Goal: Information Seeking & Learning: Learn about a topic

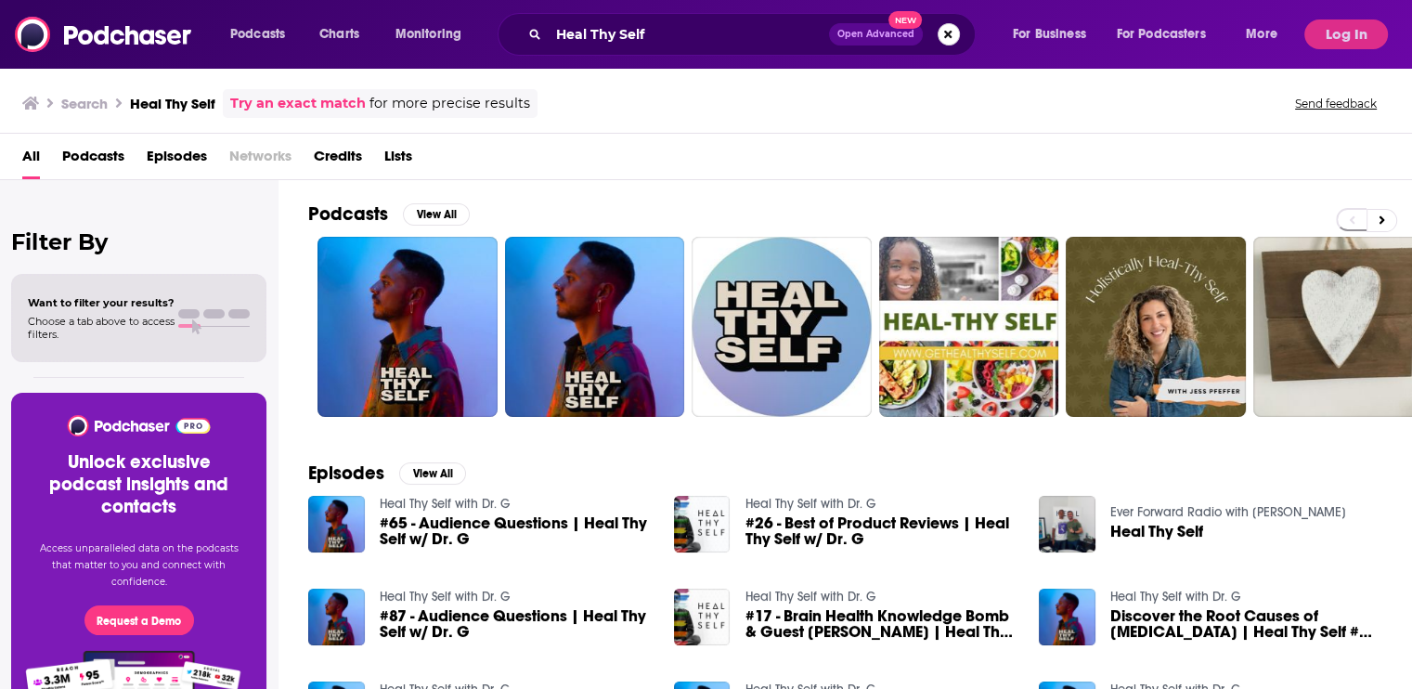
click at [951, 34] on button "Search podcasts, credits, & more..." at bounding box center [949, 34] width 22 height 22
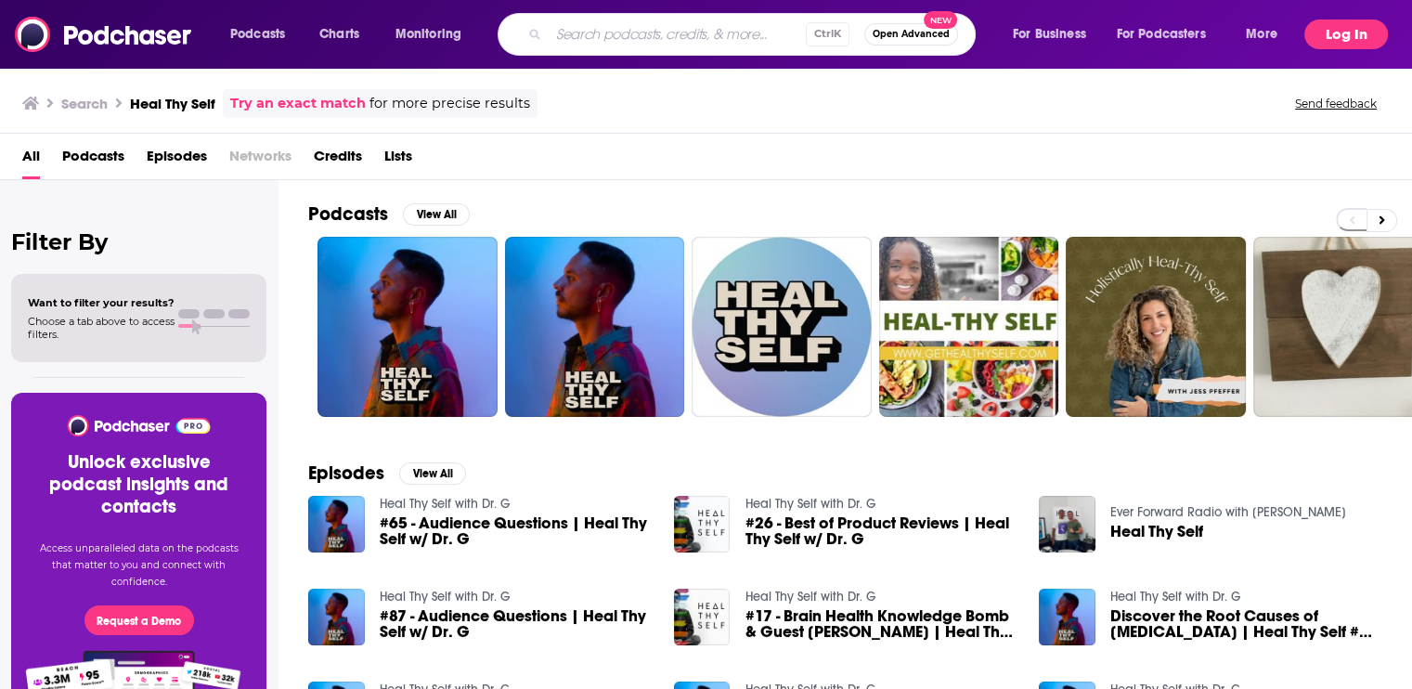
click at [1367, 38] on button "Log In" at bounding box center [1347, 34] width 84 height 30
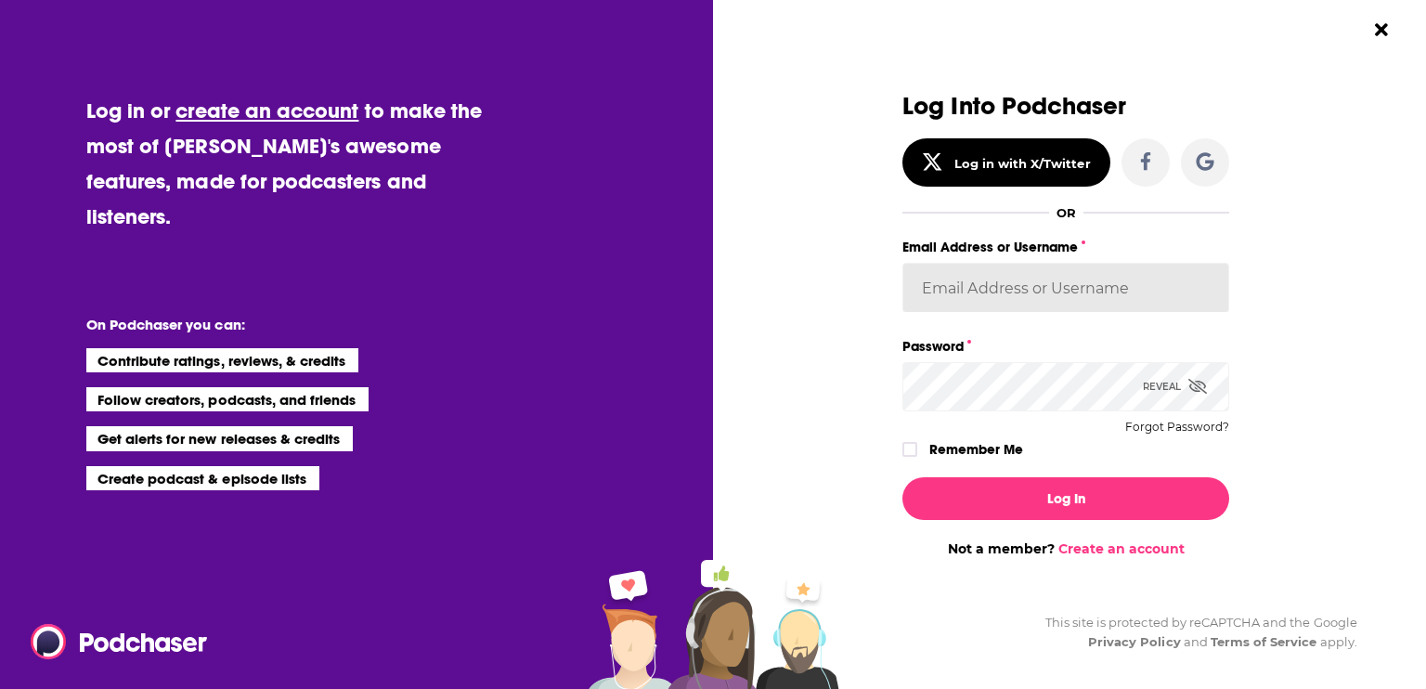
click at [1003, 275] on input "Email Address or Username" at bounding box center [1066, 288] width 327 height 50
click at [1340, 342] on div "Log Into Podchaser Log in with X/Twitter OR Email Address or Username [PERSON_N…" at bounding box center [1076, 344] width 699 height 689
click at [1114, 272] on input "[EMAIL_ADDRESS][DOMAIN_NAME]" at bounding box center [1066, 288] width 327 height 50
click at [1312, 292] on div "Log Into Podchaser Log in with X/Twitter OR Email Address or Username [PERSON_N…" at bounding box center [1076, 344] width 699 height 689
click at [1057, 292] on input "[EMAIL_ADDRESS][DOMAIN_NAME]" at bounding box center [1066, 288] width 327 height 50
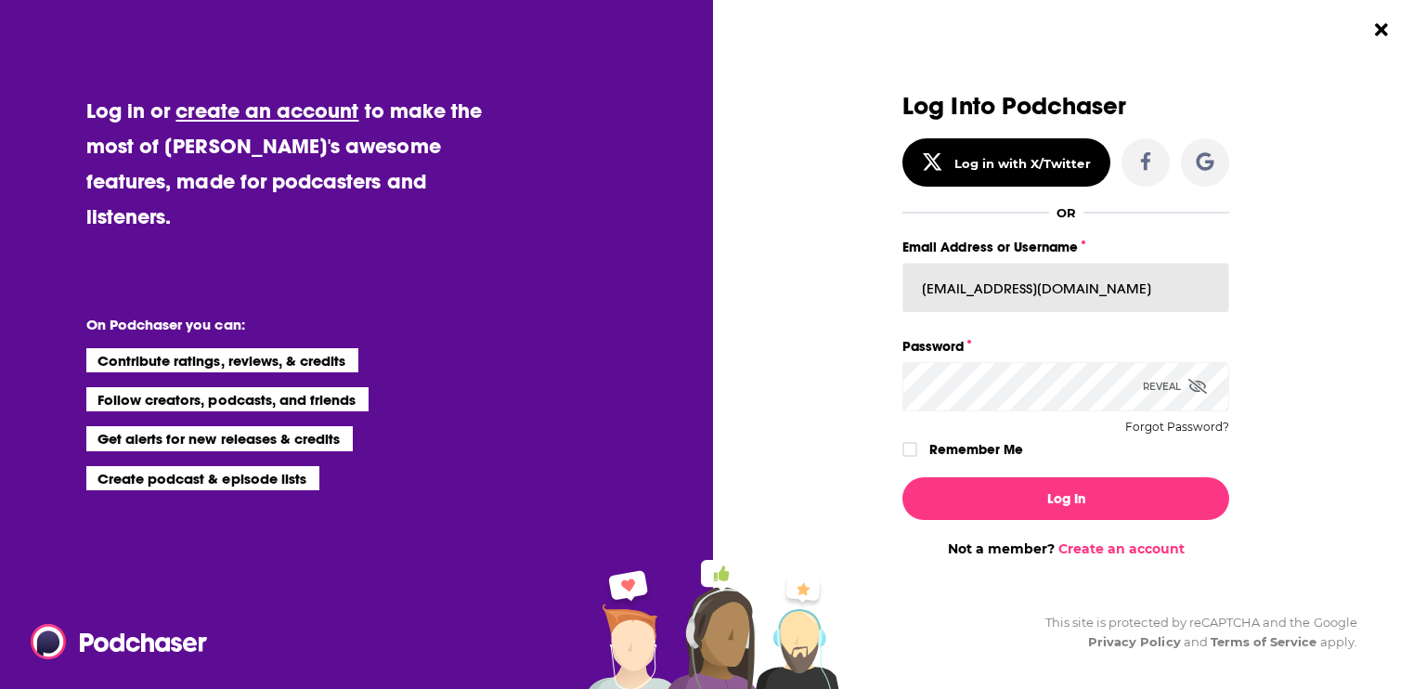
click at [1057, 292] on input "[EMAIL_ADDRESS][DOMAIN_NAME]" at bounding box center [1066, 288] width 327 height 50
paste input "sablestrategy"
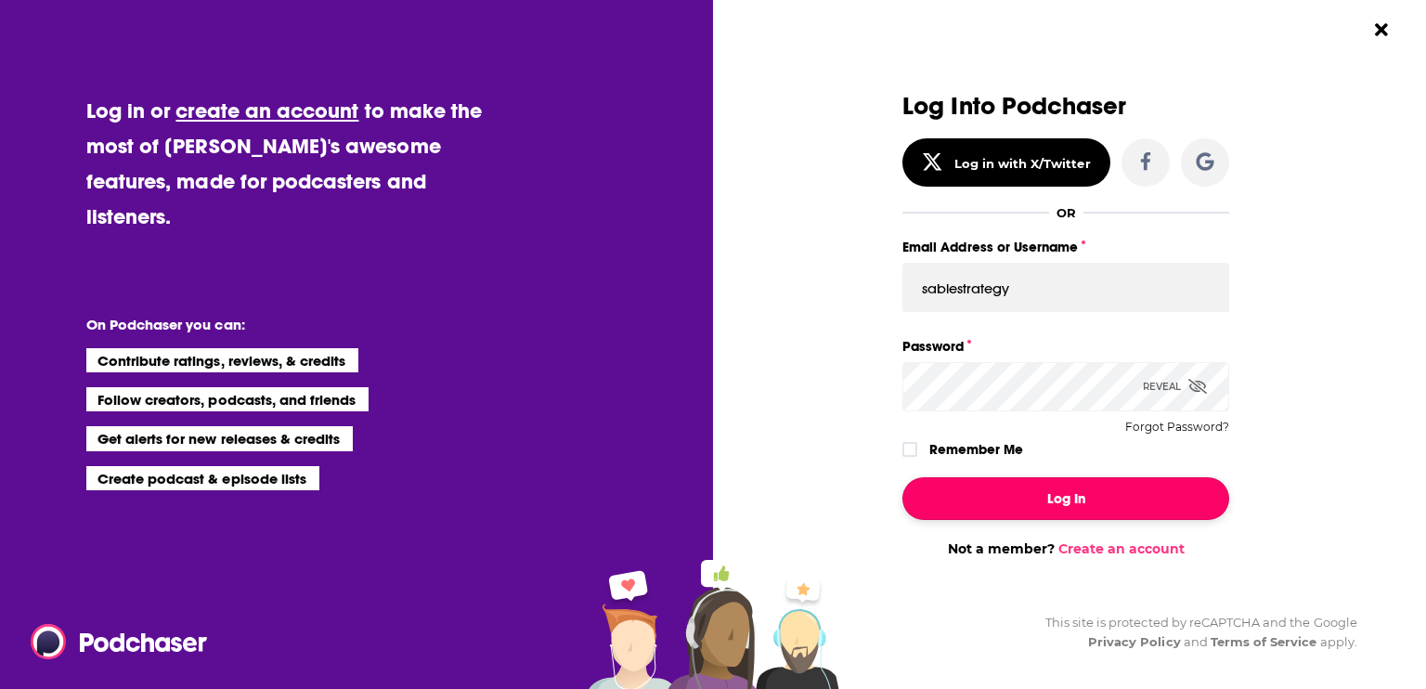
click at [1015, 502] on button "Log In" at bounding box center [1066, 498] width 327 height 43
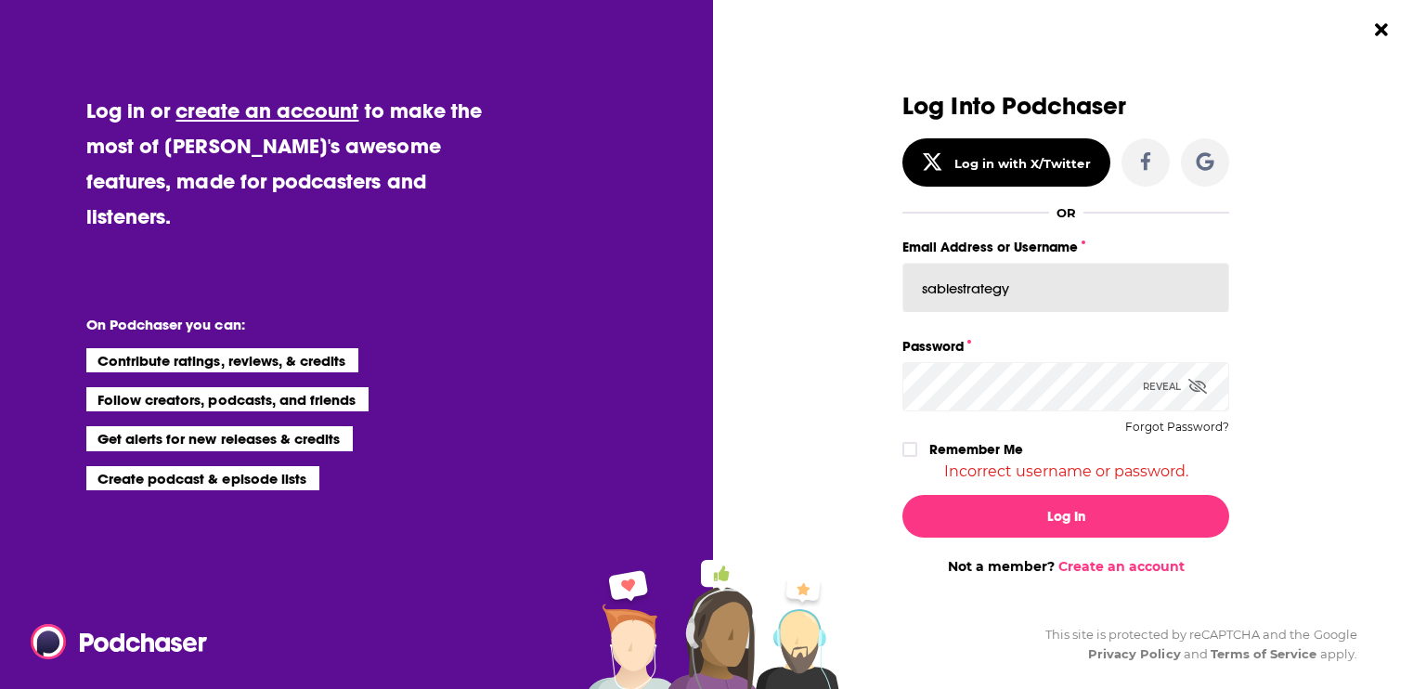
drag, startPoint x: 1008, startPoint y: 303, endPoint x: 908, endPoint y: 313, distance: 100.8
click at [906, 313] on div "Email Address or Username sablestrategy" at bounding box center [1066, 284] width 327 height 99
type input "\"
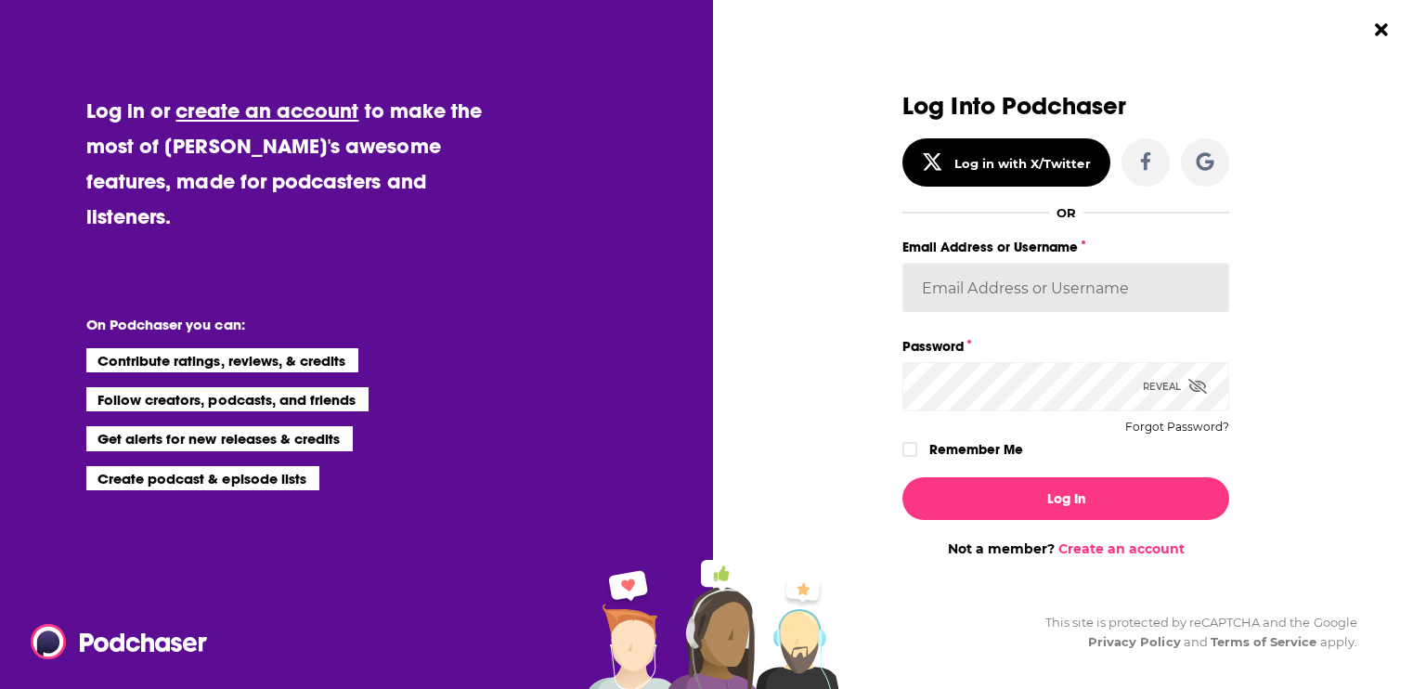
click at [969, 277] on input "Email Address or Username" at bounding box center [1066, 288] width 327 height 50
type input "[EMAIL_ADDRESS][DOMAIN_NAME]"
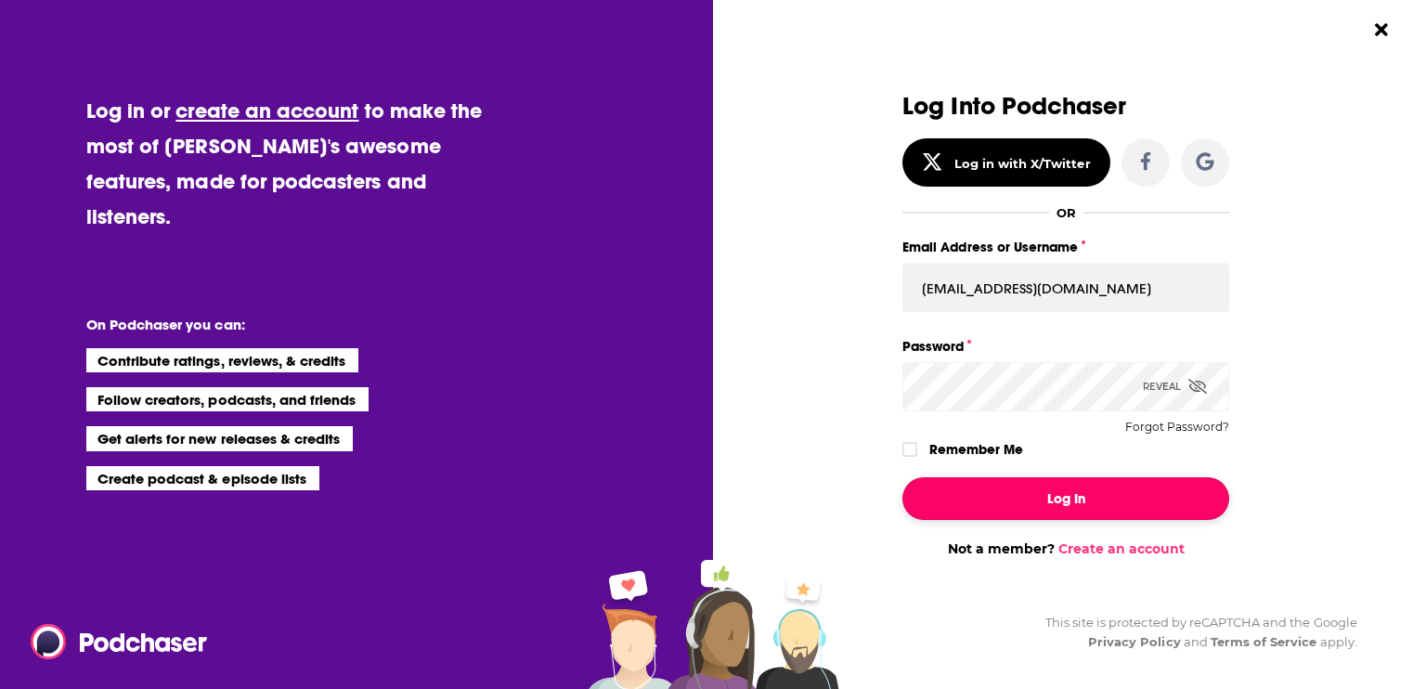
click at [1051, 499] on button "Log In" at bounding box center [1066, 498] width 327 height 43
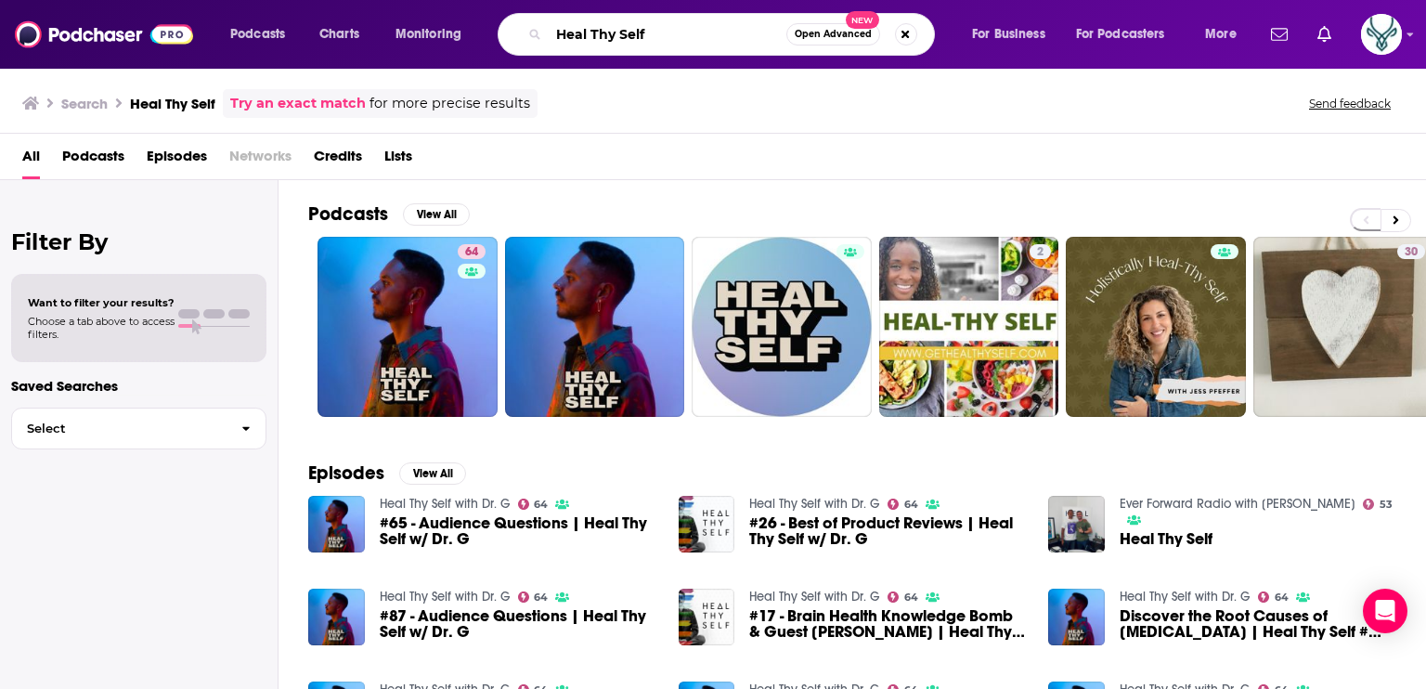
drag, startPoint x: 716, startPoint y: 28, endPoint x: 519, endPoint y: 33, distance: 196.9
click at [519, 33] on div "Heal Thy Self Open Advanced New" at bounding box center [716, 34] width 437 height 43
paste input "It's a Customer's World with [PERSON_NAME]"
type input "It's a Customer's World with [PERSON_NAME]"
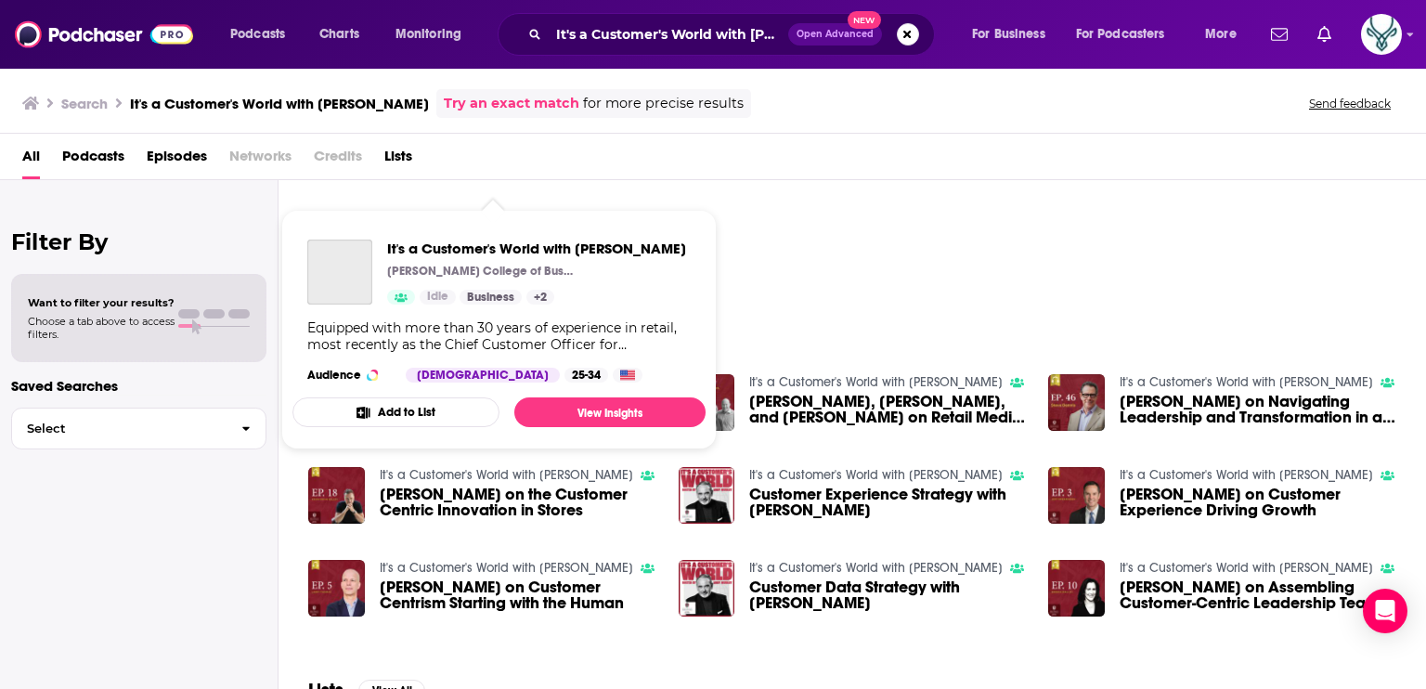
scroll to position [120, 0]
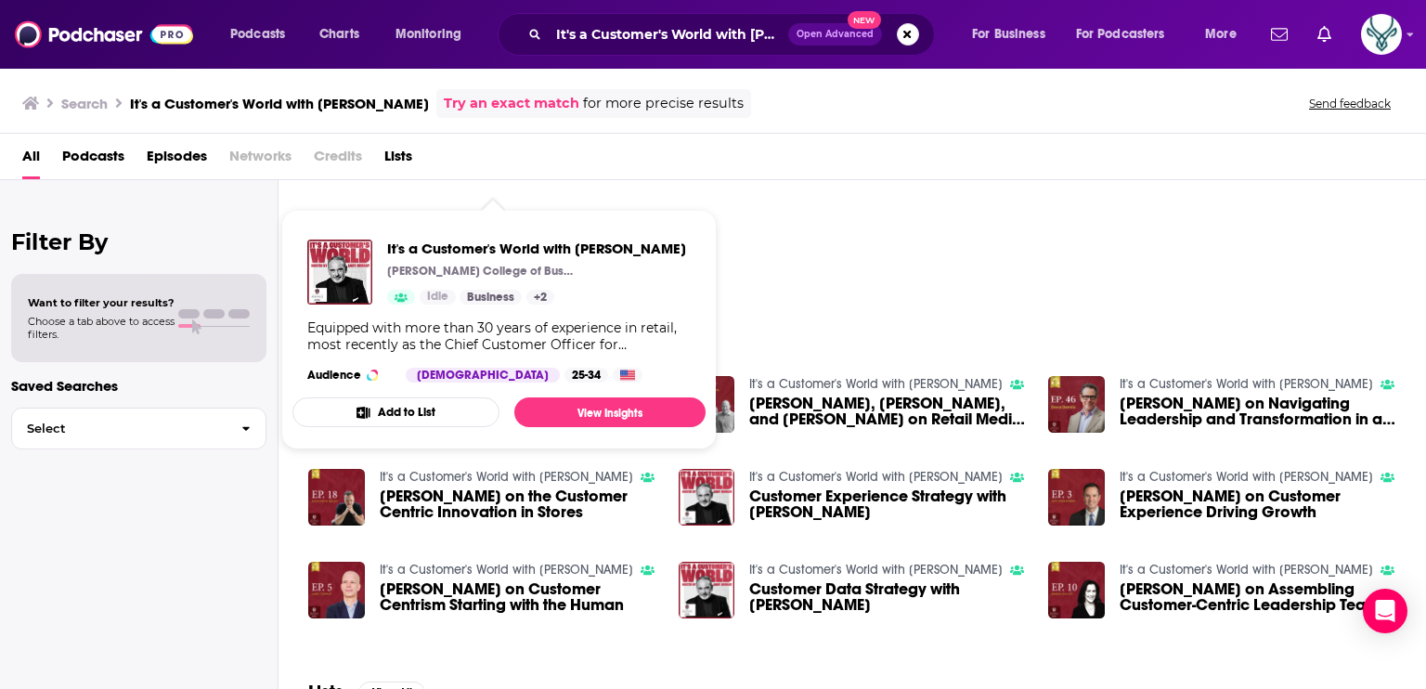
click at [858, 256] on div at bounding box center [867, 207] width 1118 height 180
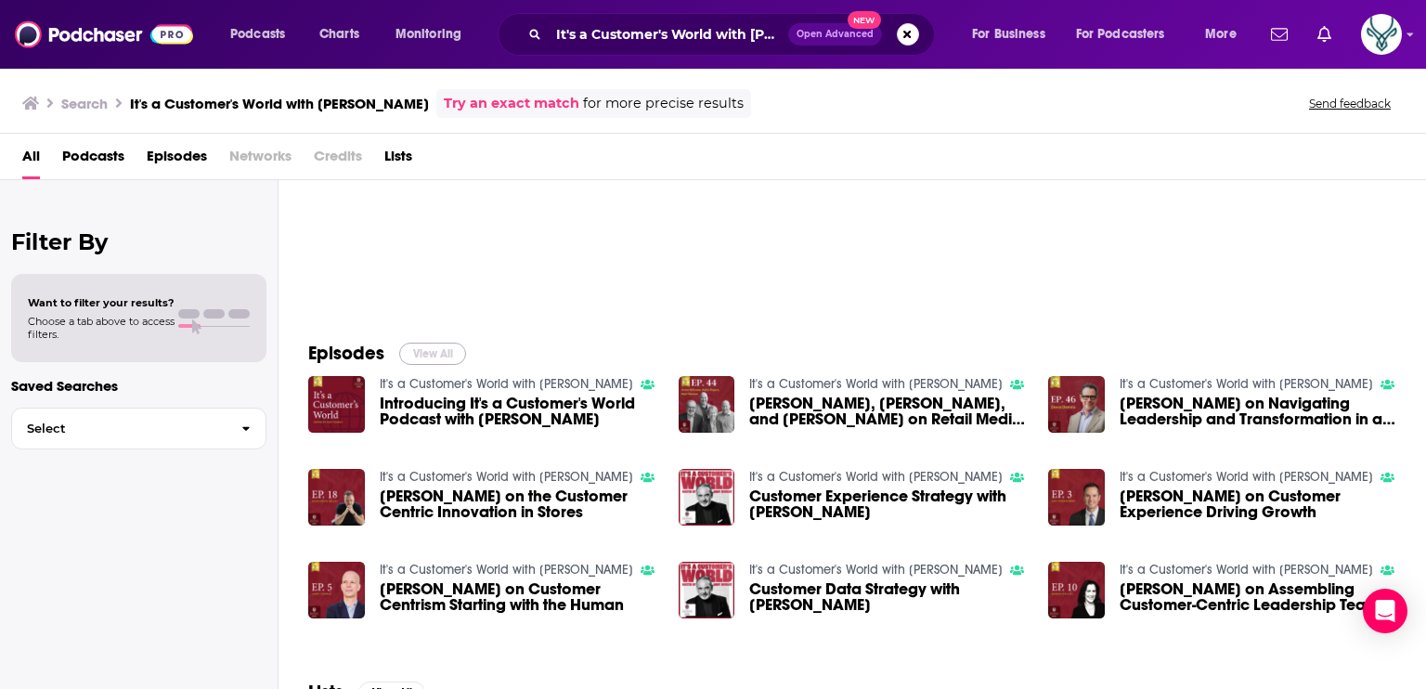
click at [421, 354] on button "View All" at bounding box center [432, 354] width 67 height 22
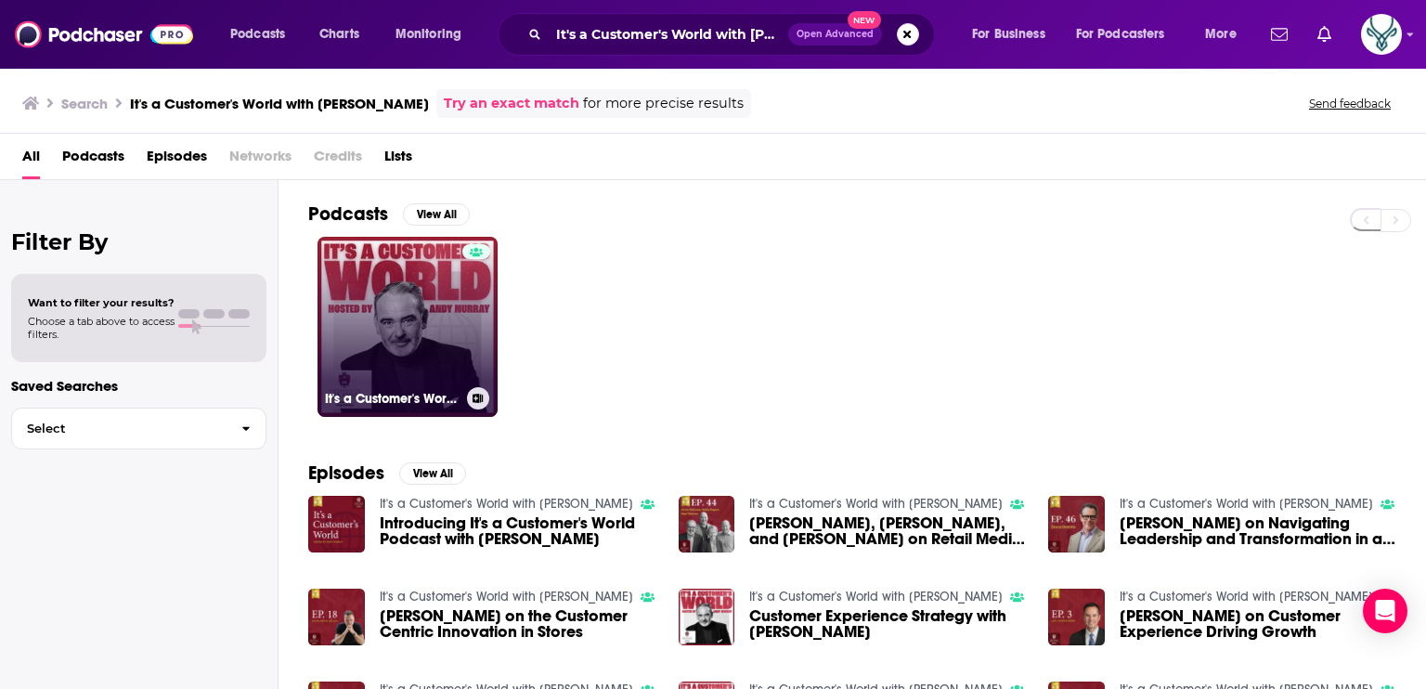
click at [370, 266] on link "It's a Customer's World with [PERSON_NAME]" at bounding box center [408, 327] width 180 height 180
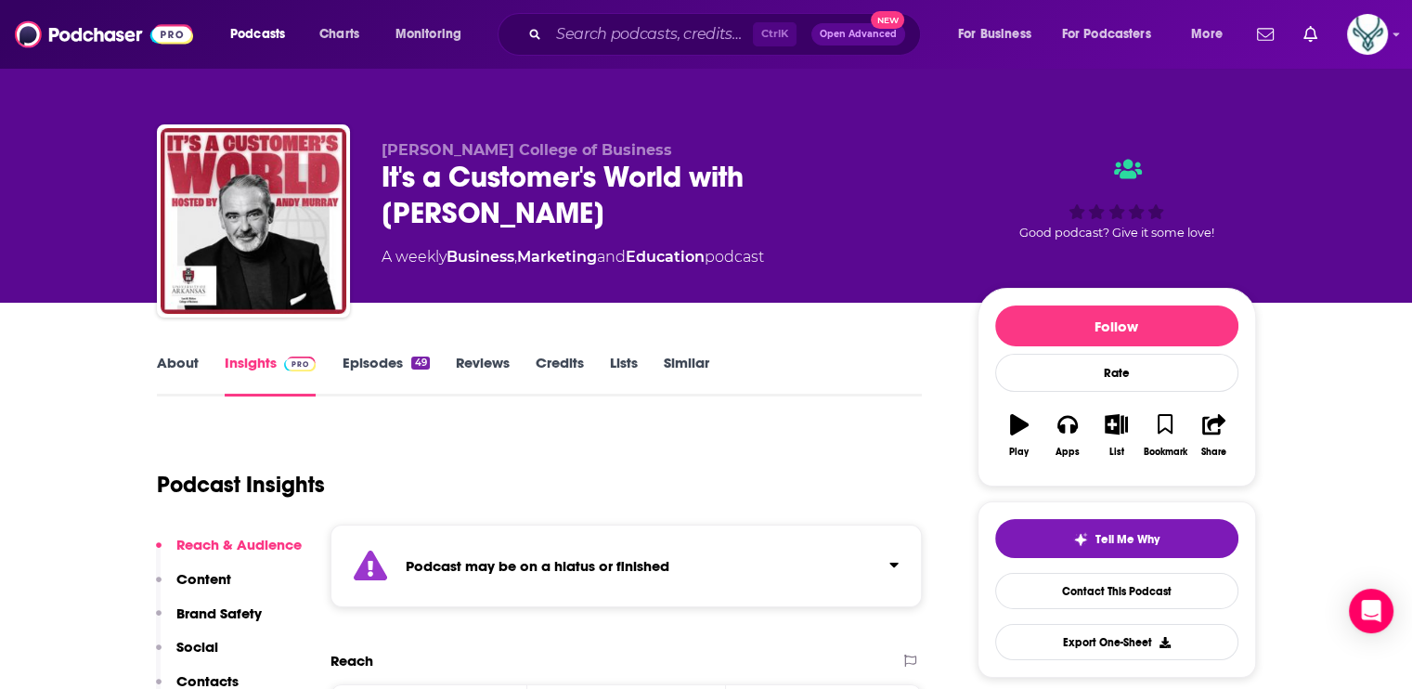
click at [368, 361] on link "Episodes 49" at bounding box center [385, 375] width 87 height 43
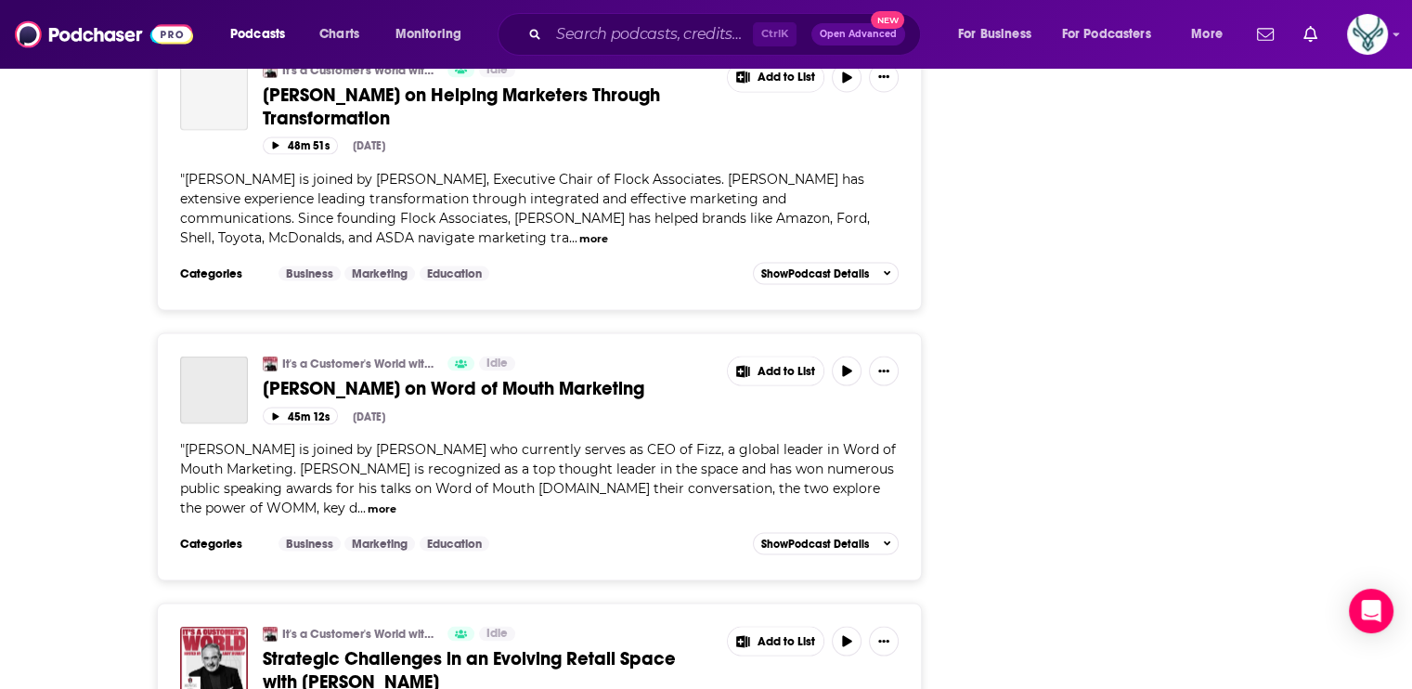
scroll to position [3621, 0]
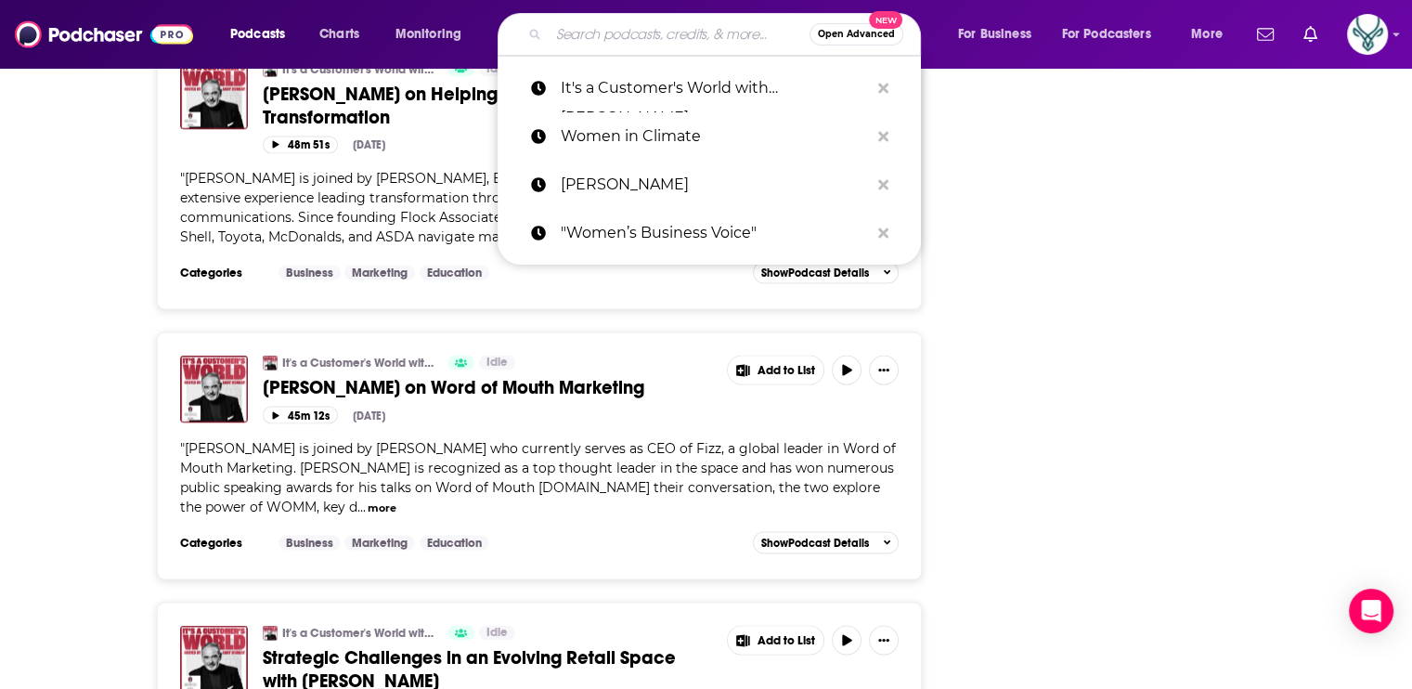
click at [624, 39] on input "Search podcasts, credits, & more..." at bounding box center [679, 34] width 261 height 30
paste input "Talk Business and Politics"
type input "Talk Business and Politics"
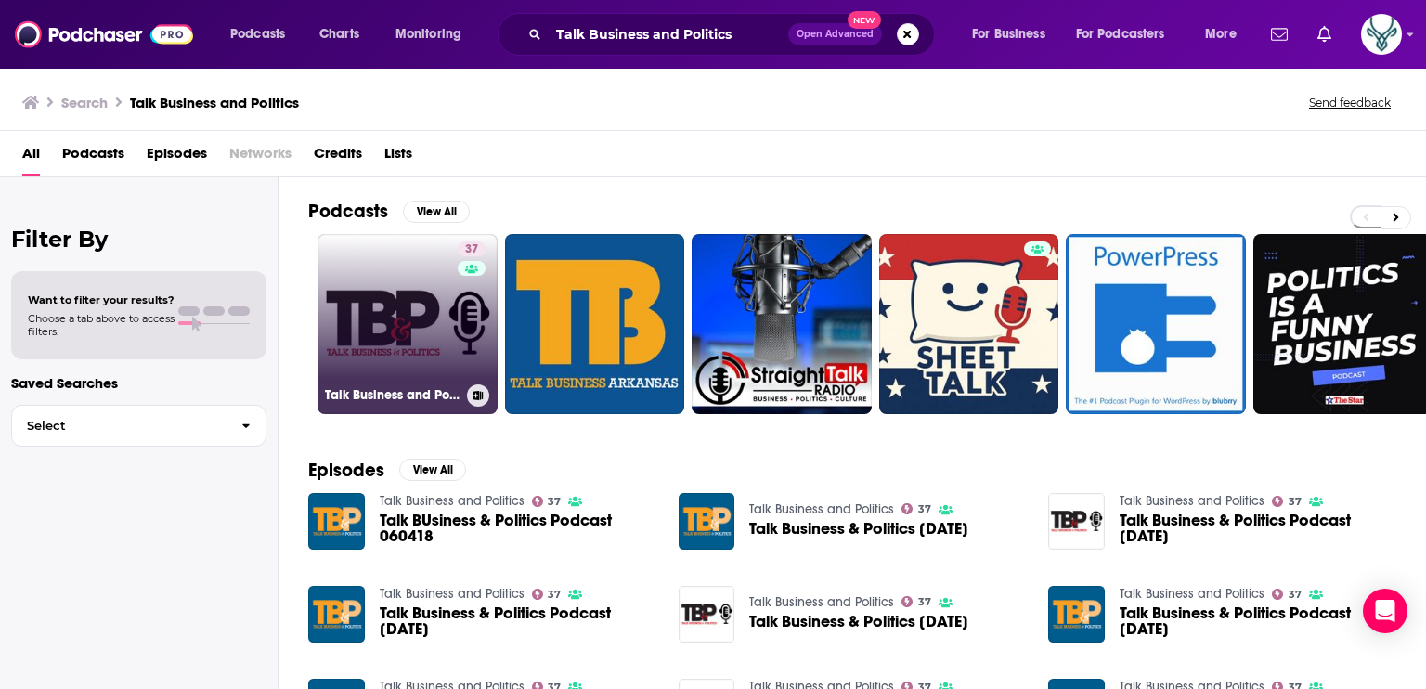
click at [382, 291] on link "37 Talk Business and Politics" at bounding box center [408, 324] width 180 height 180
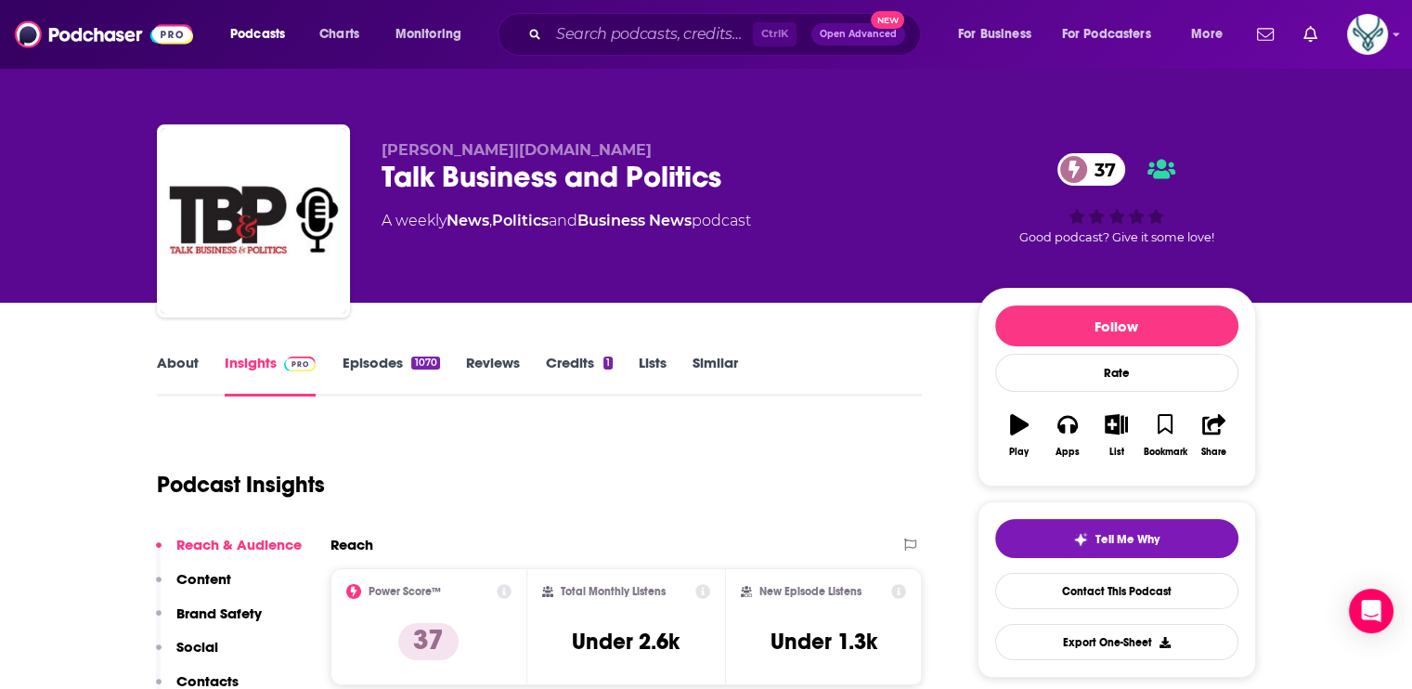
click at [390, 365] on link "Episodes 1070" at bounding box center [390, 375] width 97 height 43
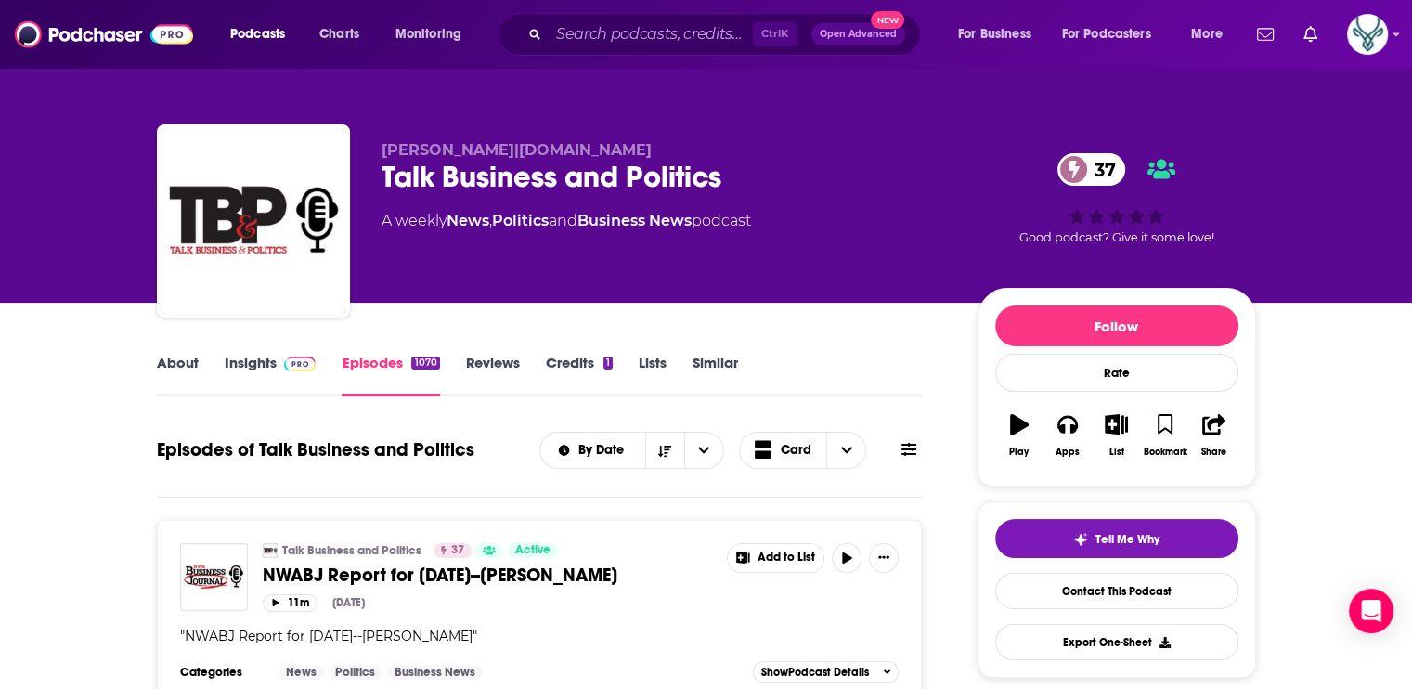
click at [253, 367] on link "Insights" at bounding box center [271, 375] width 92 height 43
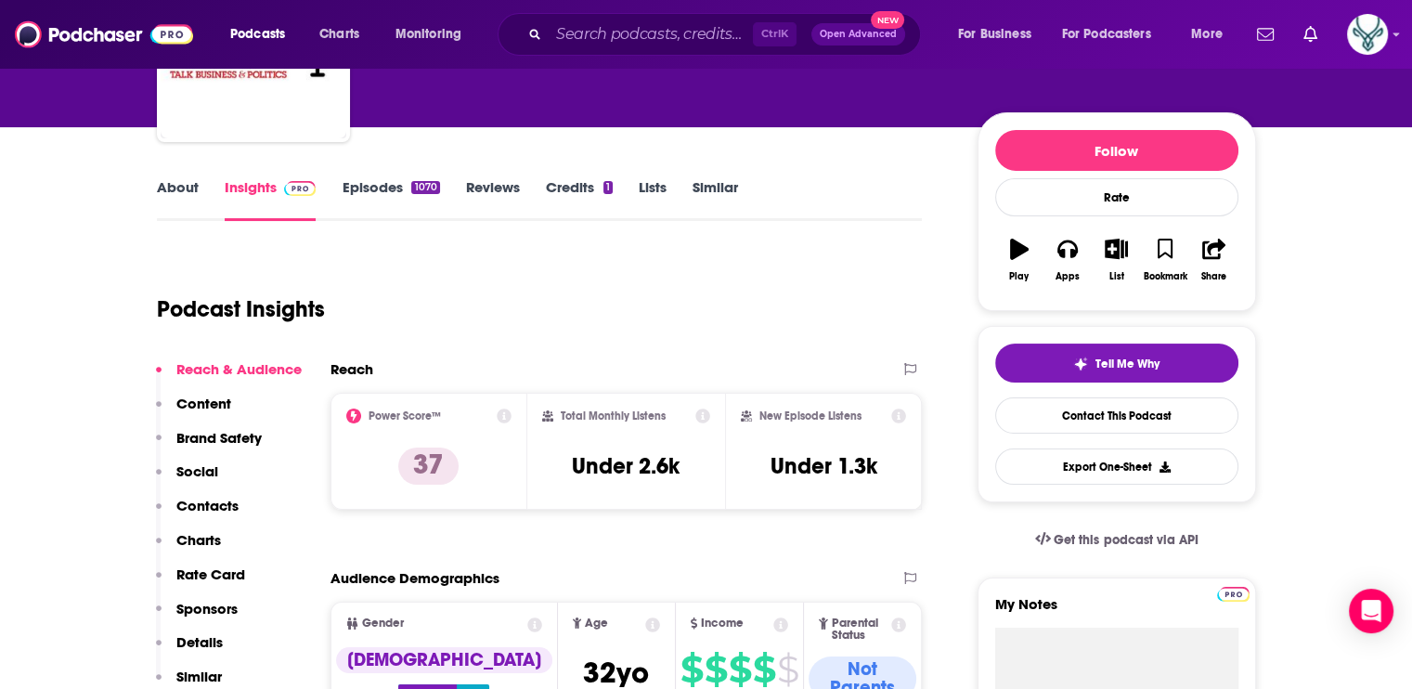
scroll to position [93, 0]
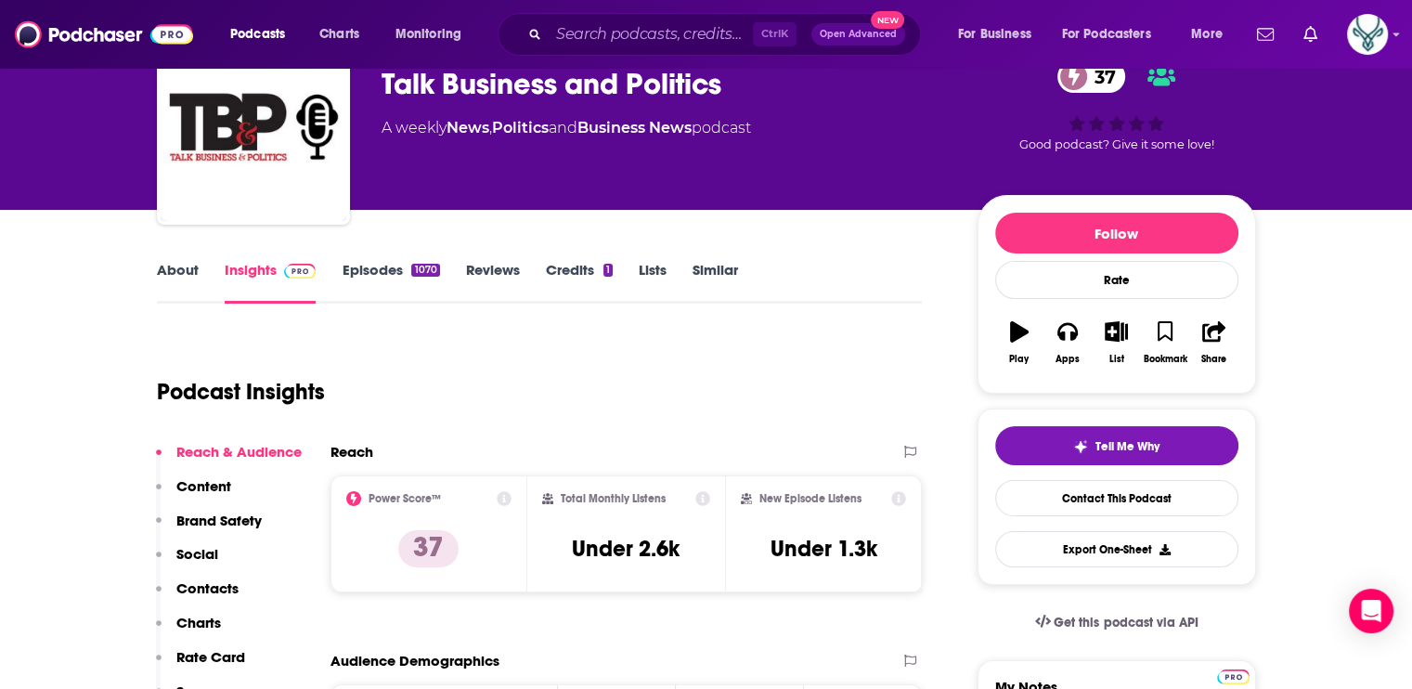
click at [361, 263] on link "Episodes 1070" at bounding box center [390, 282] width 97 height 43
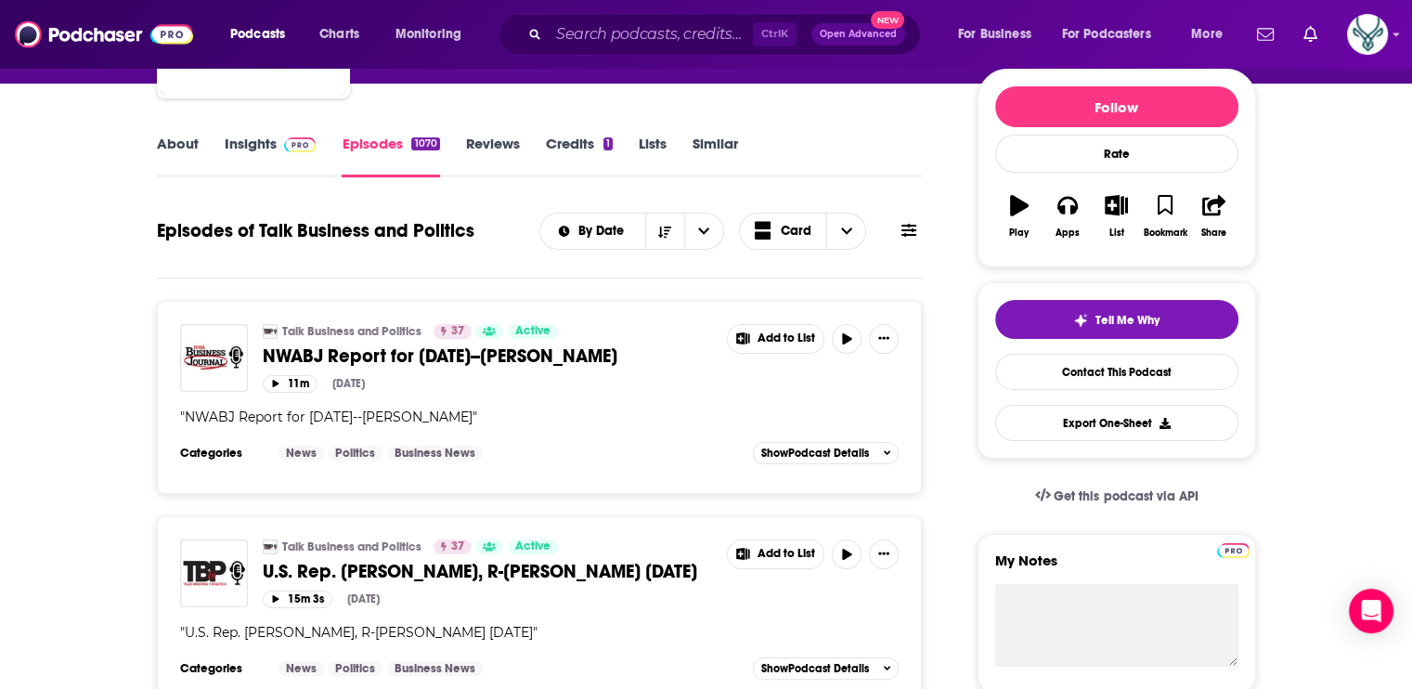
scroll to position [186, 0]
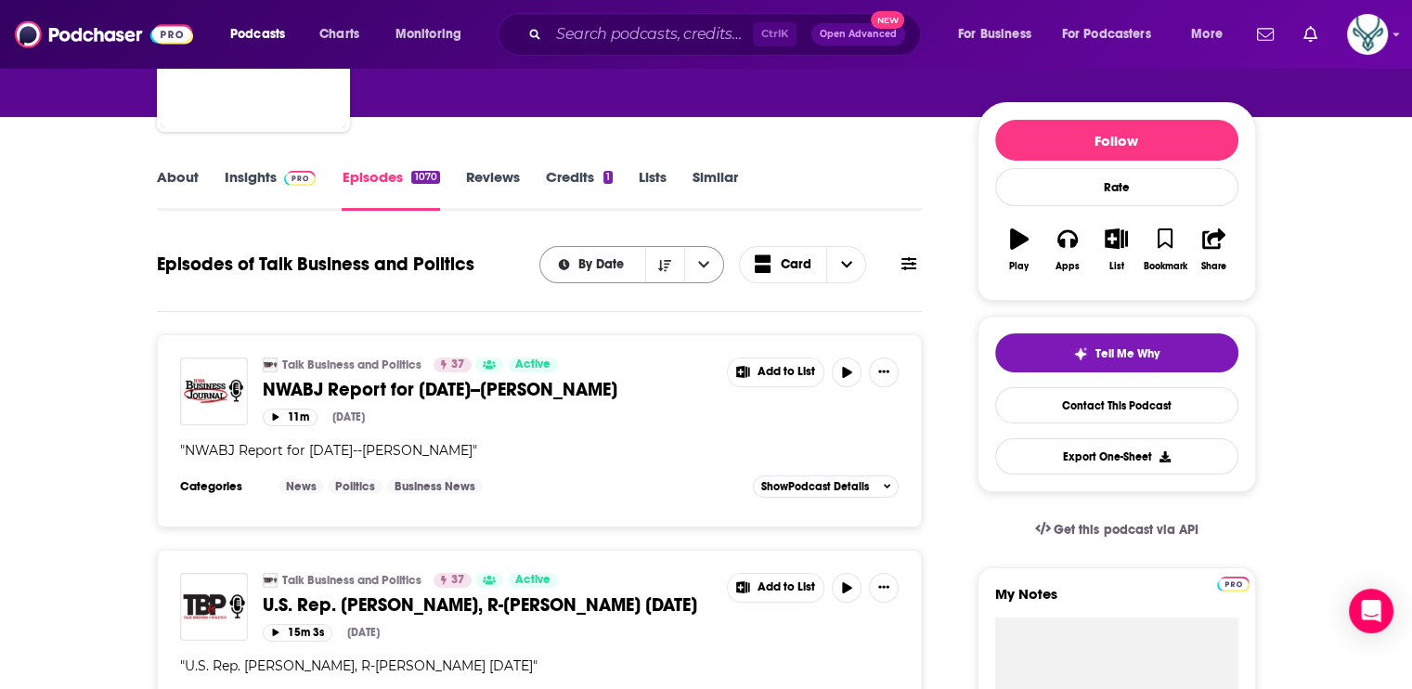
click at [589, 268] on span "By Date" at bounding box center [604, 264] width 52 height 13
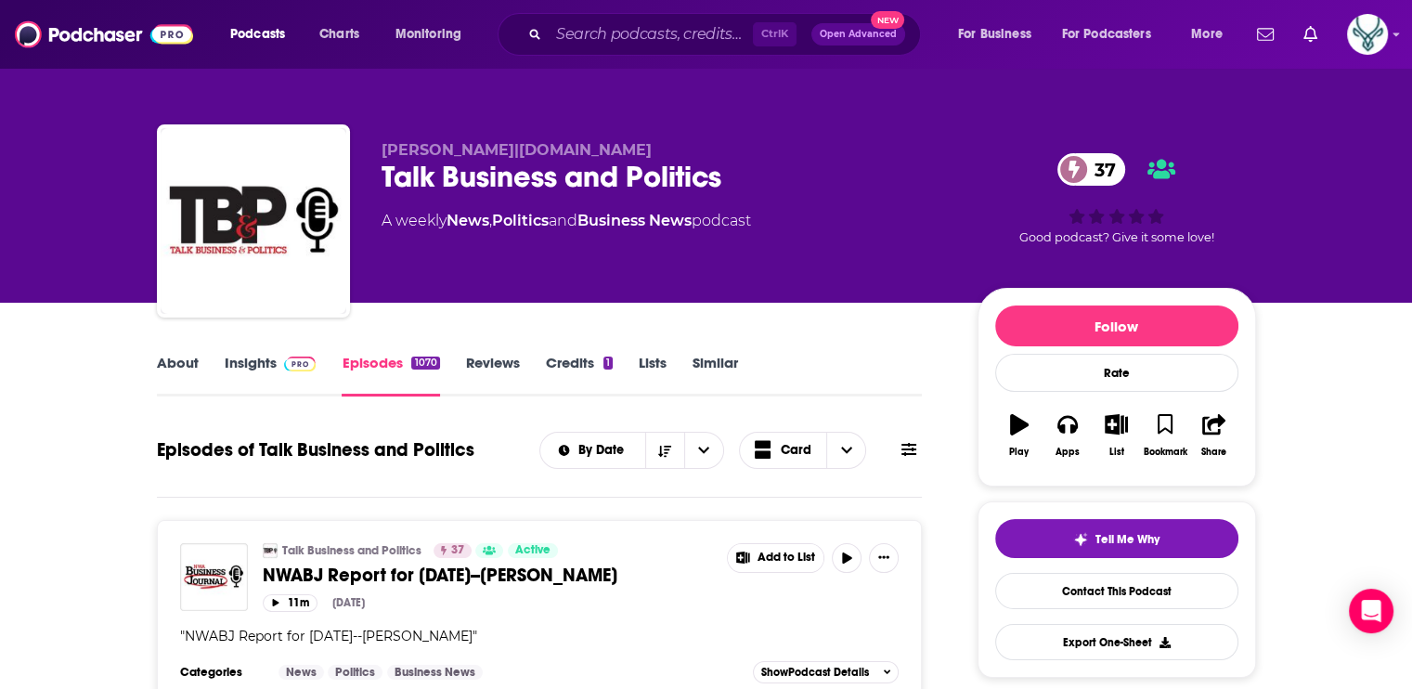
scroll to position [0, 0]
click at [261, 354] on link "Insights" at bounding box center [271, 375] width 92 height 43
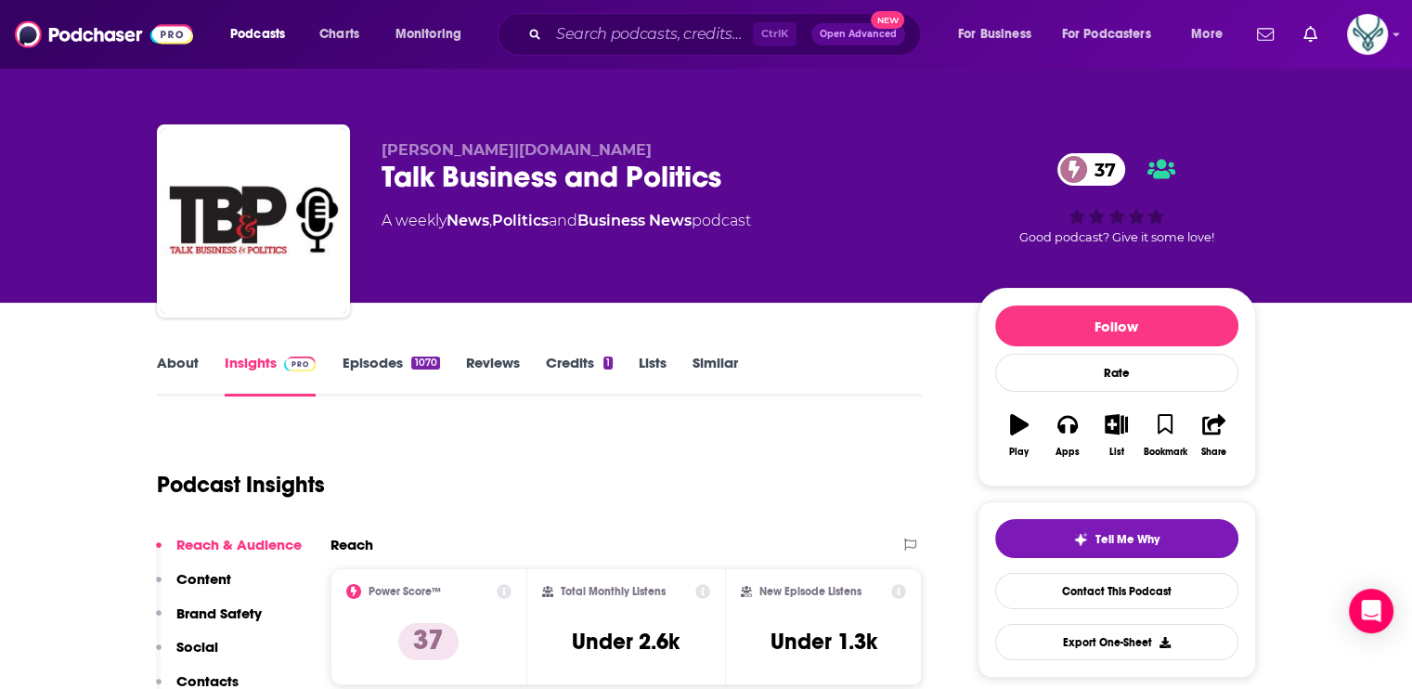
click at [167, 368] on link "About" at bounding box center [178, 375] width 42 height 43
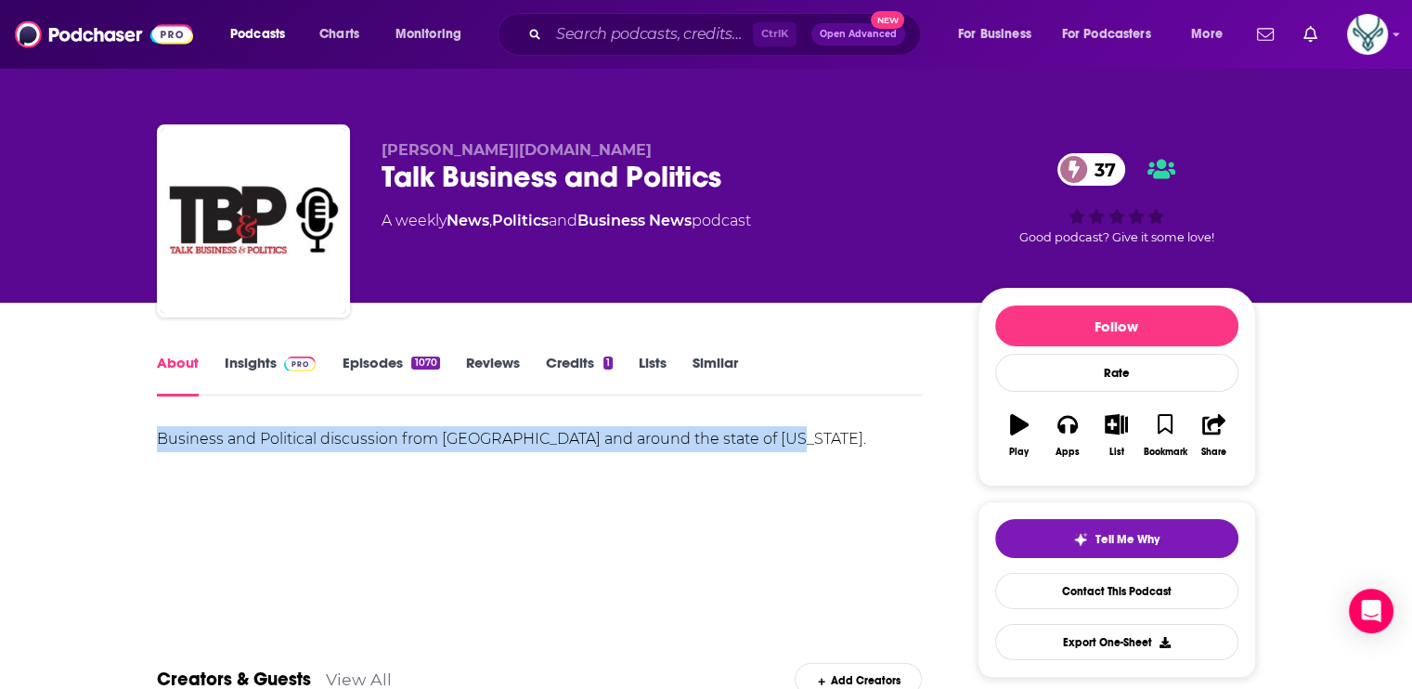
drag, startPoint x: 799, startPoint y: 439, endPoint x: 136, endPoint y: 437, distance: 663.0
copy div "Business and Political discussion from [GEOGRAPHIC_DATA] and around the state o…"
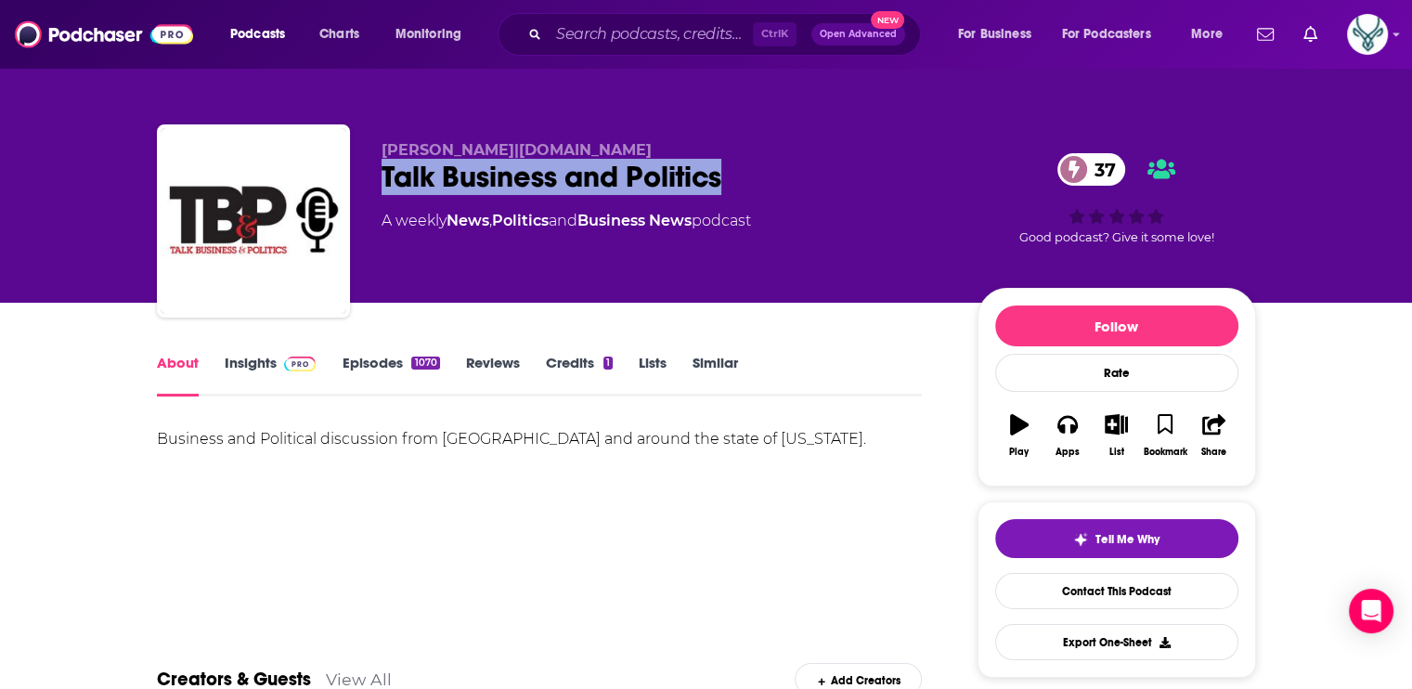
drag, startPoint x: 739, startPoint y: 166, endPoint x: 383, endPoint y: 174, distance: 356.6
click at [383, 174] on div "Talk Business and Politics 37" at bounding box center [665, 177] width 566 height 36
copy h1 "Talk Business and Politics"
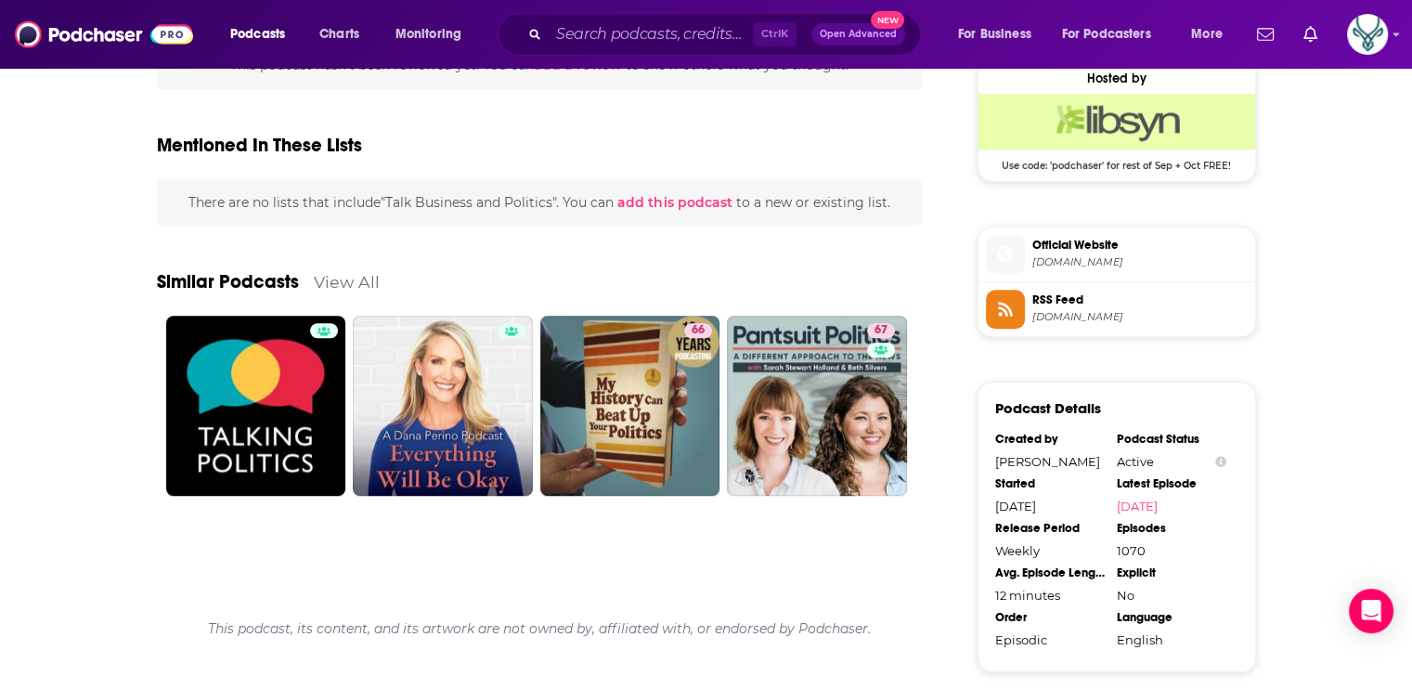
scroll to position [1393, 0]
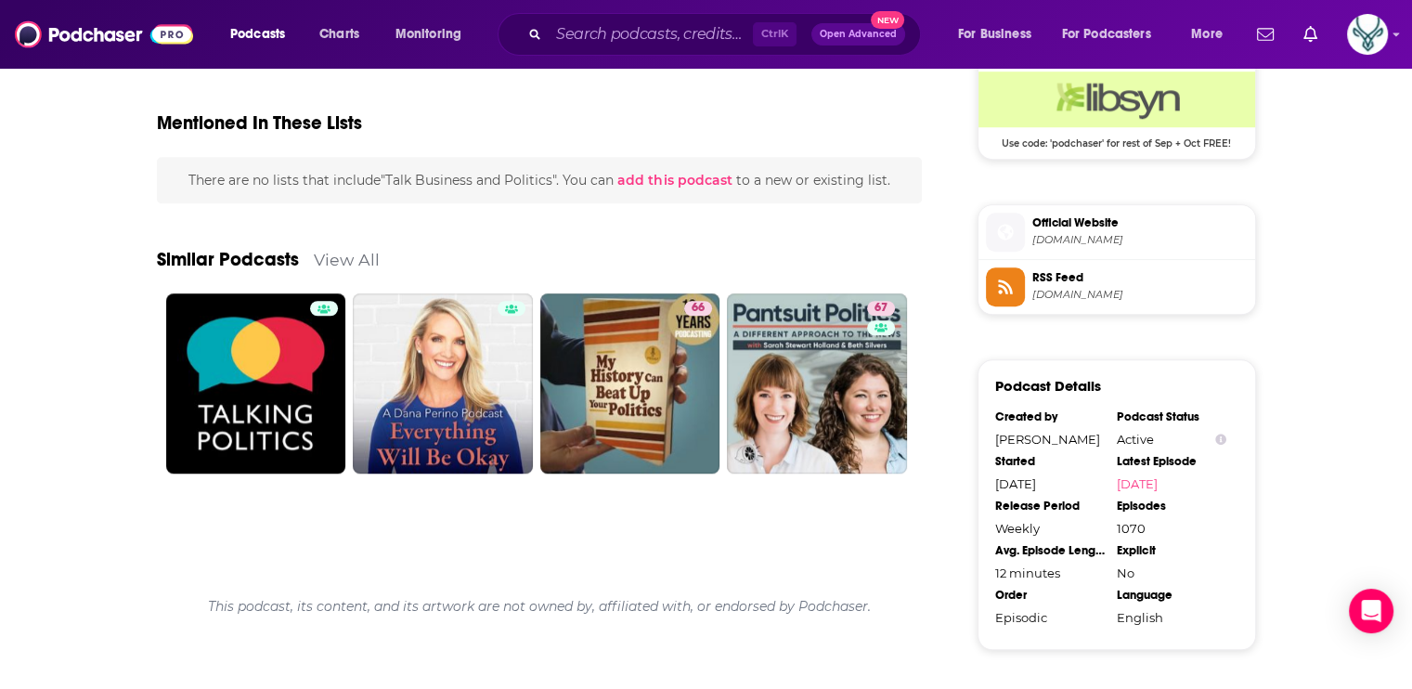
click at [1070, 233] on span "[DOMAIN_NAME]" at bounding box center [1139, 240] width 215 height 14
click at [686, 39] on input "Search podcasts, credits, & more..." at bounding box center [651, 34] width 204 height 30
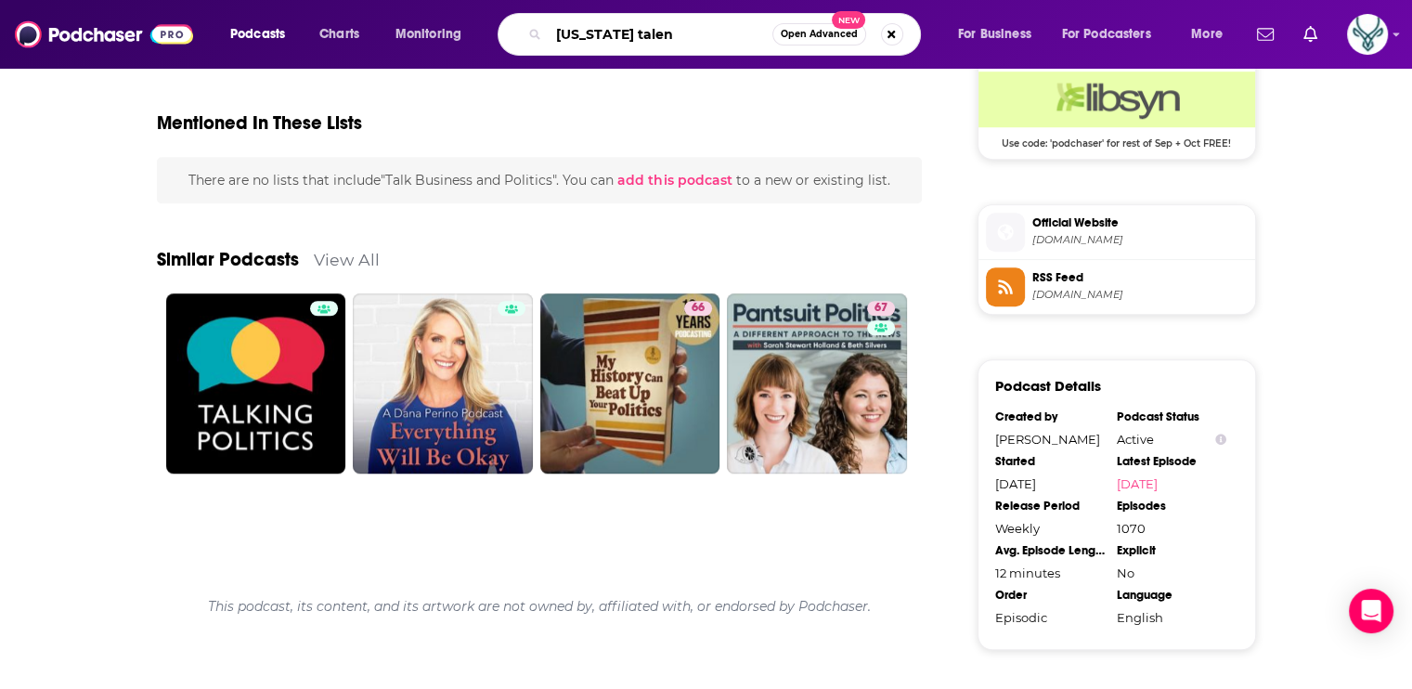
type input "[US_STATE] talent"
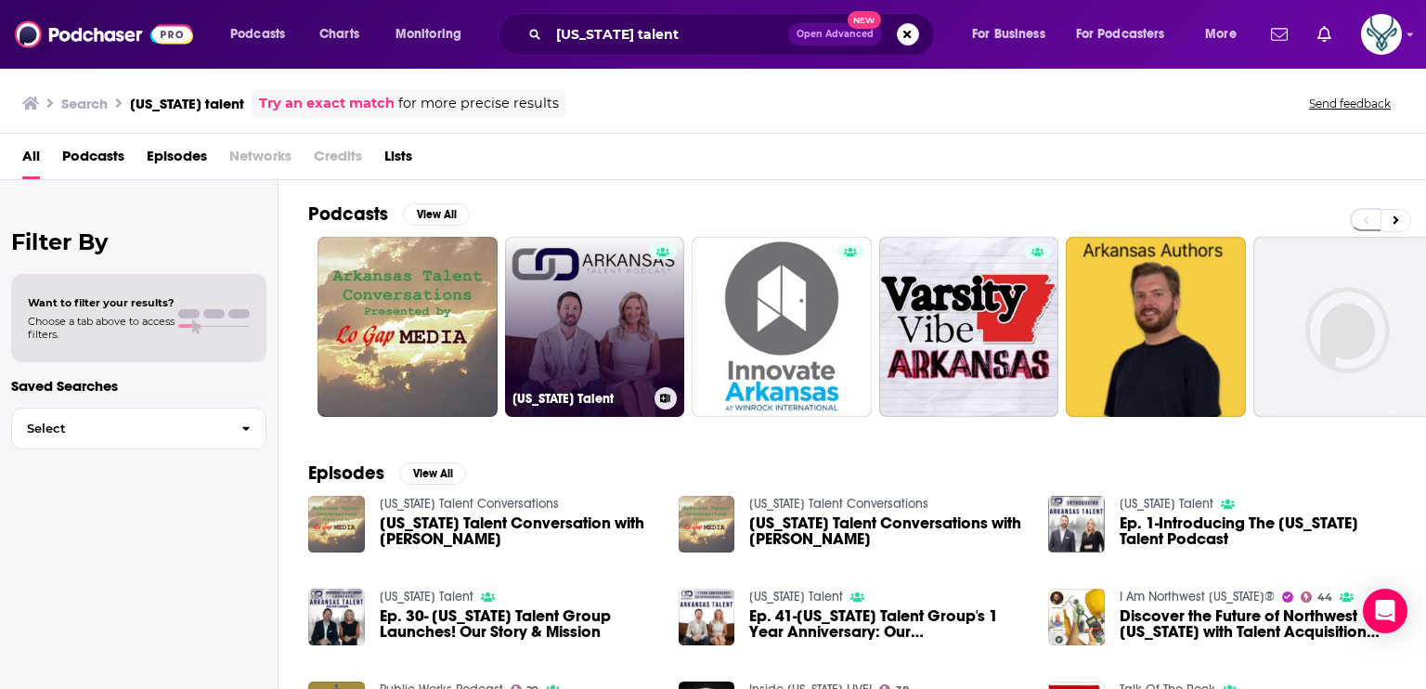
click at [619, 278] on link "[US_STATE] Talent" at bounding box center [595, 327] width 180 height 180
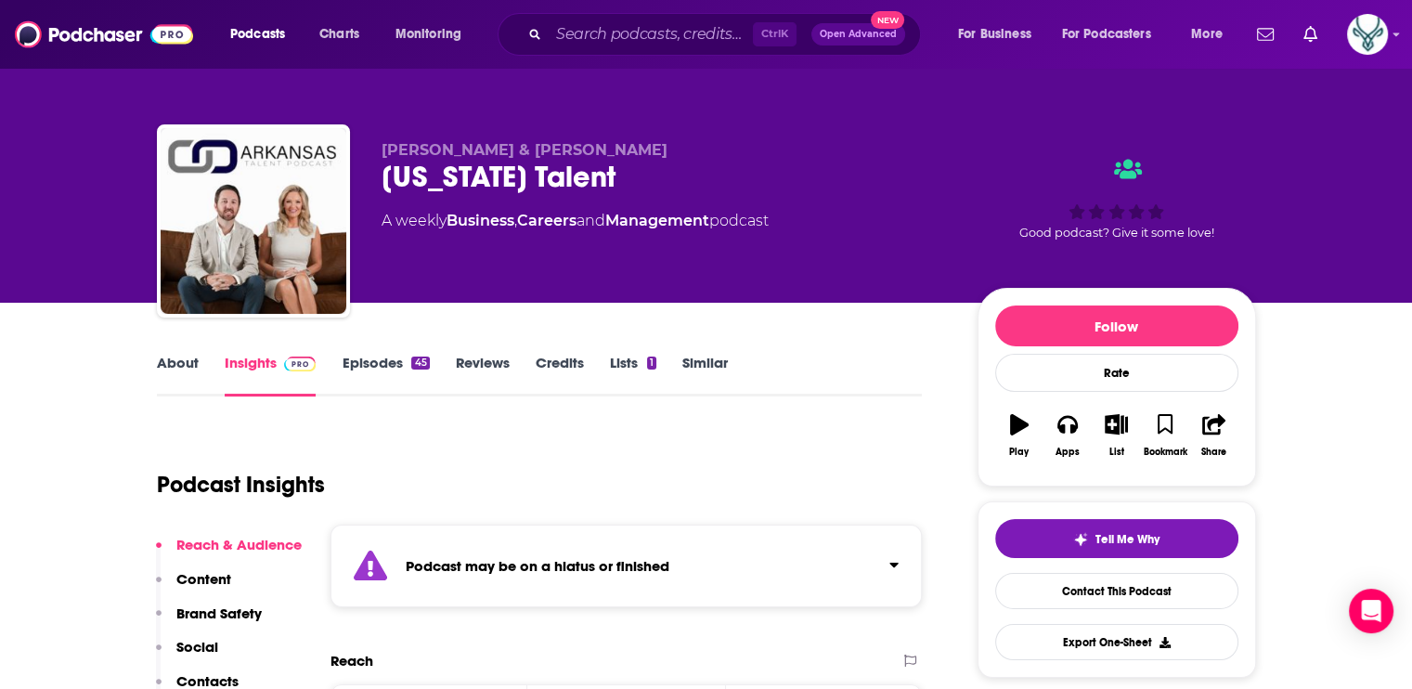
click at [390, 361] on link "Episodes 45" at bounding box center [385, 375] width 87 height 43
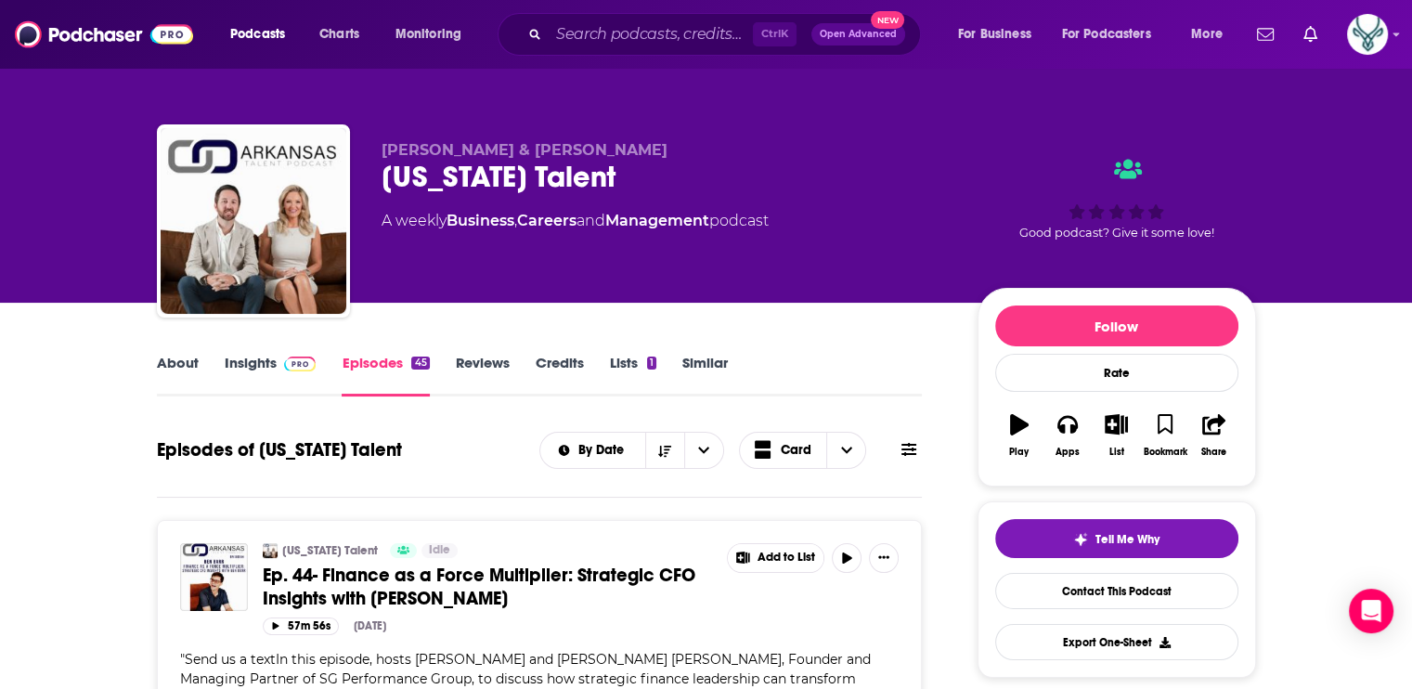
click at [257, 357] on link "Insights" at bounding box center [271, 375] width 92 height 43
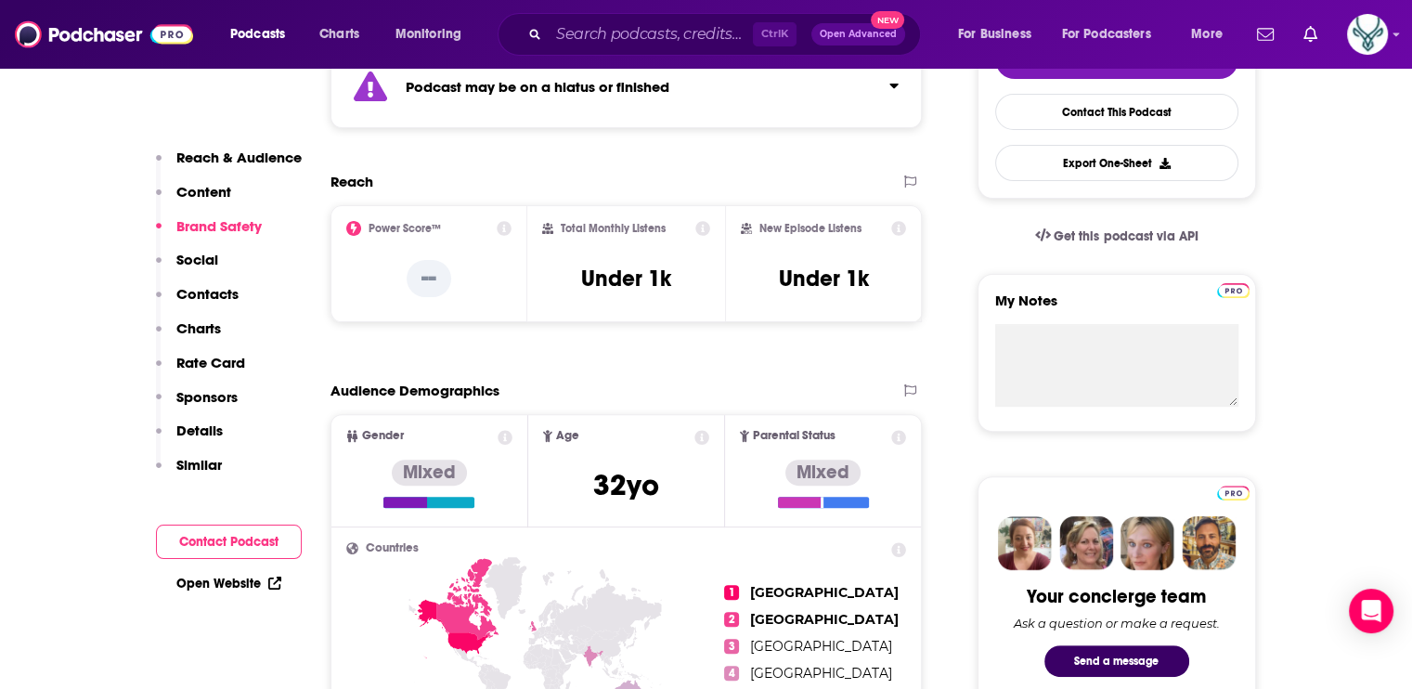
scroll to position [93, 0]
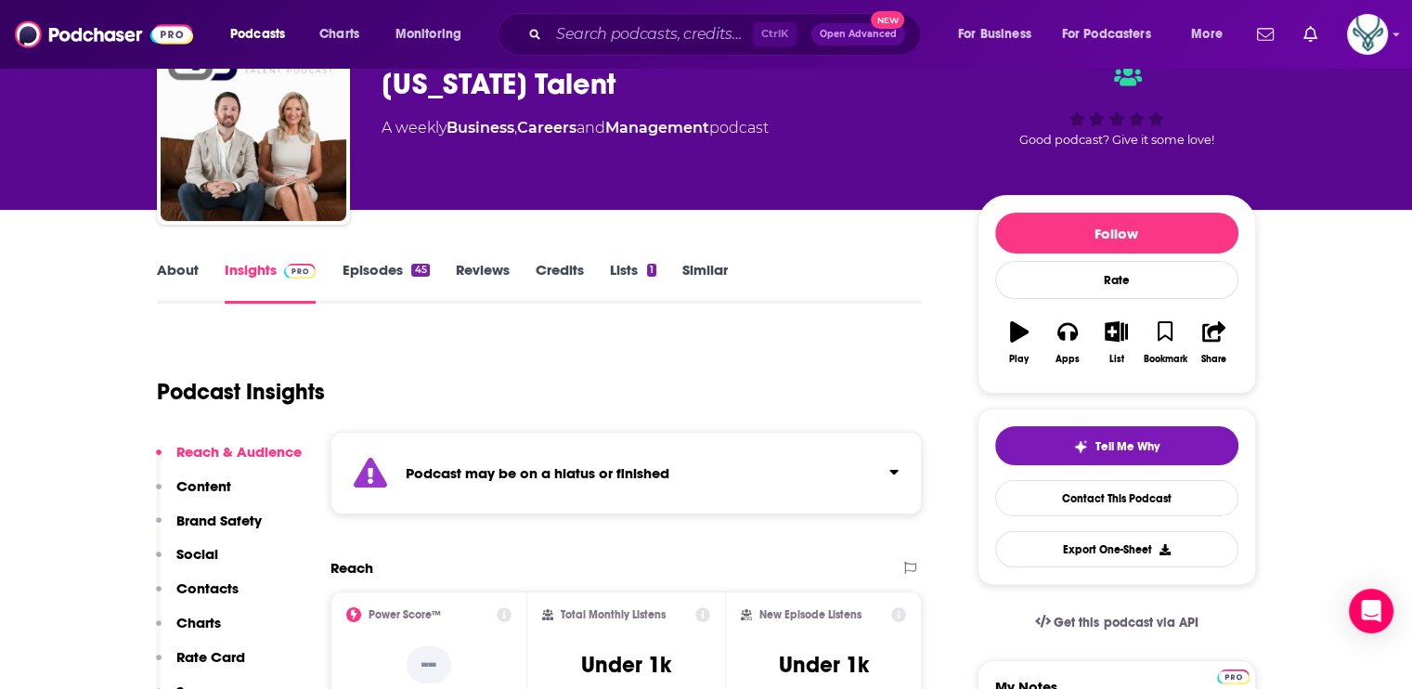
click at [191, 266] on link "About" at bounding box center [178, 282] width 42 height 43
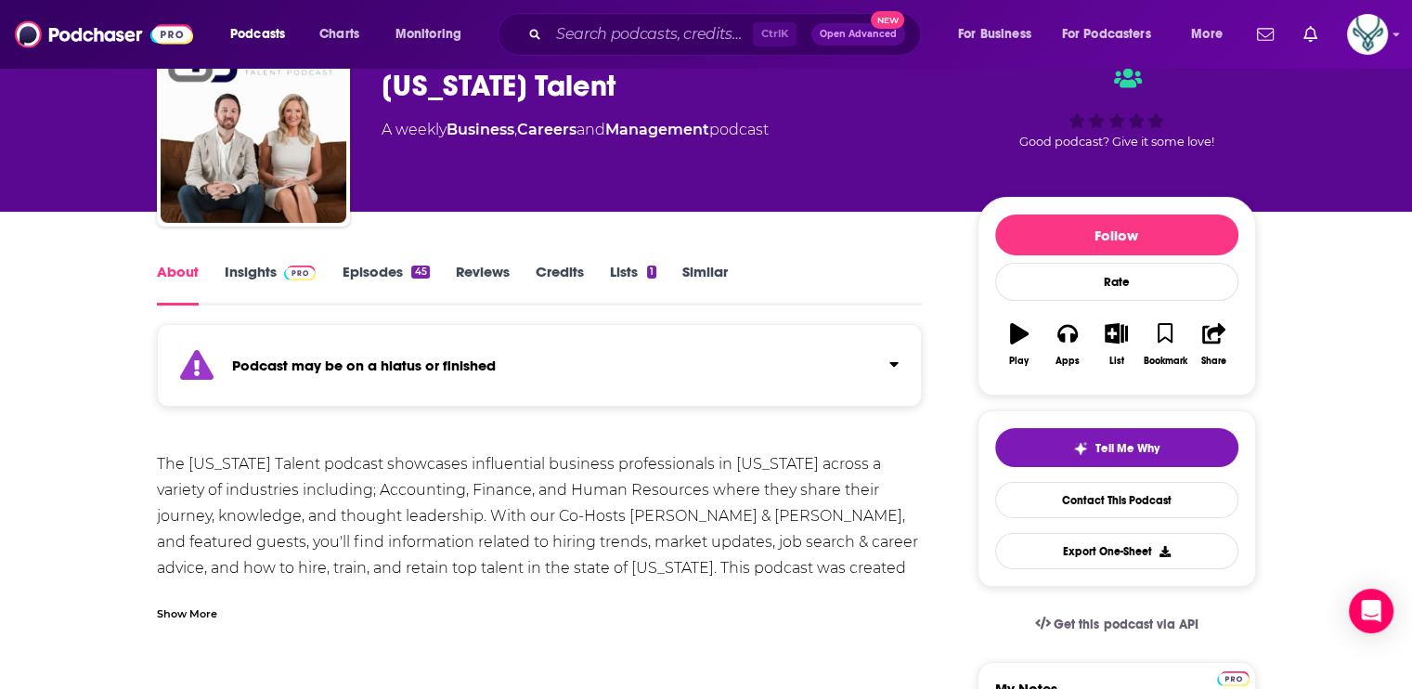
scroll to position [93, 0]
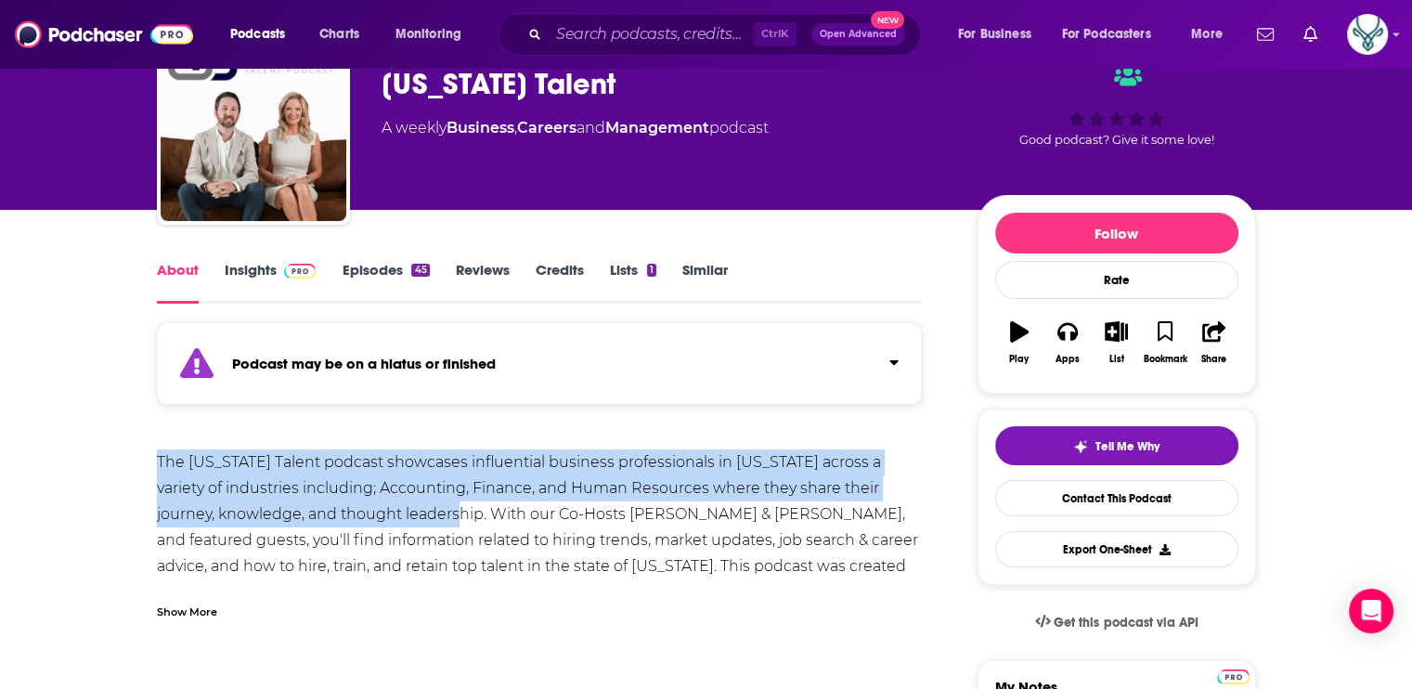
drag, startPoint x: 143, startPoint y: 458, endPoint x: 422, endPoint y: 517, distance: 284.8
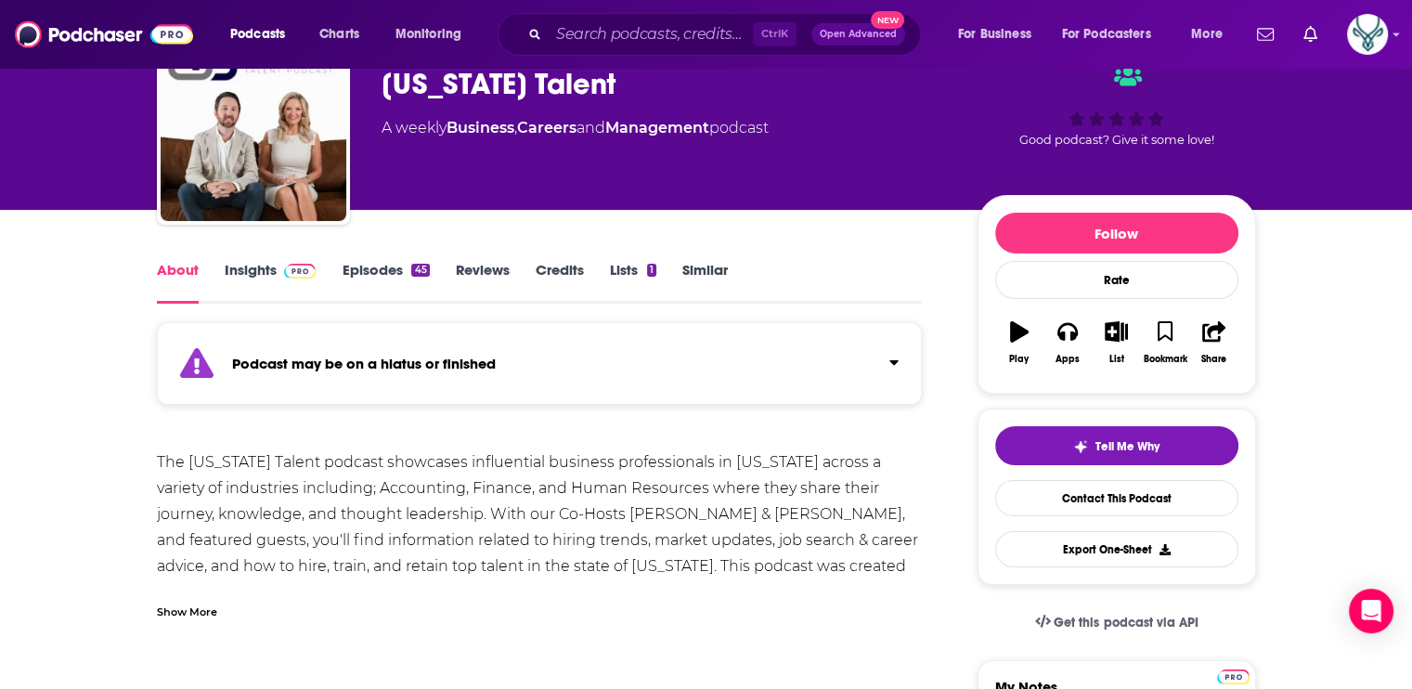
drag, startPoint x: 422, startPoint y: 517, endPoint x: 260, endPoint y: 441, distance: 178.6
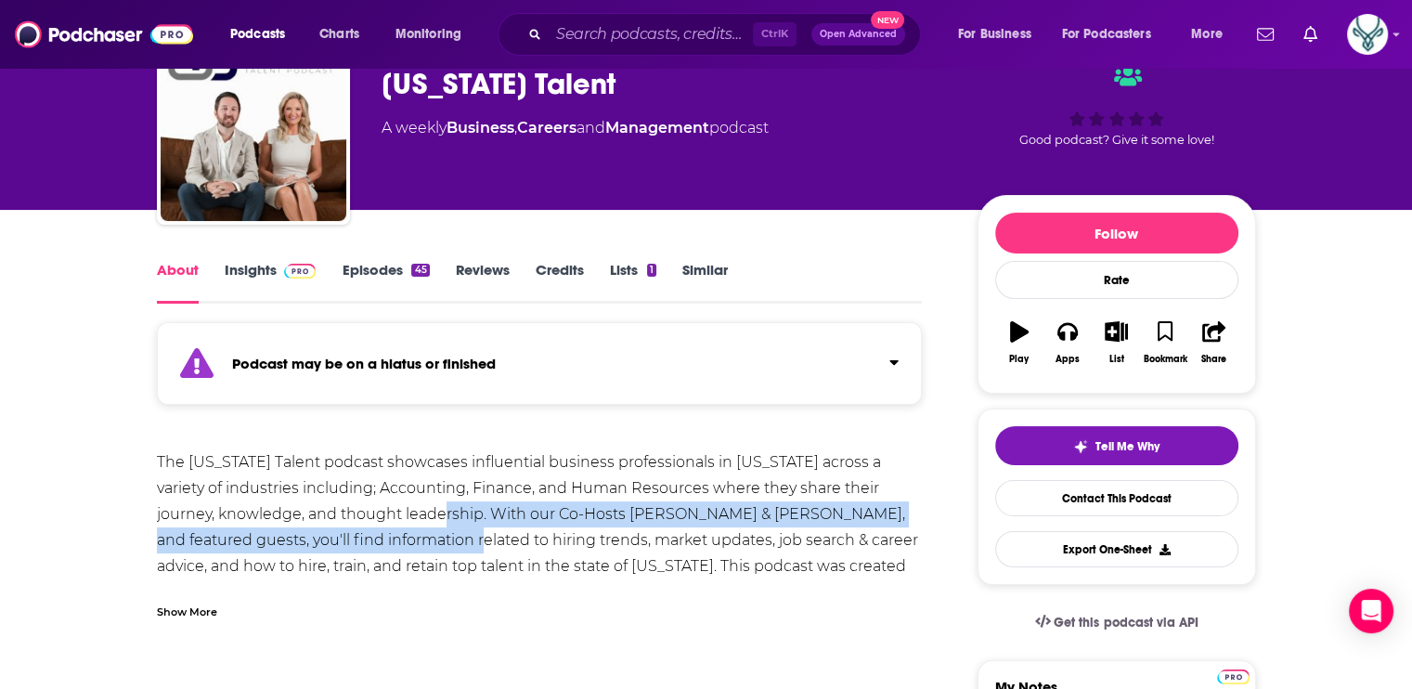
drag, startPoint x: 260, startPoint y: 441, endPoint x: 409, endPoint y: 528, distance: 172.3
click at [409, 528] on div "The [US_STATE] Talent podcast showcases influential business professionals in […" at bounding box center [540, 540] width 766 height 182
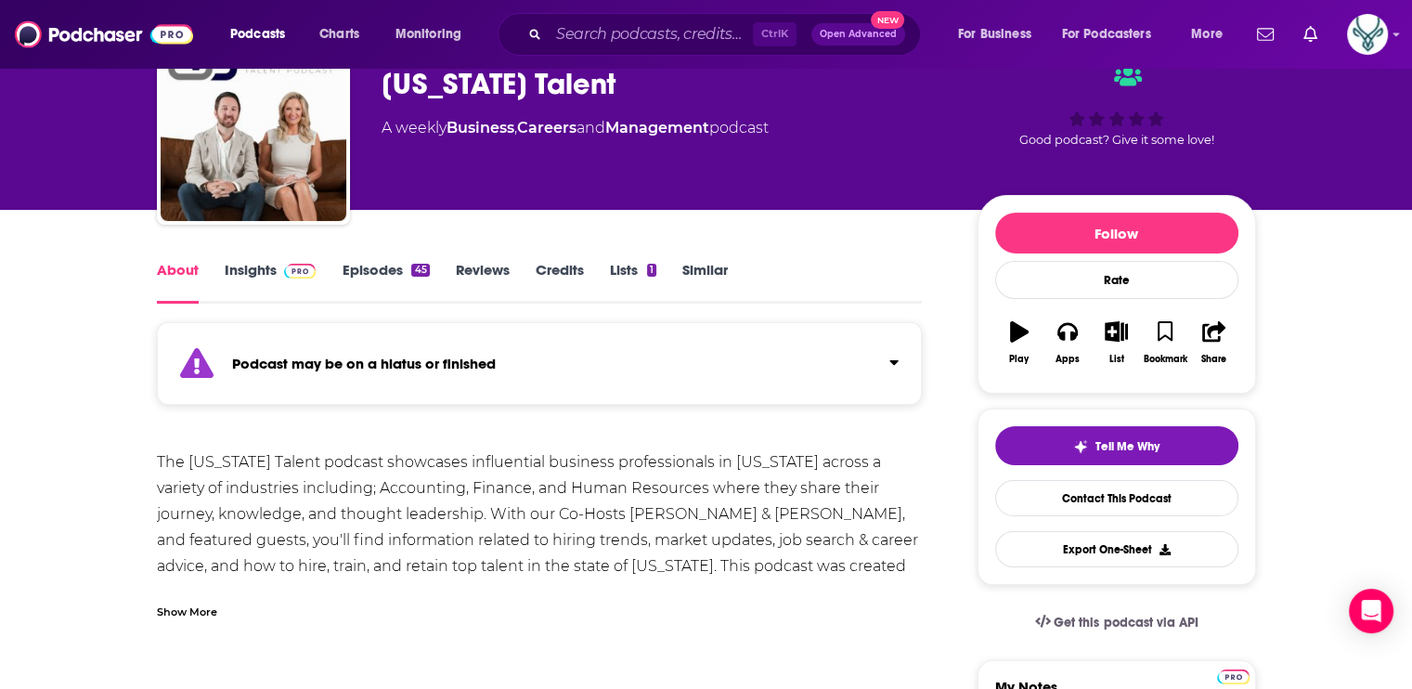
click at [167, 465] on div "The [US_STATE] Talent podcast showcases influential business professionals in […" at bounding box center [540, 540] width 766 height 182
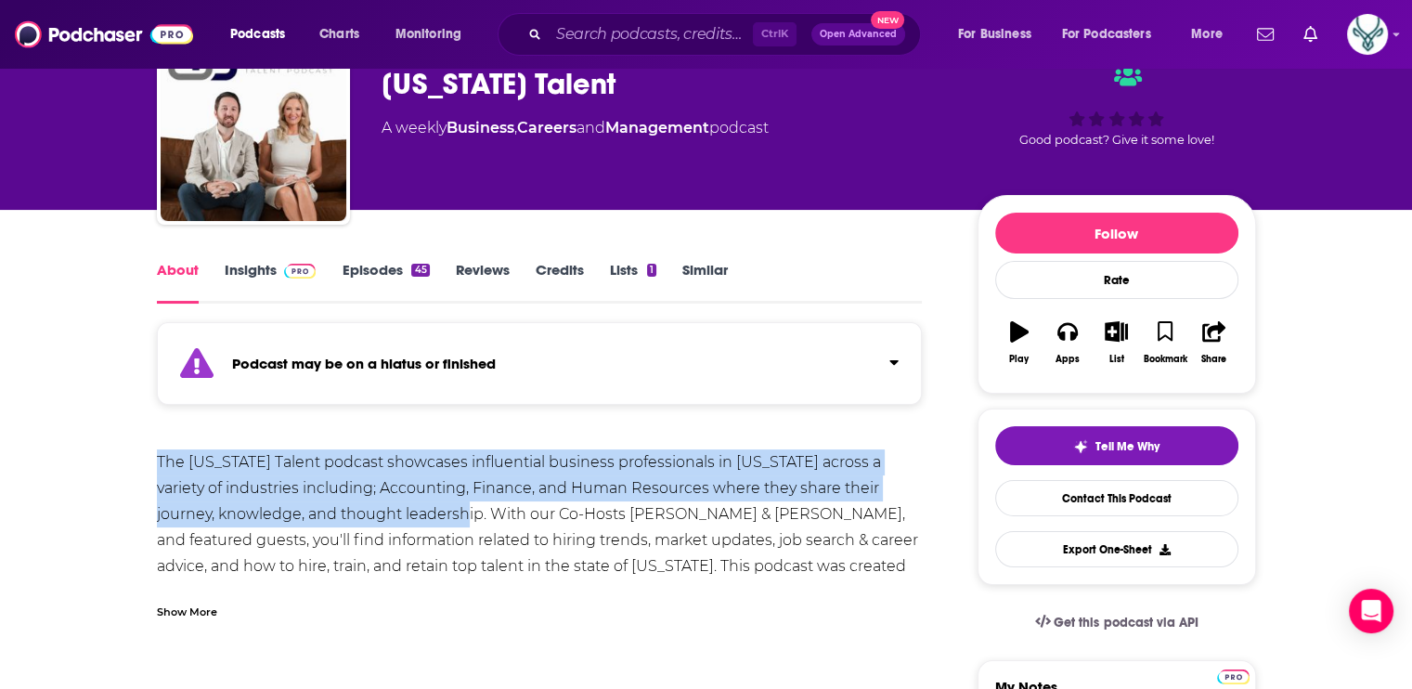
drag, startPoint x: 137, startPoint y: 452, endPoint x: 427, endPoint y: 513, distance: 296.1
drag, startPoint x: 427, startPoint y: 513, endPoint x: 338, endPoint y: 477, distance: 96.2
copy div "The [US_STATE] Talent podcast showcases influential business professionals in […"
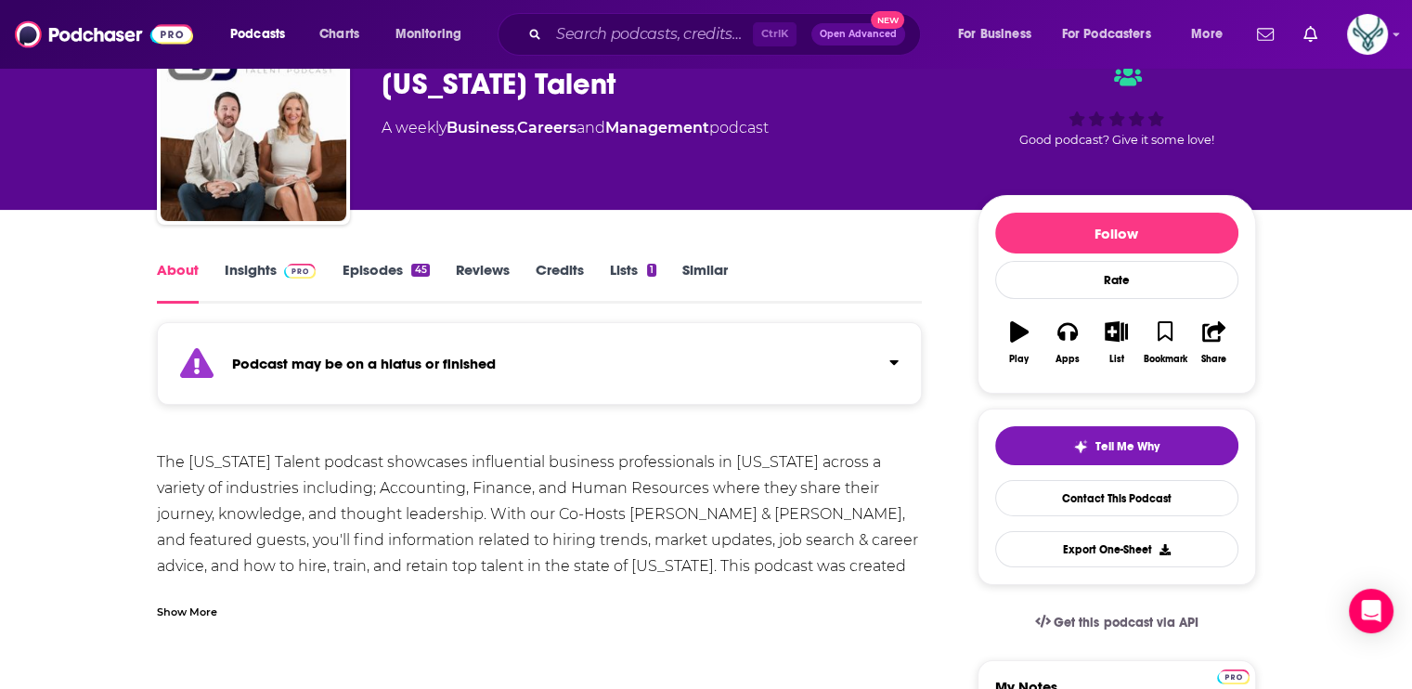
click at [640, 587] on div "The [US_STATE] Talent podcast showcases influential business professionals in […" at bounding box center [540, 534] width 766 height 170
drag, startPoint x: 566, startPoint y: 513, endPoint x: 794, endPoint y: 519, distance: 227.6
click at [794, 519] on div "The [US_STATE] Talent podcast showcases influential business professionals in […" at bounding box center [540, 540] width 766 height 182
drag, startPoint x: 794, startPoint y: 519, endPoint x: 721, endPoint y: 513, distance: 72.6
copy div "[PERSON_NAME] & [PERSON_NAME]"
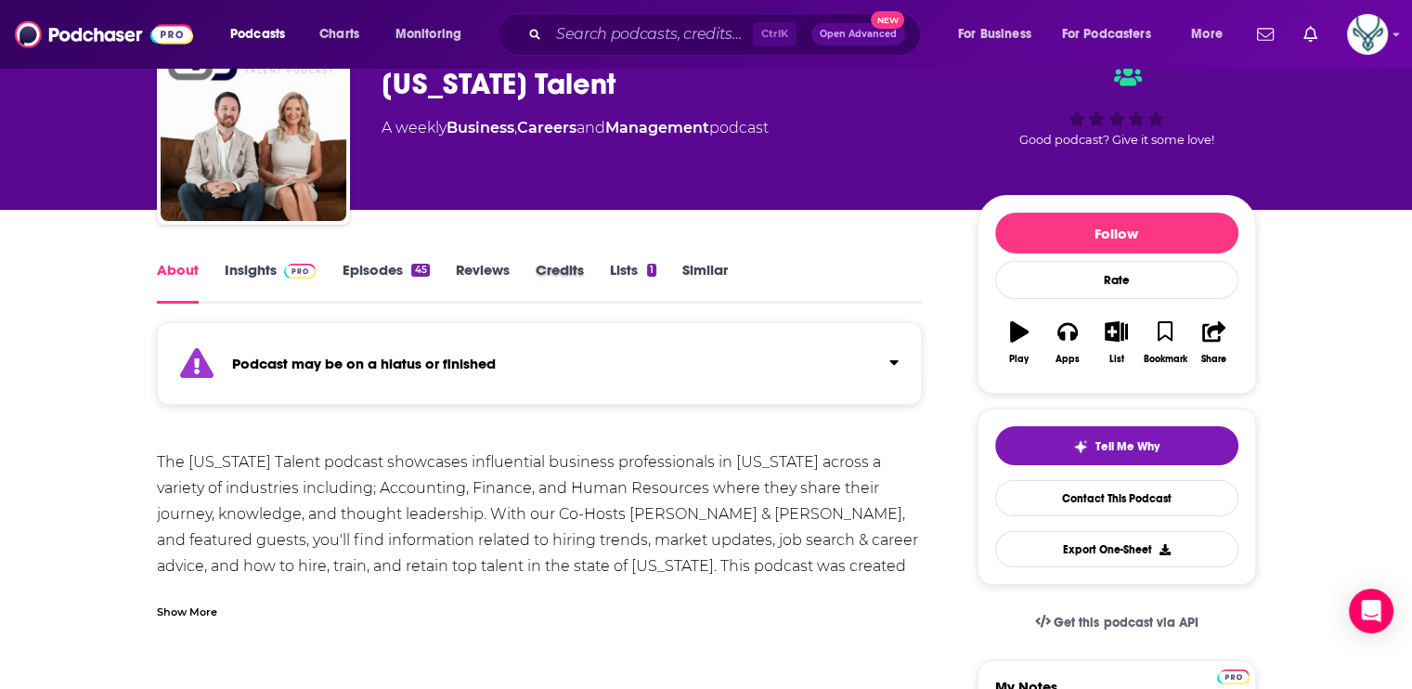
click at [584, 268] on div "Credits" at bounding box center [573, 282] width 74 height 43
click at [558, 268] on link "Credits" at bounding box center [560, 282] width 48 height 43
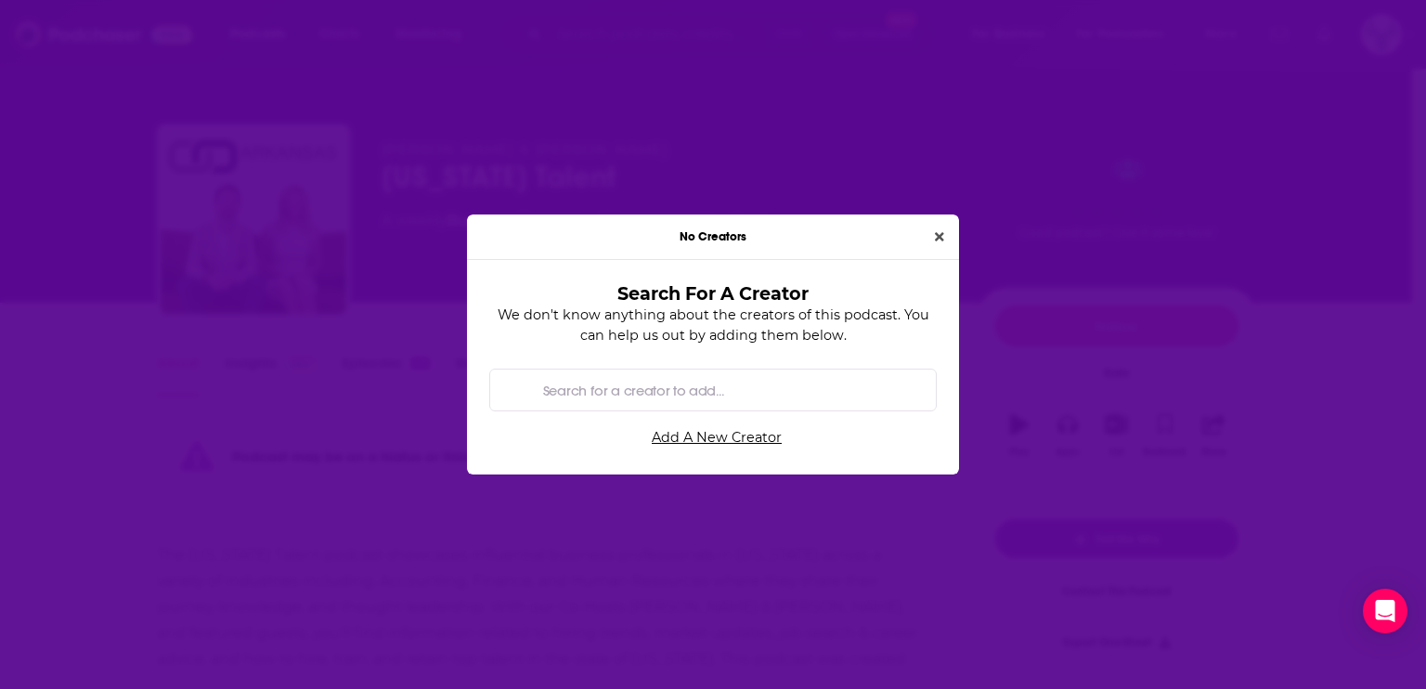
click at [944, 223] on div "No Creators" at bounding box center [713, 236] width 492 height 45
click at [952, 250] on div "No Creators" at bounding box center [713, 236] width 492 height 45
click at [940, 238] on icon "Close" at bounding box center [939, 236] width 9 height 9
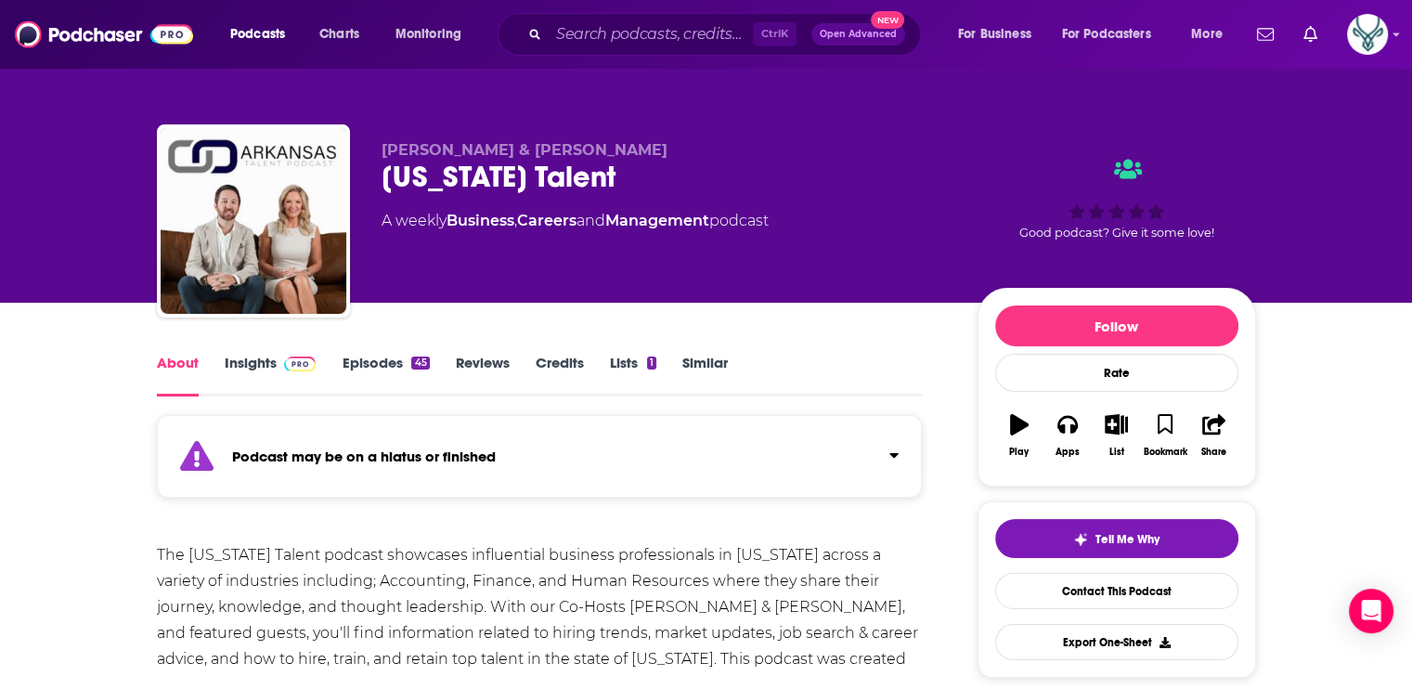
click at [539, 355] on link "Credits" at bounding box center [560, 375] width 48 height 43
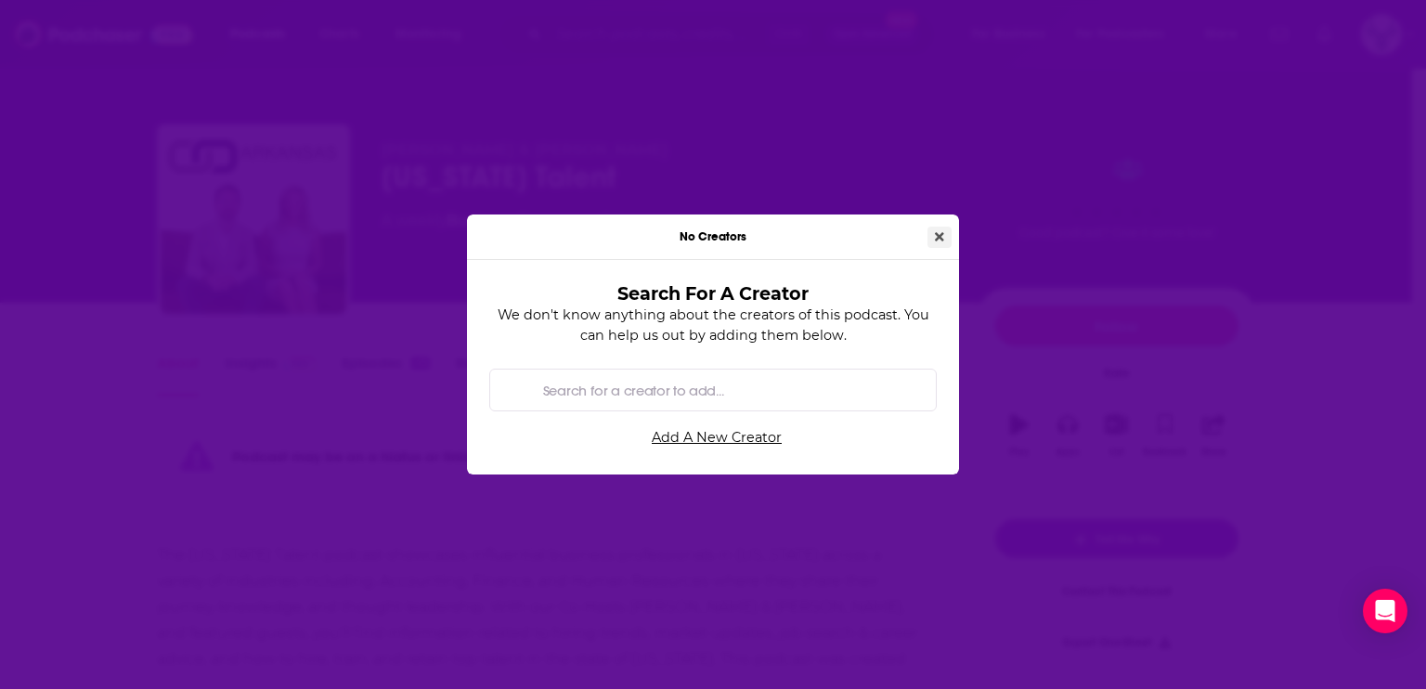
click at [939, 237] on icon "Close" at bounding box center [939, 236] width 9 height 9
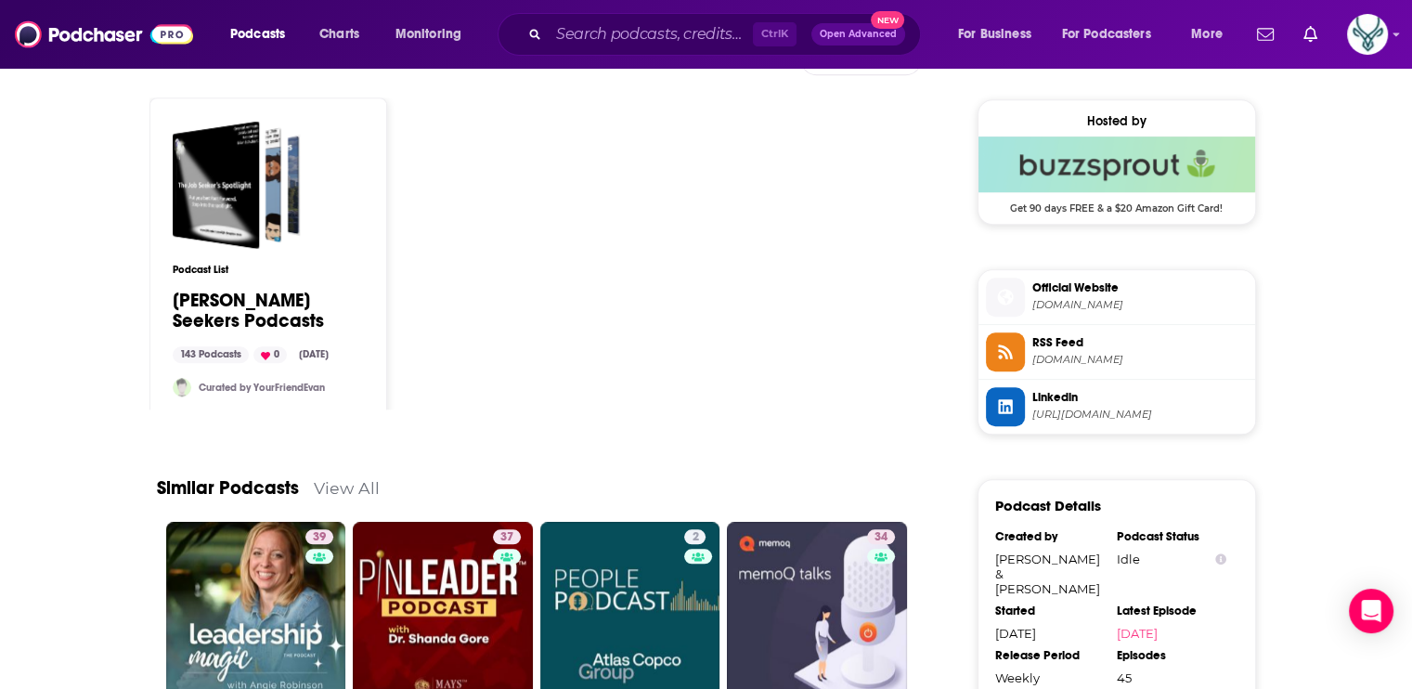
scroll to position [1486, 0]
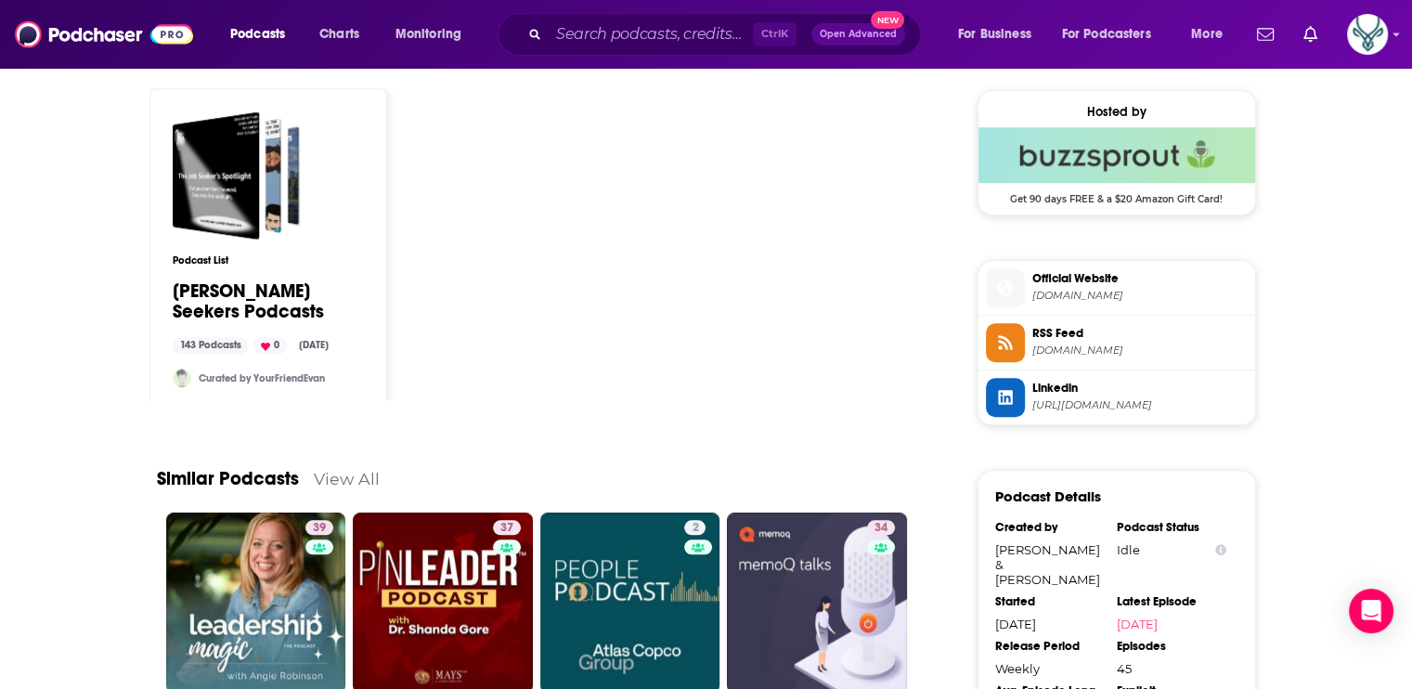
click at [1102, 285] on span "Official Website" at bounding box center [1139, 278] width 215 height 17
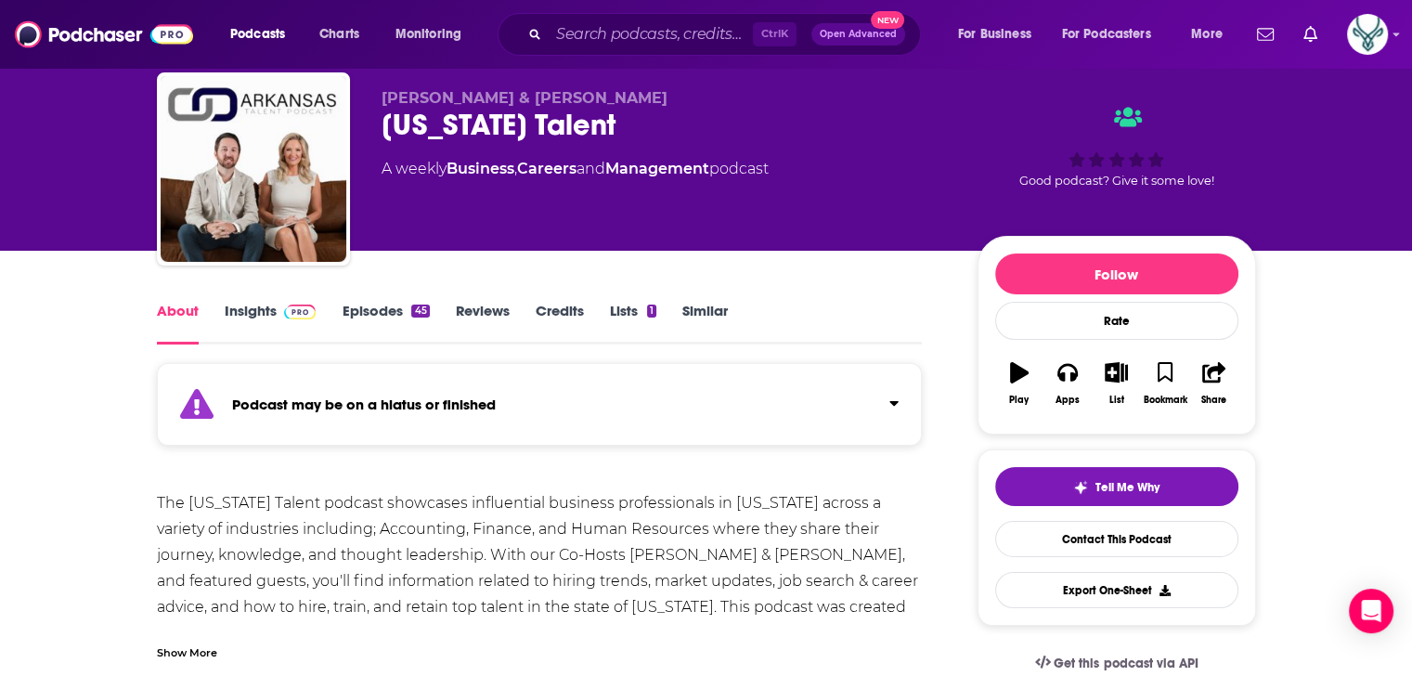
scroll to position [0, 0]
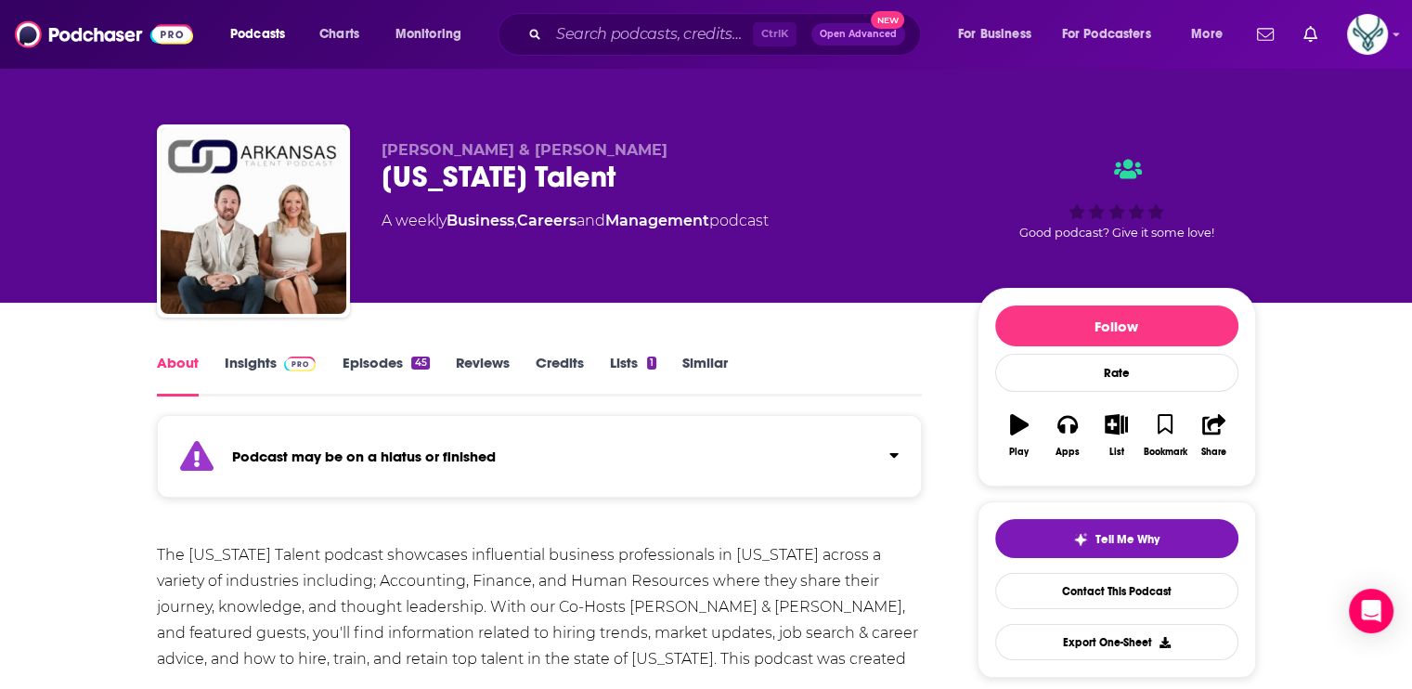
click at [291, 351] on div "About Insights Episodes 45 Reviews Credits Lists 1 Similar" at bounding box center [540, 373] width 766 height 45
click at [257, 362] on link "Insights" at bounding box center [271, 375] width 92 height 43
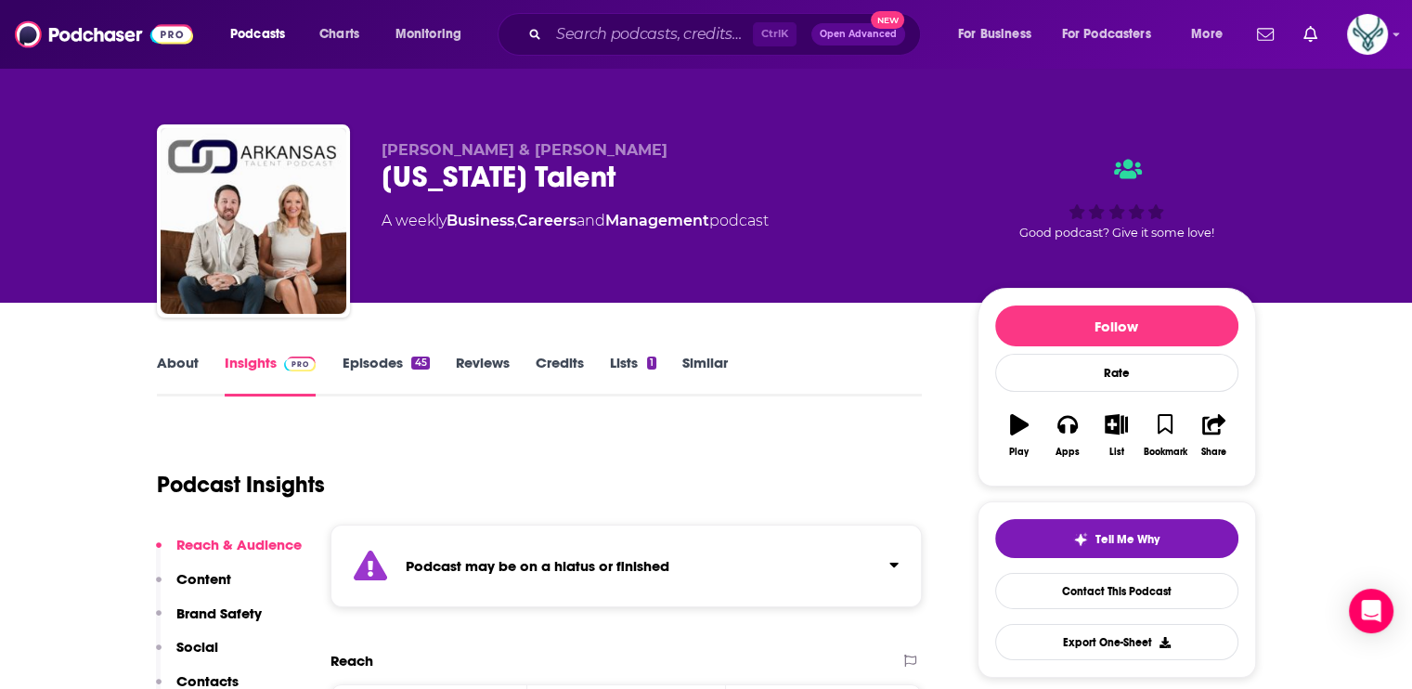
click at [376, 366] on link "Episodes 45" at bounding box center [385, 375] width 87 height 43
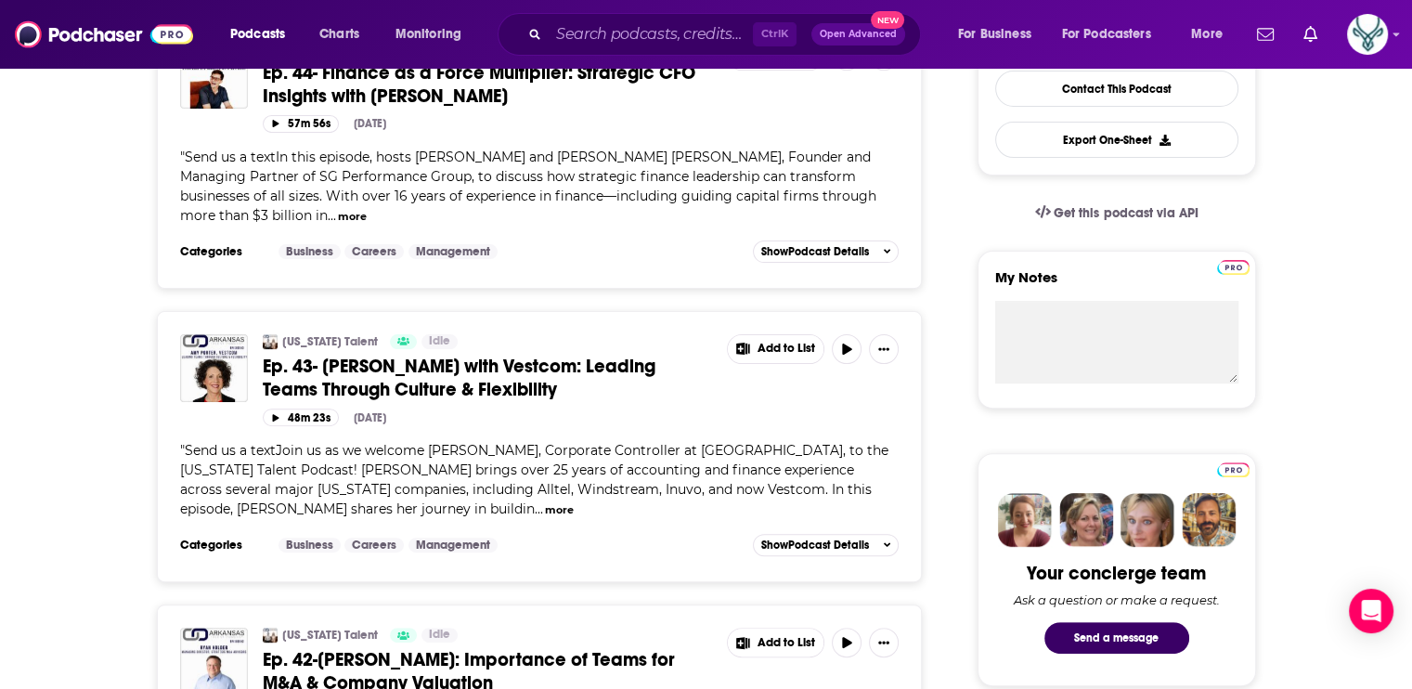
scroll to position [464, 0]
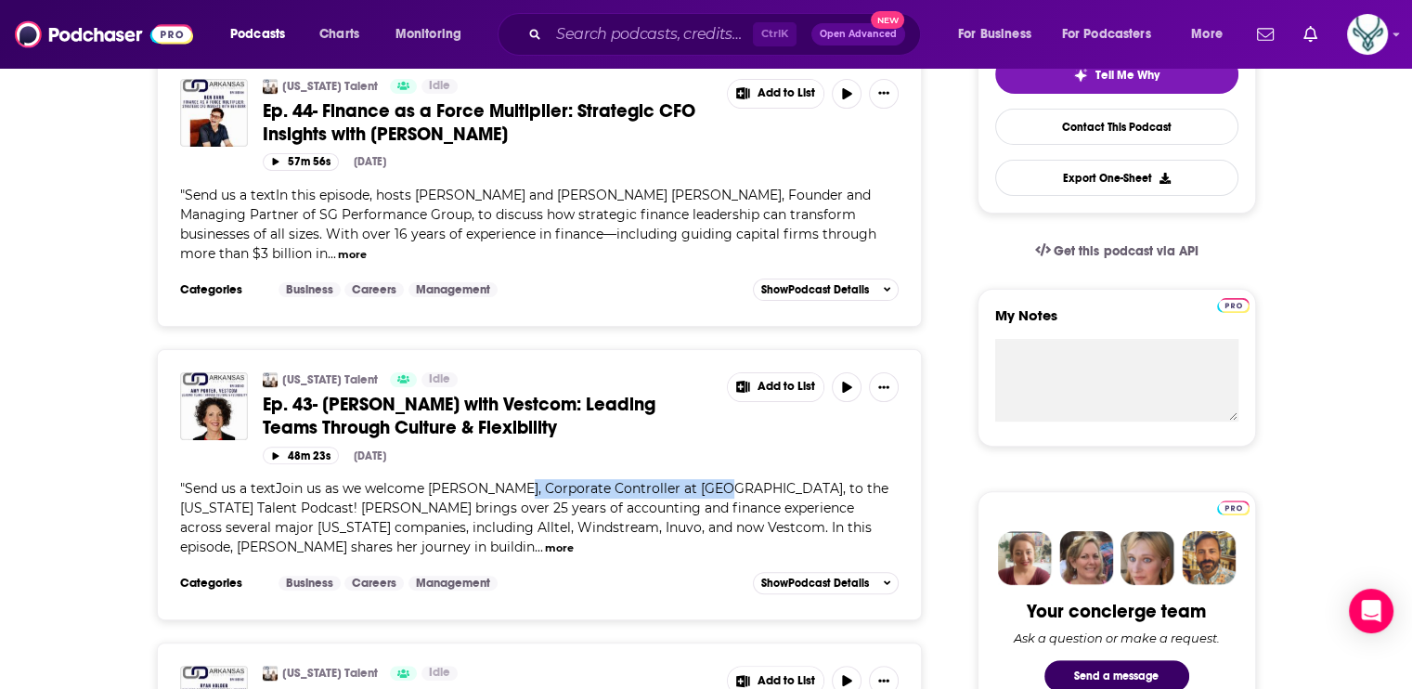
drag, startPoint x: 507, startPoint y: 483, endPoint x: 717, endPoint y: 490, distance: 210.0
click at [717, 490] on span "Send us a textJoin us as we welcome [PERSON_NAME], Corporate Controller at [GEO…" at bounding box center [534, 517] width 708 height 75
copy span "Corporate Controller at [GEOGRAPHIC_DATA]"
click at [545, 543] on button "more" at bounding box center [559, 548] width 29 height 16
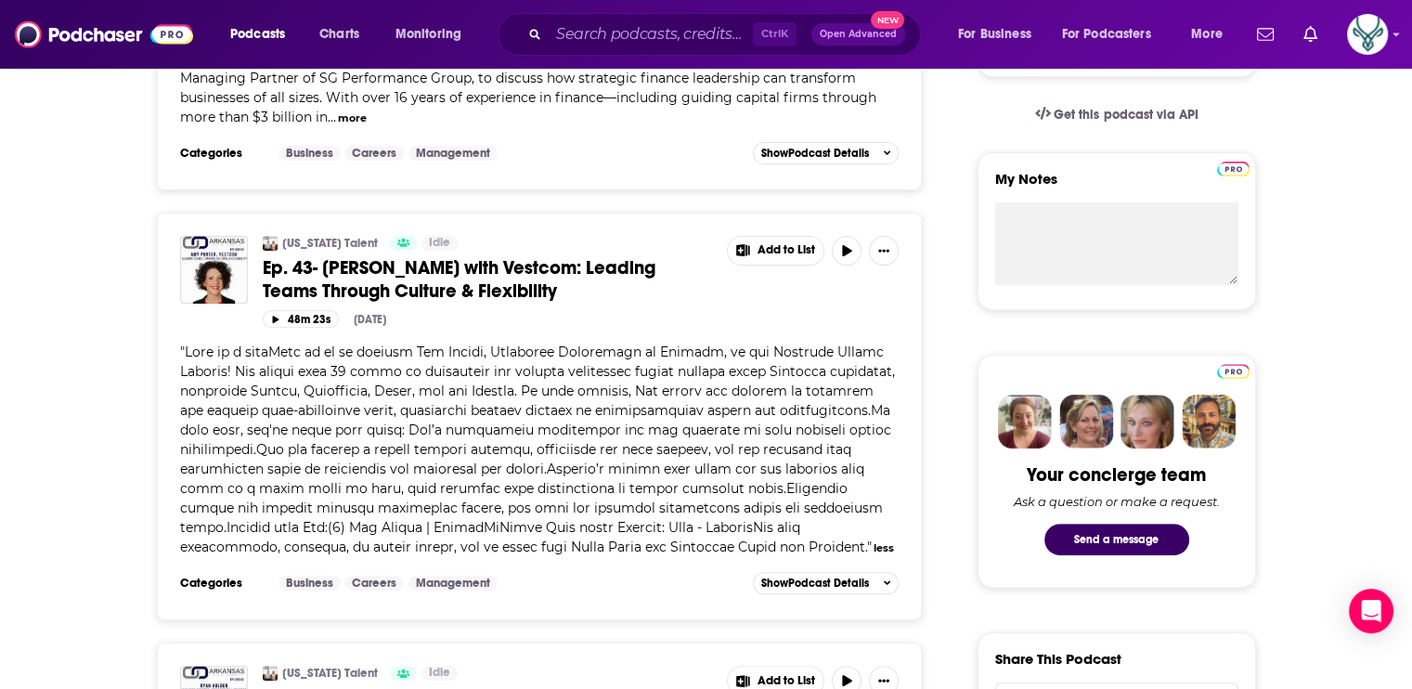
scroll to position [650, 0]
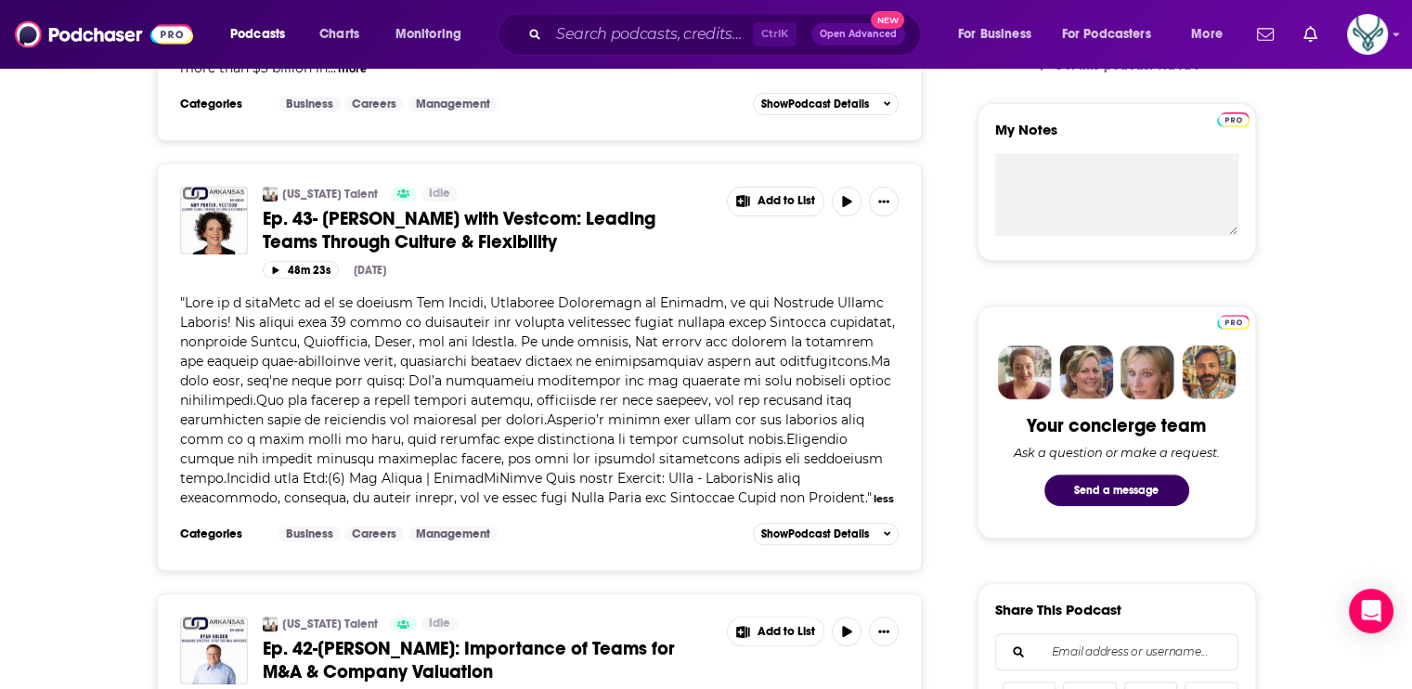
click at [813, 342] on span at bounding box center [537, 400] width 715 height 212
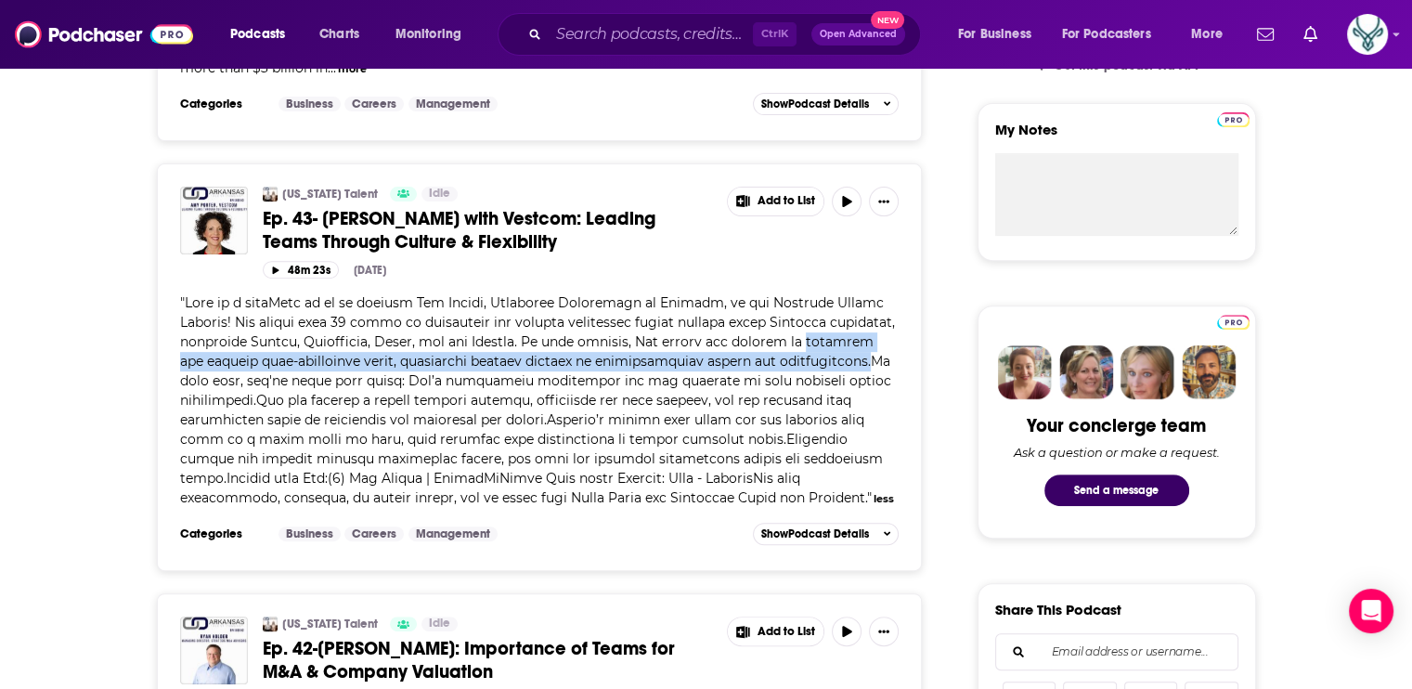
drag, startPoint x: 169, startPoint y: 357, endPoint x: 267, endPoint y: 379, distance: 100.7
click at [267, 379] on div "[US_STATE] Talent Idle Ep. 43- [PERSON_NAME] with Vestcom: Leading Teams Throug…" at bounding box center [540, 367] width 766 height 408
drag, startPoint x: 267, startPoint y: 379, endPoint x: 218, endPoint y: 375, distance: 49.4
copy span "building and leading high-performing teams, especially through periods of organ…"
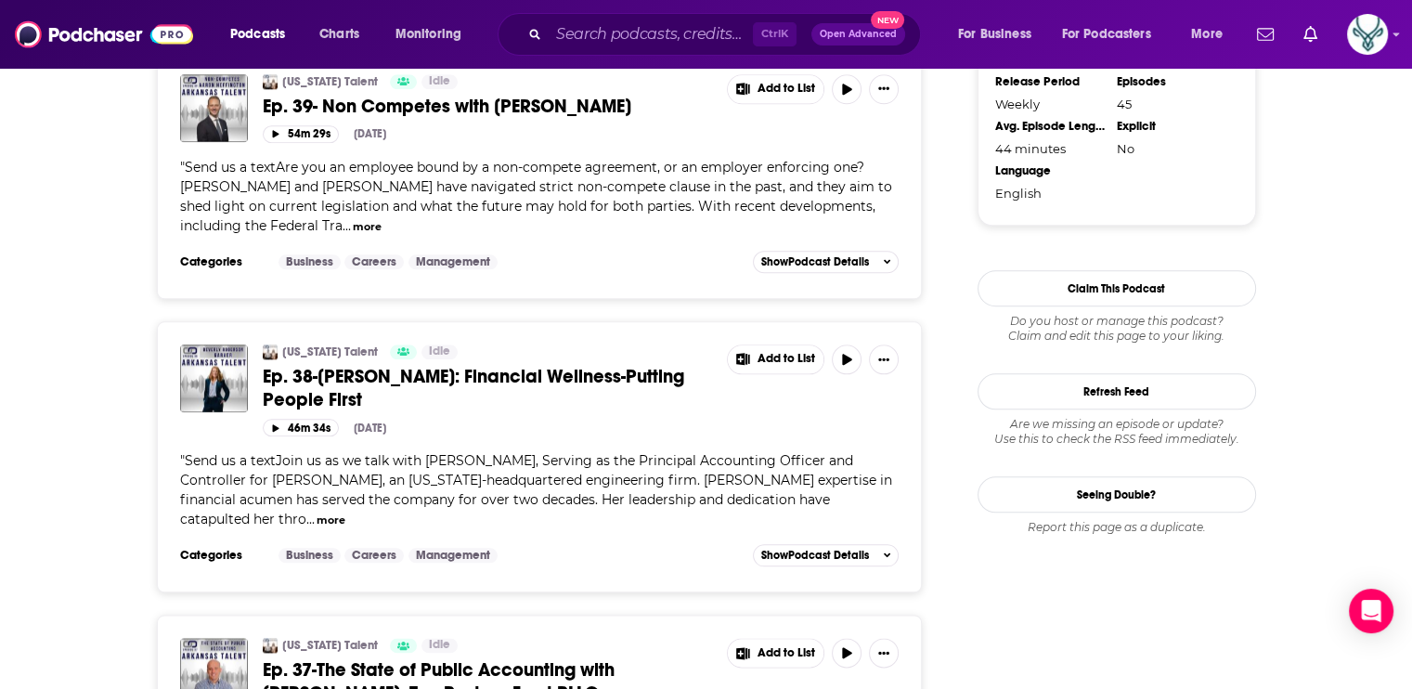
scroll to position [2136, 0]
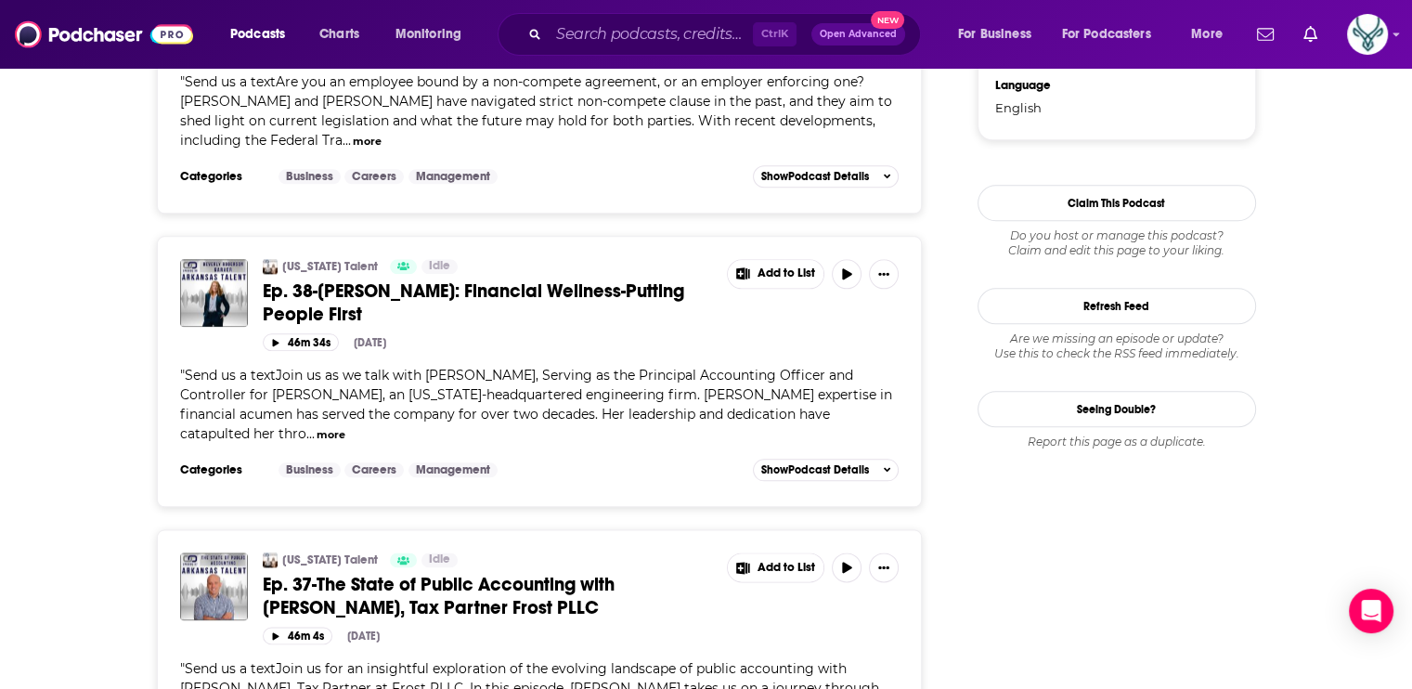
drag, startPoint x: 568, startPoint y: 361, endPoint x: 531, endPoint y: 365, distance: 37.3
click at [568, 366] on div "" Send us a textJoin us as we talk with [PERSON_NAME], Serving as the Principal…" at bounding box center [540, 405] width 720 height 78
drag, startPoint x: 430, startPoint y: 352, endPoint x: 536, endPoint y: 352, distance: 105.8
click at [536, 367] on span "Send us a textJoin us as we talk with [PERSON_NAME], Serving as the Principal A…" at bounding box center [536, 404] width 712 height 75
click at [421, 367] on span "Send us a textJoin us as we talk with [PERSON_NAME], Serving as the Principal A…" at bounding box center [536, 404] width 712 height 75
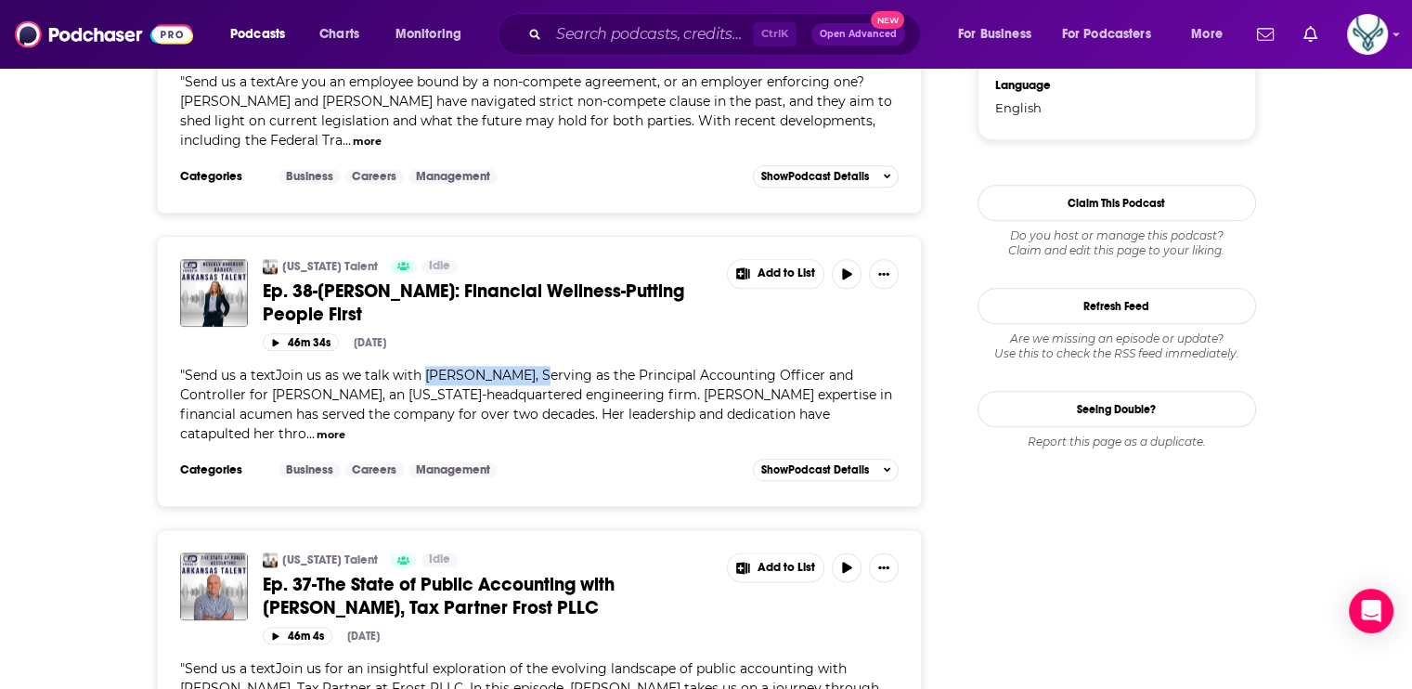
drag, startPoint x: 423, startPoint y: 349, endPoint x: 537, endPoint y: 350, distance: 113.3
click at [537, 367] on span "Send us a textJoin us as we talk with [PERSON_NAME], Serving as the Principal A…" at bounding box center [536, 404] width 712 height 75
drag, startPoint x: 537, startPoint y: 350, endPoint x: 503, endPoint y: 350, distance: 33.4
copy span "[PERSON_NAME]"
click at [586, 339] on div "[US_STATE] Talent Idle Ep. 38-[PERSON_NAME]: Financial Wellness-Putting People …" at bounding box center [540, 357] width 720 height 197
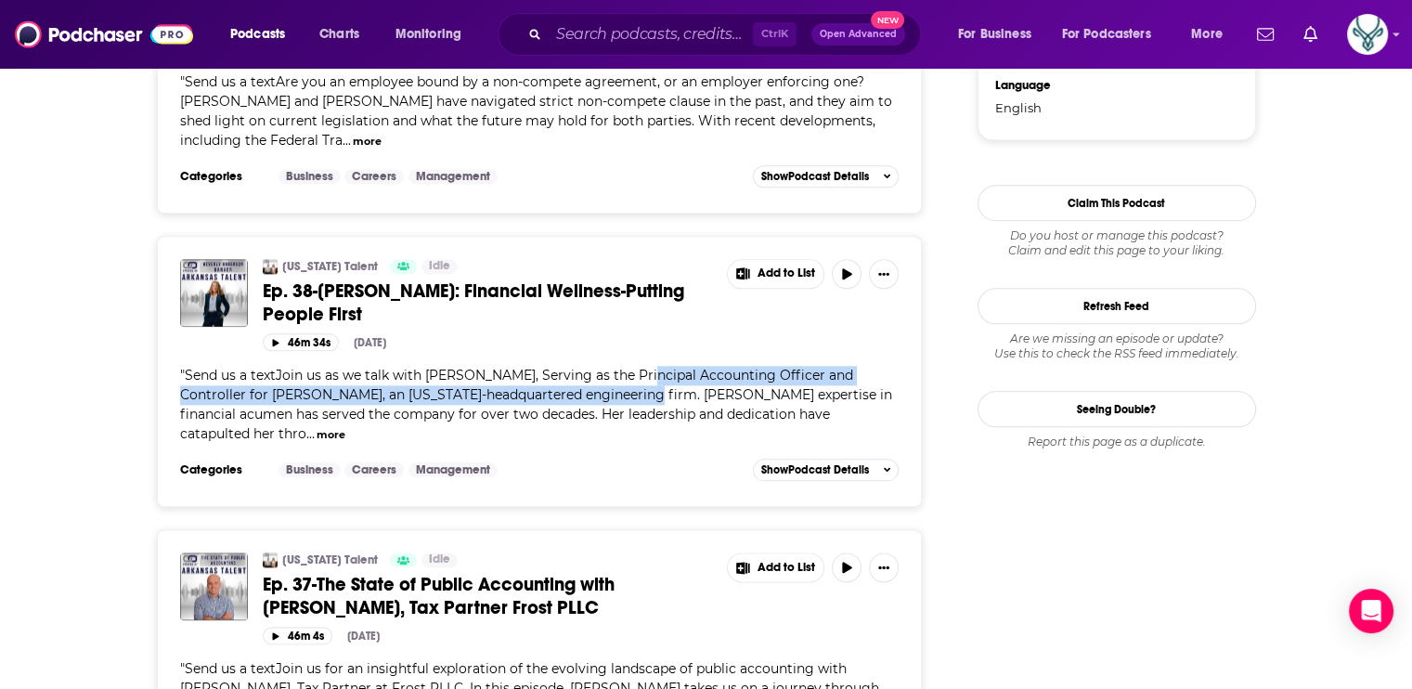
drag, startPoint x: 643, startPoint y: 347, endPoint x: 617, endPoint y: 366, distance: 31.9
click at [617, 367] on span "Send us a textJoin us as we talk with [PERSON_NAME], Serving as the Principal A…" at bounding box center [536, 404] width 712 height 75
drag, startPoint x: 617, startPoint y: 366, endPoint x: 561, endPoint y: 370, distance: 55.8
copy span "Principal Accounting Officer and Controller for [PERSON_NAME], an [US_STATE]-he…"
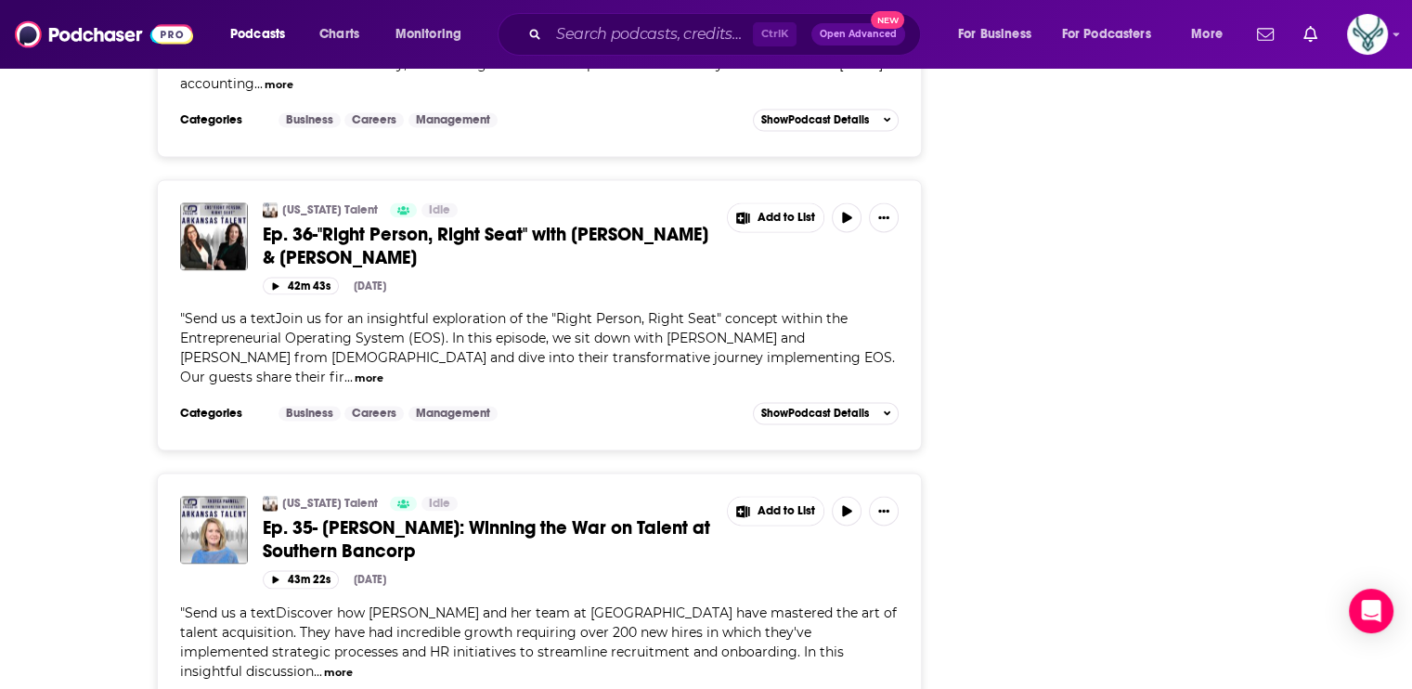
scroll to position [2785, 0]
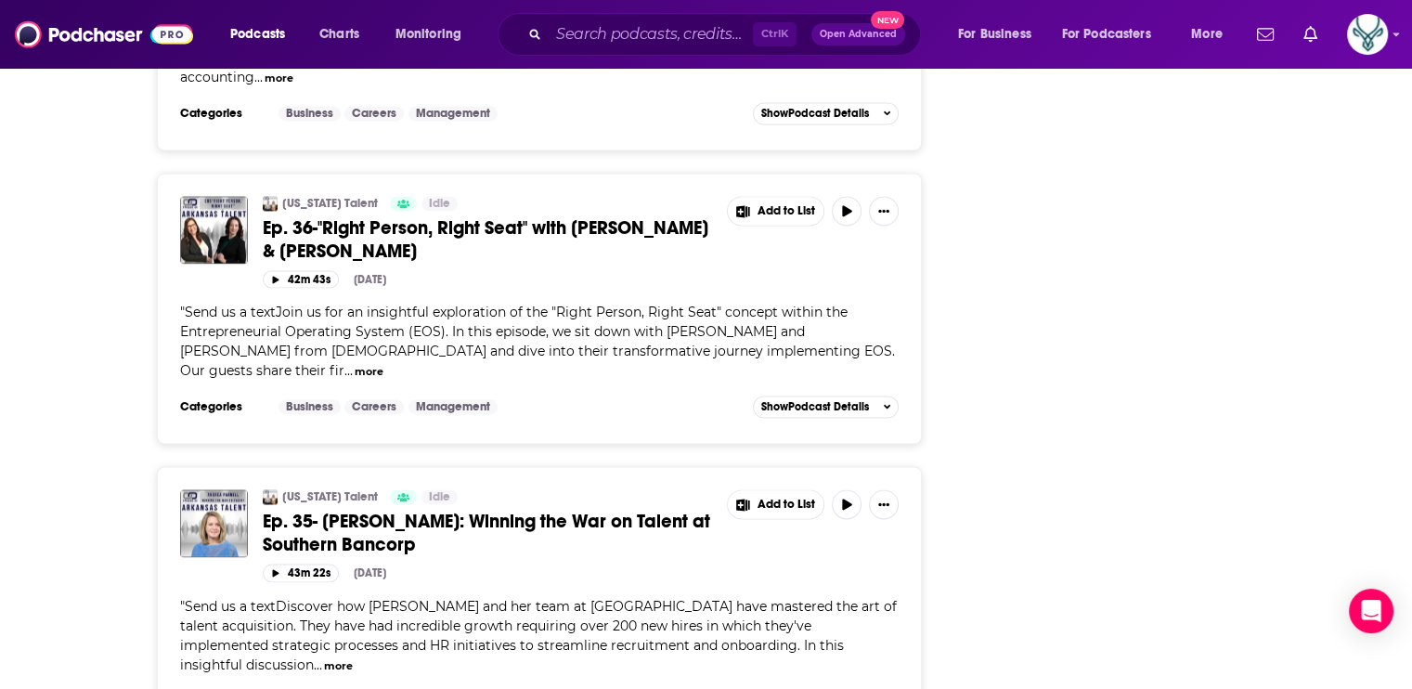
click at [355, 364] on button "more" at bounding box center [369, 372] width 29 height 16
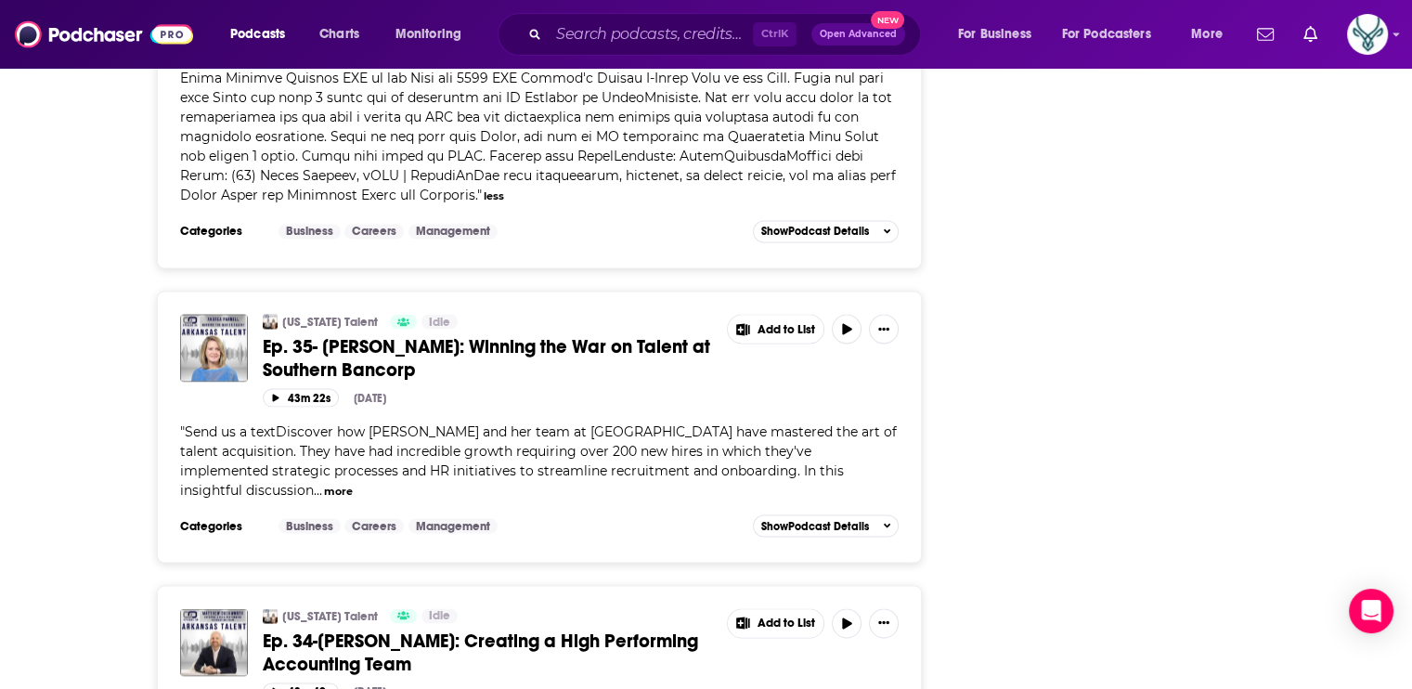
scroll to position [3250, 0]
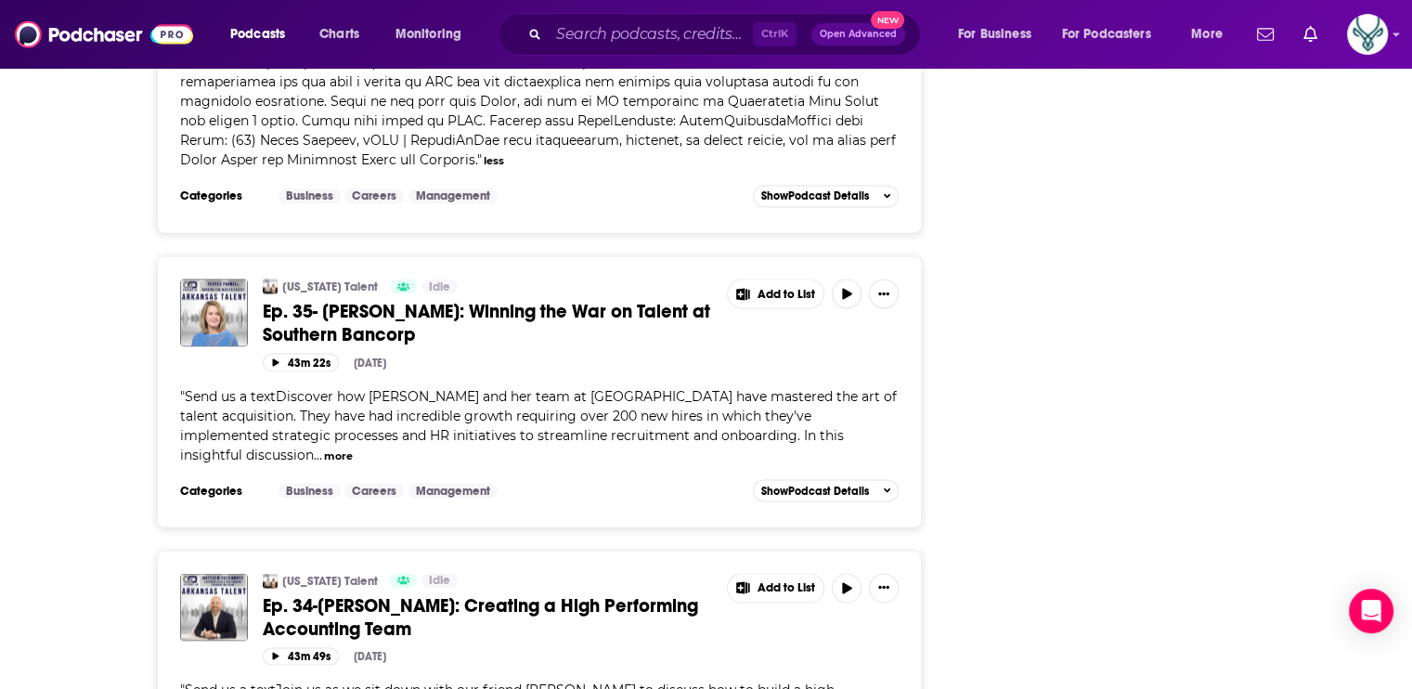
click at [324, 448] on button "more" at bounding box center [338, 456] width 29 height 16
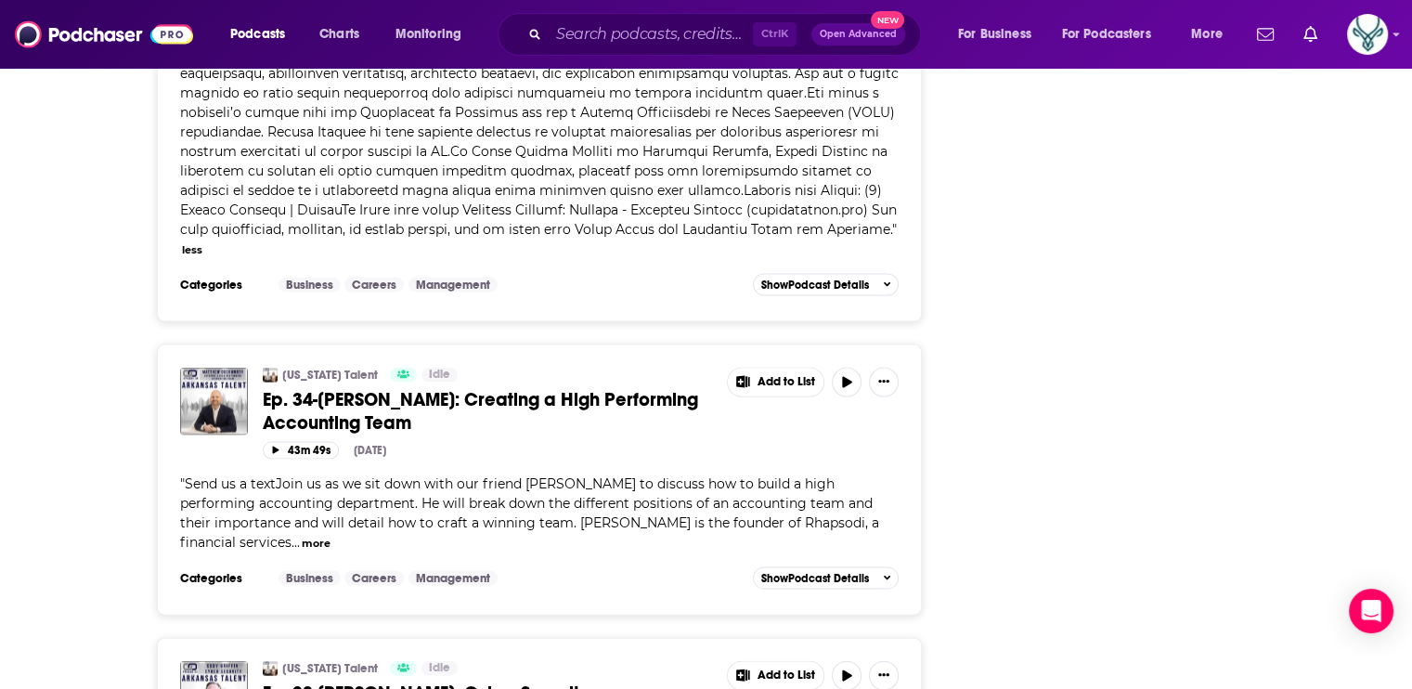
scroll to position [3807, 0]
click at [302, 535] on button "more" at bounding box center [316, 543] width 29 height 16
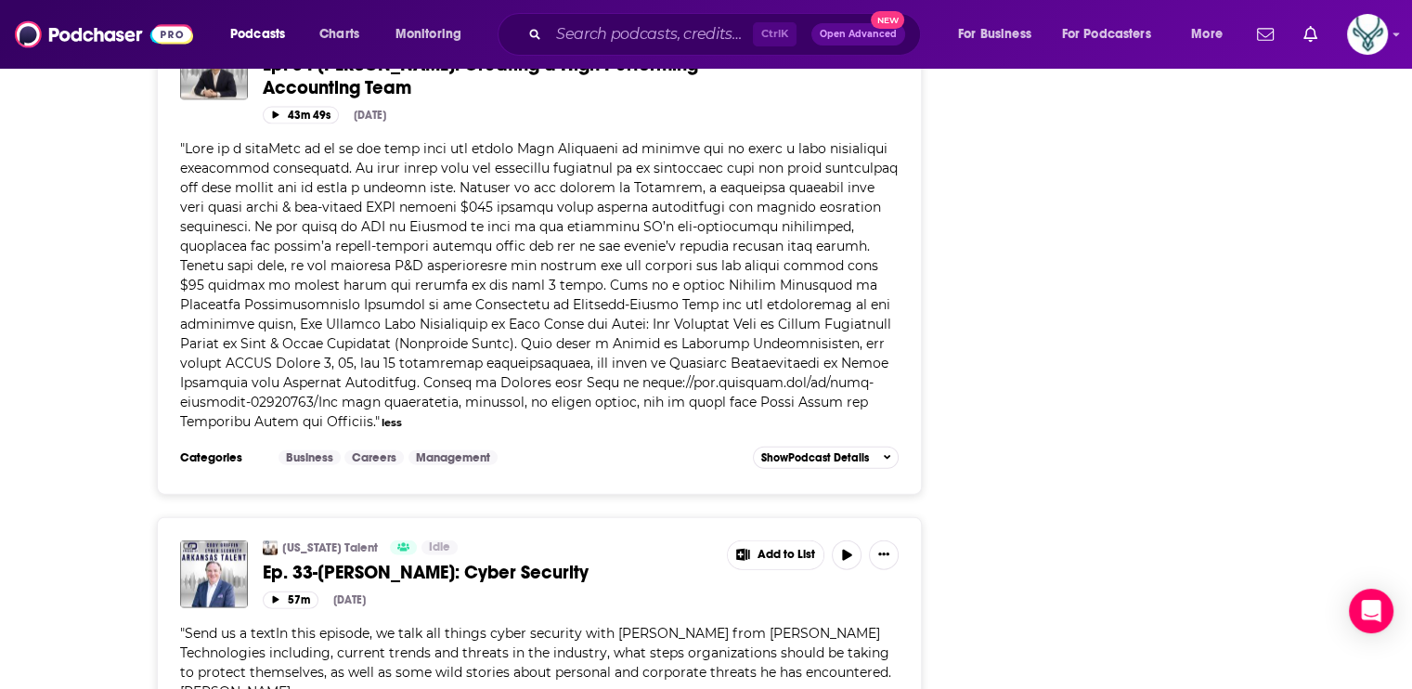
scroll to position [4364, 0]
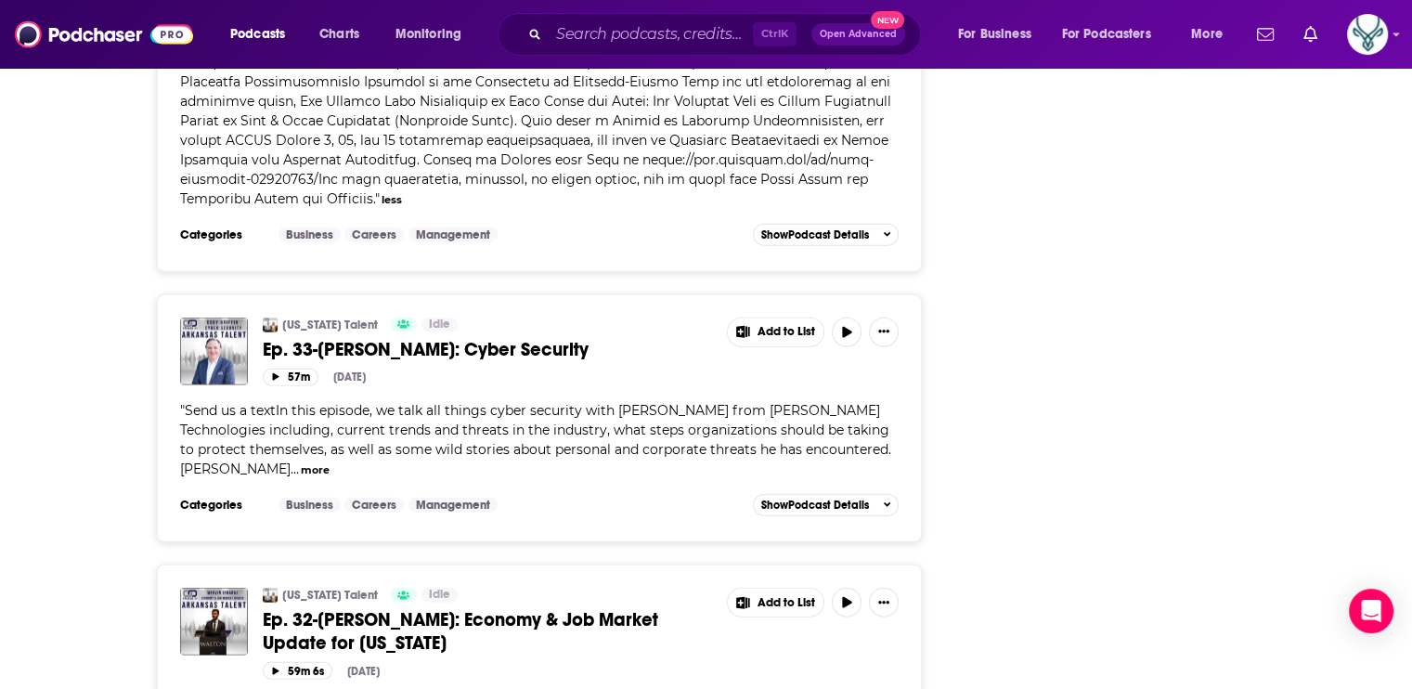
click at [301, 462] on button "more" at bounding box center [315, 470] width 29 height 16
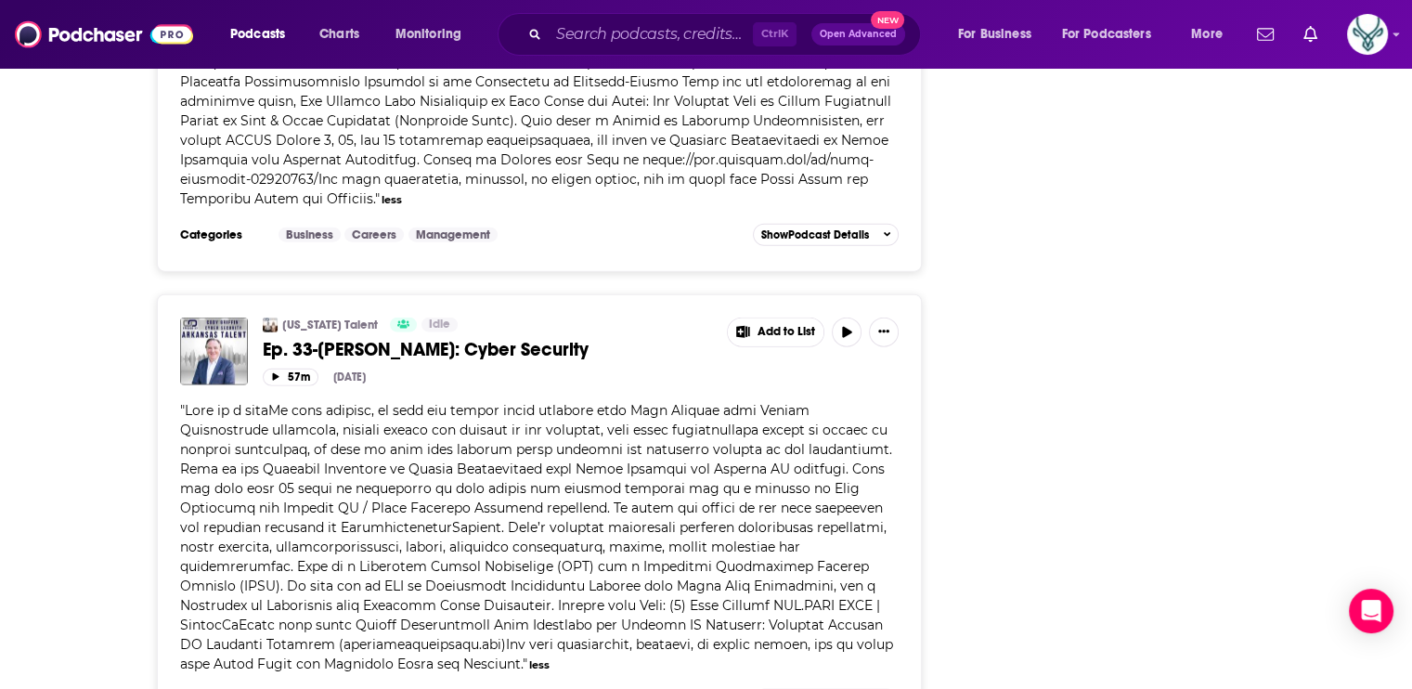
click at [826, 402] on span at bounding box center [536, 537] width 713 height 270
click at [1063, 465] on div "Follow Rate Play Apps List Bookmark Share Tell Me Why Contact This Podcast Expo…" at bounding box center [1117, 232] width 279 height 8616
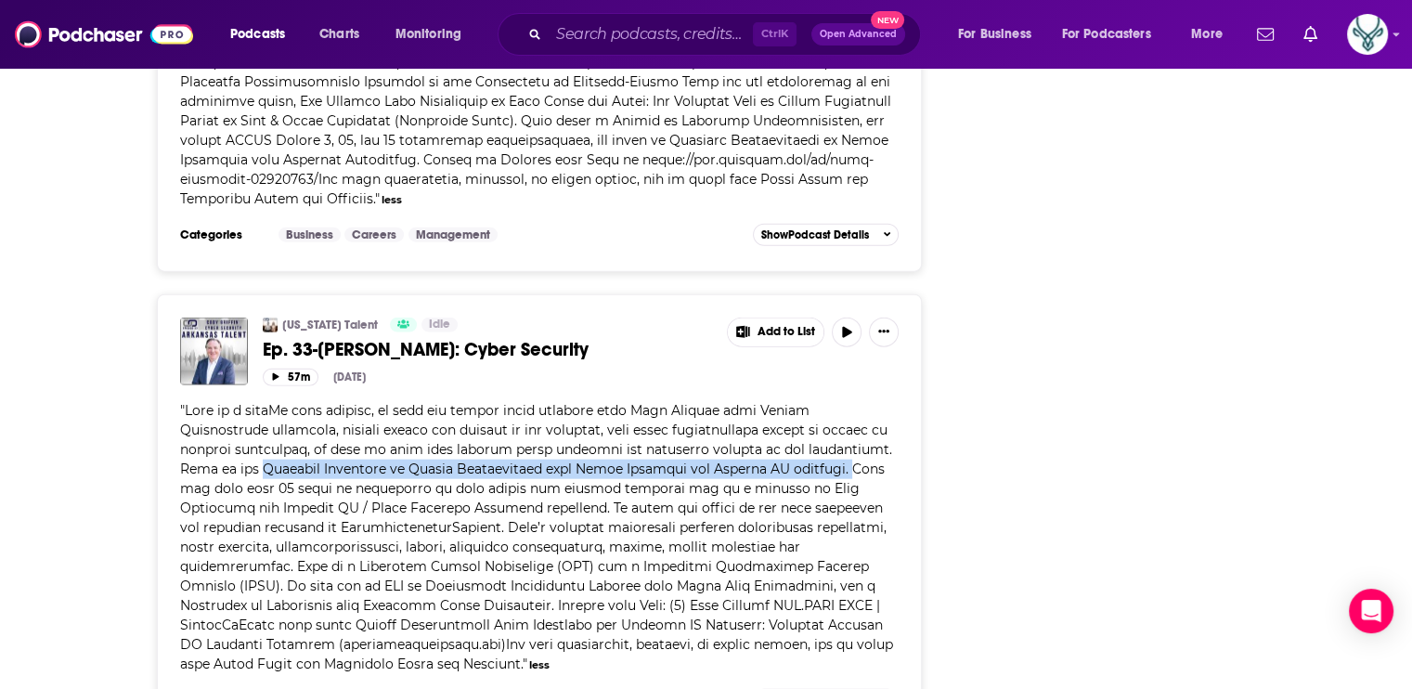
drag, startPoint x: 172, startPoint y: 402, endPoint x: 743, endPoint y: 406, distance: 571.0
click at [743, 406] on div "[US_STATE] Talent Idle Ep. 33-[PERSON_NAME]: Cyber Security Add to List 57m [DA…" at bounding box center [540, 515] width 766 height 443
drag, startPoint x: 743, startPoint y: 406, endPoint x: 695, endPoint y: 407, distance: 48.3
copy span "Division President at [PERSON_NAME] Technologies over Cyber Security and Manage…"
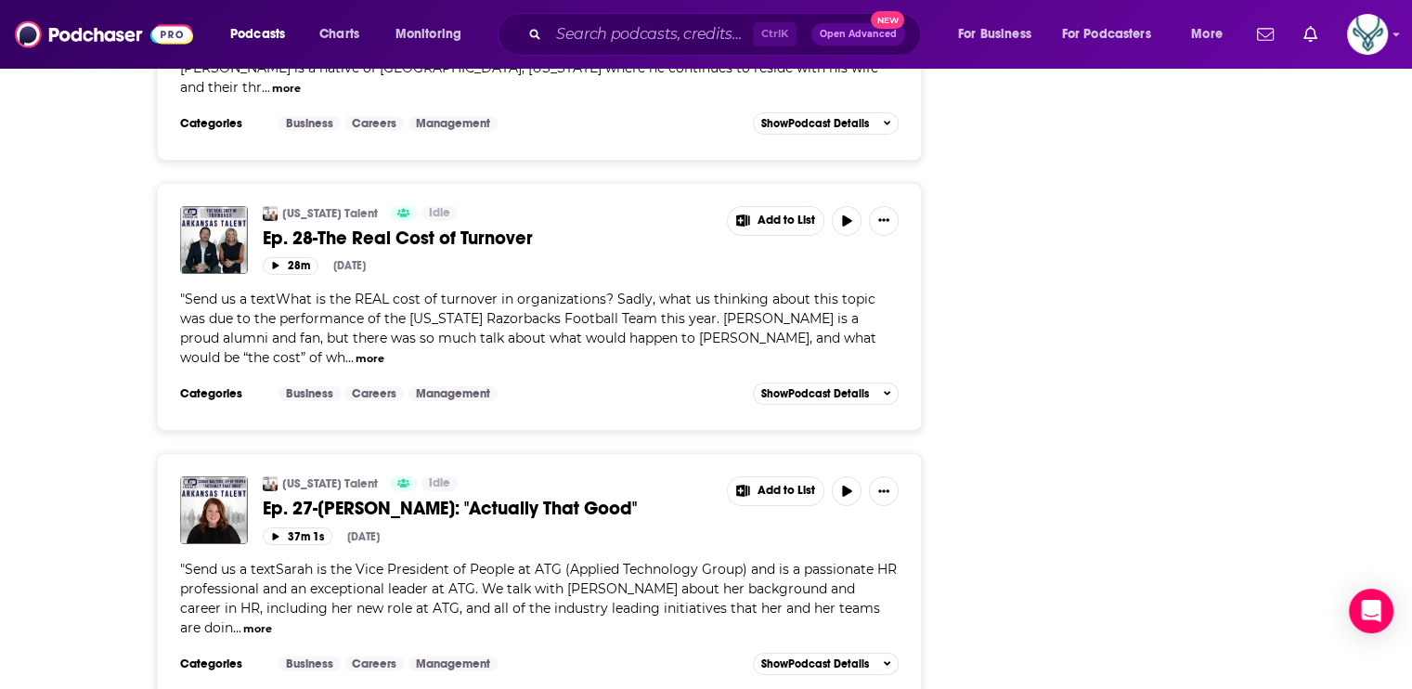
scroll to position [6128, 0]
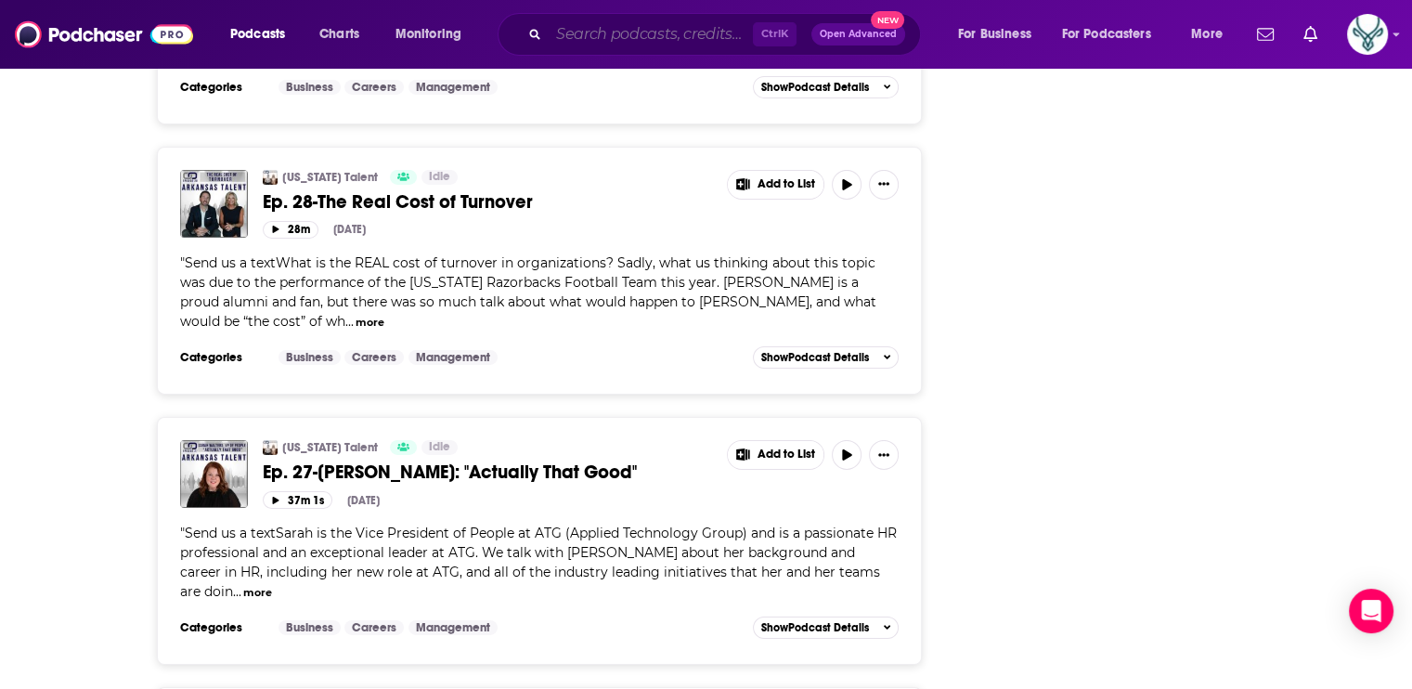
click at [602, 36] on input "Search podcasts, credits, & more..." at bounding box center [651, 34] width 204 height 30
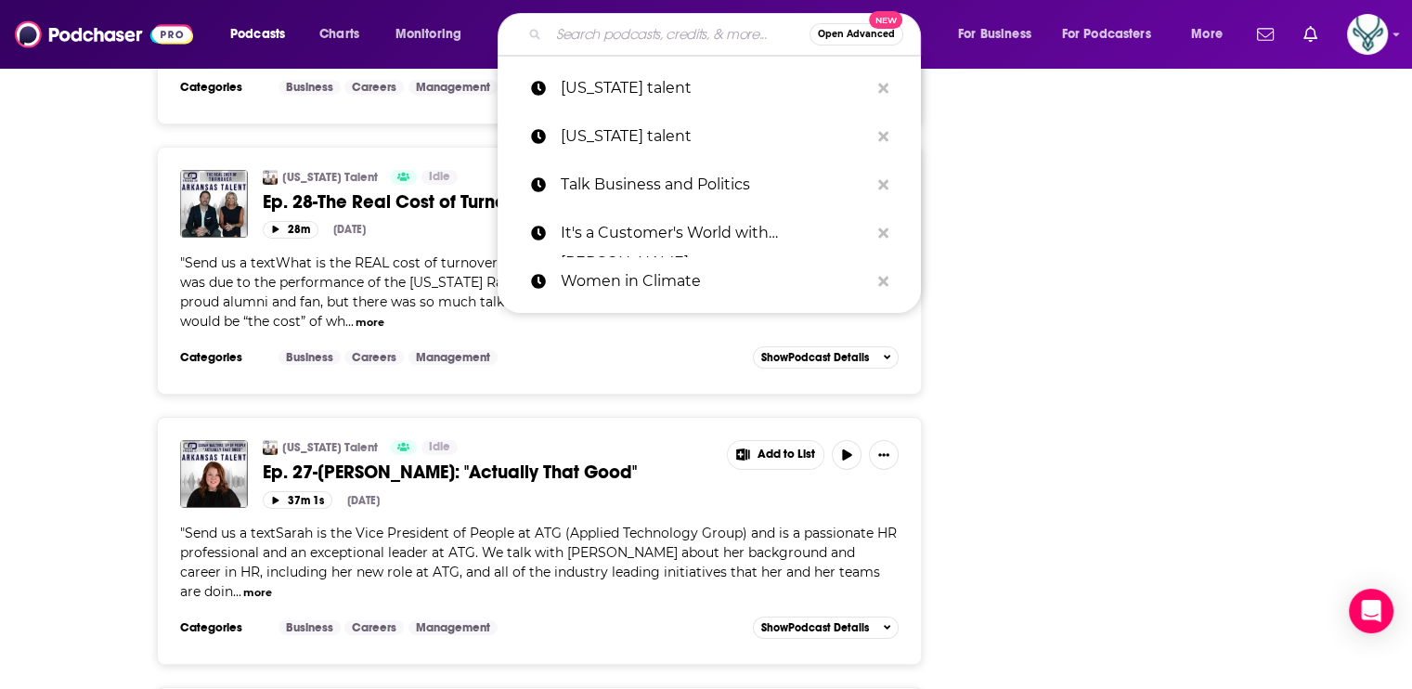
paste input "Be EPIC Podcast"
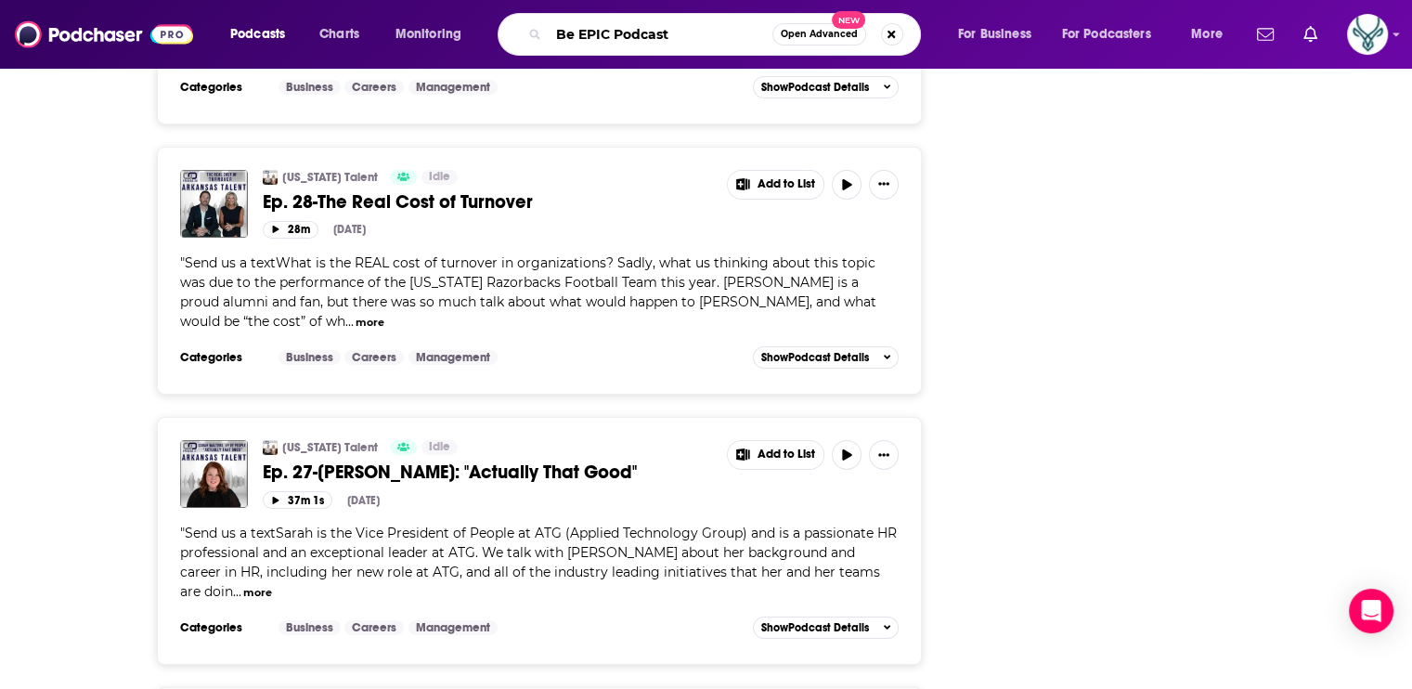
type input "Be EPIC Podcast"
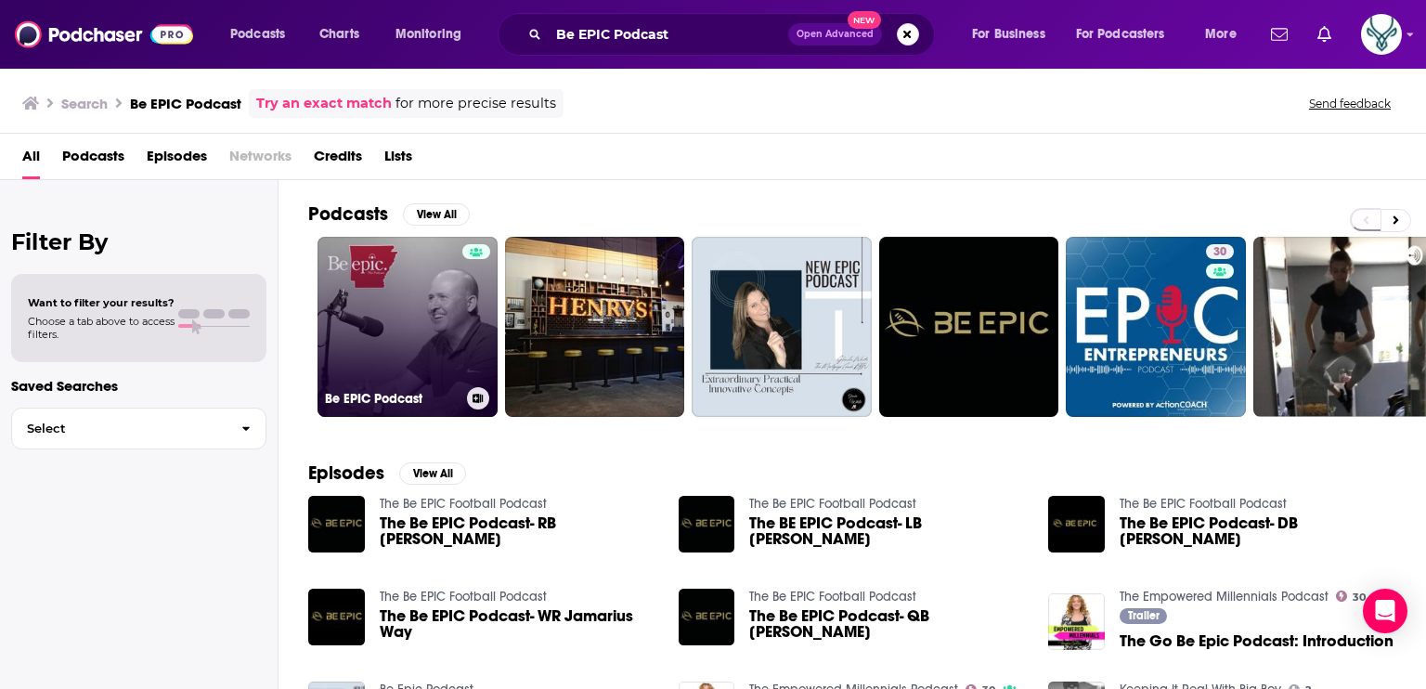
click at [397, 283] on link "Be EPIC Podcast" at bounding box center [408, 327] width 180 height 180
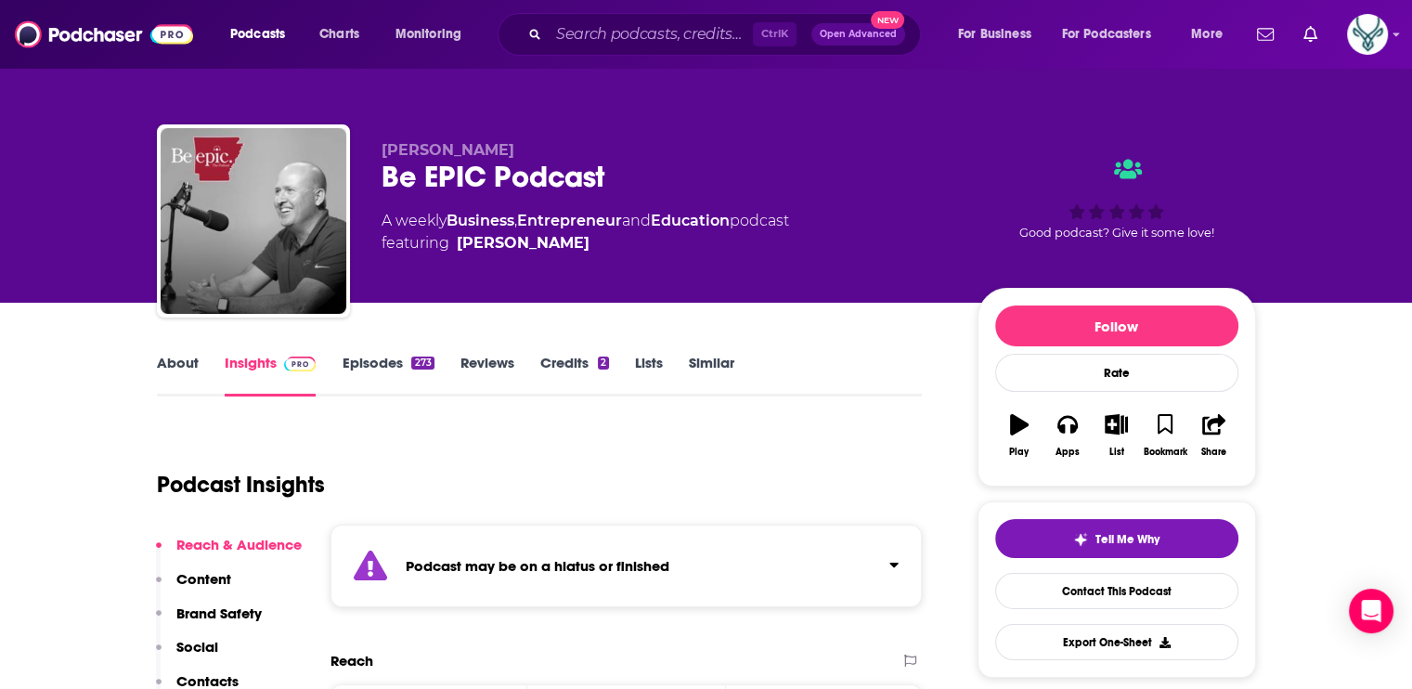
click at [370, 363] on link "Episodes 273" at bounding box center [388, 375] width 92 height 43
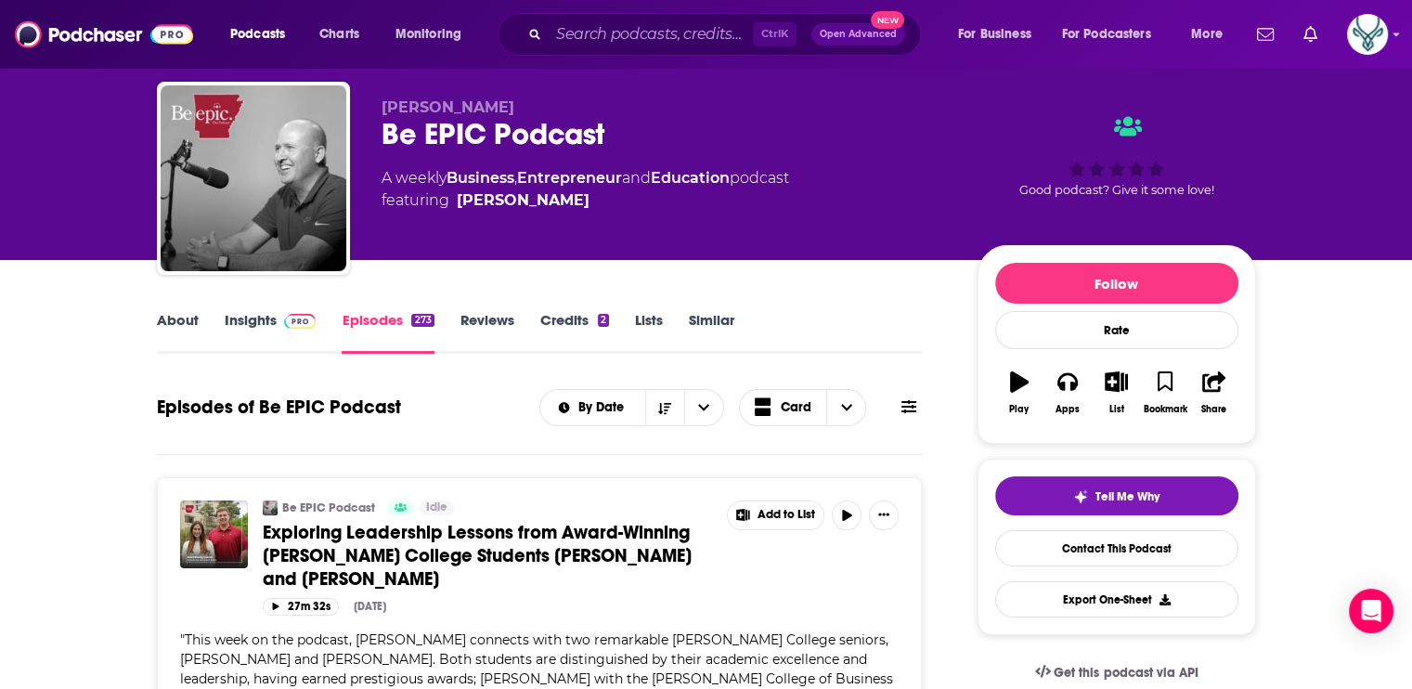
scroll to position [186, 0]
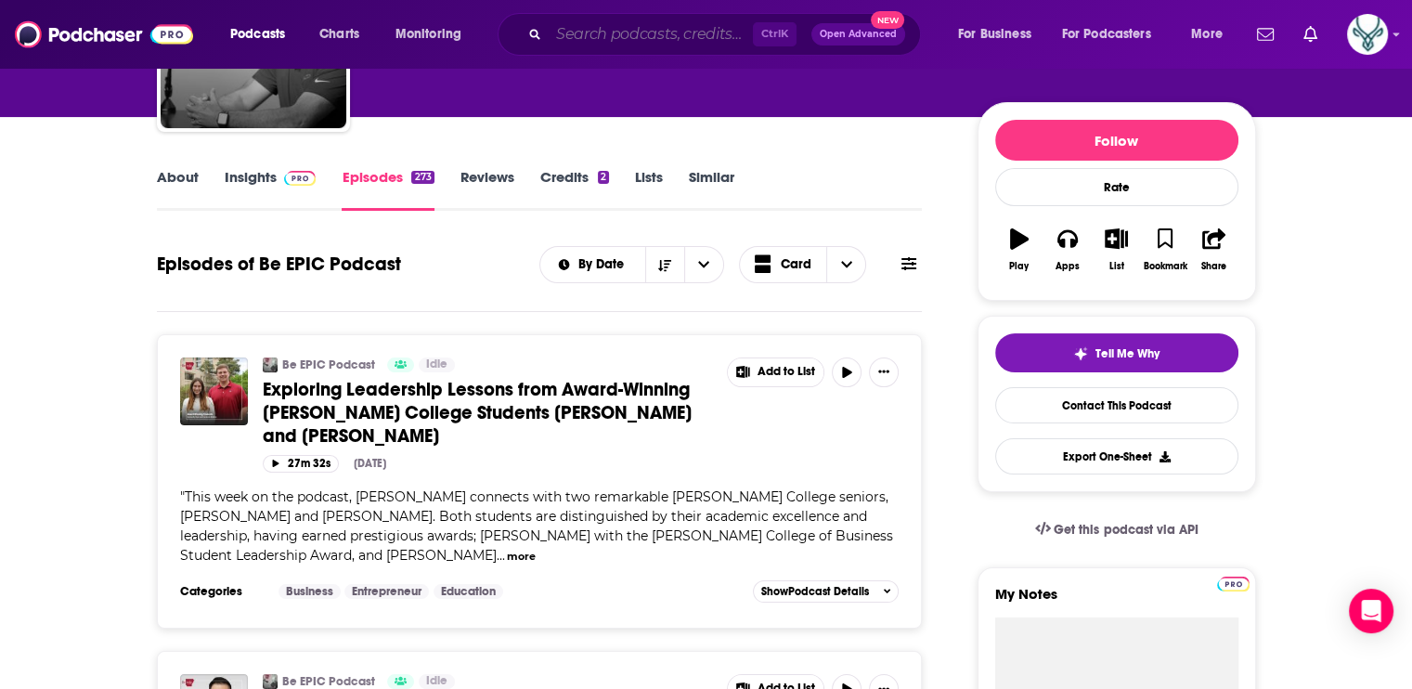
click at [602, 37] on input "Search podcasts, credits, & more..." at bounding box center [651, 34] width 204 height 30
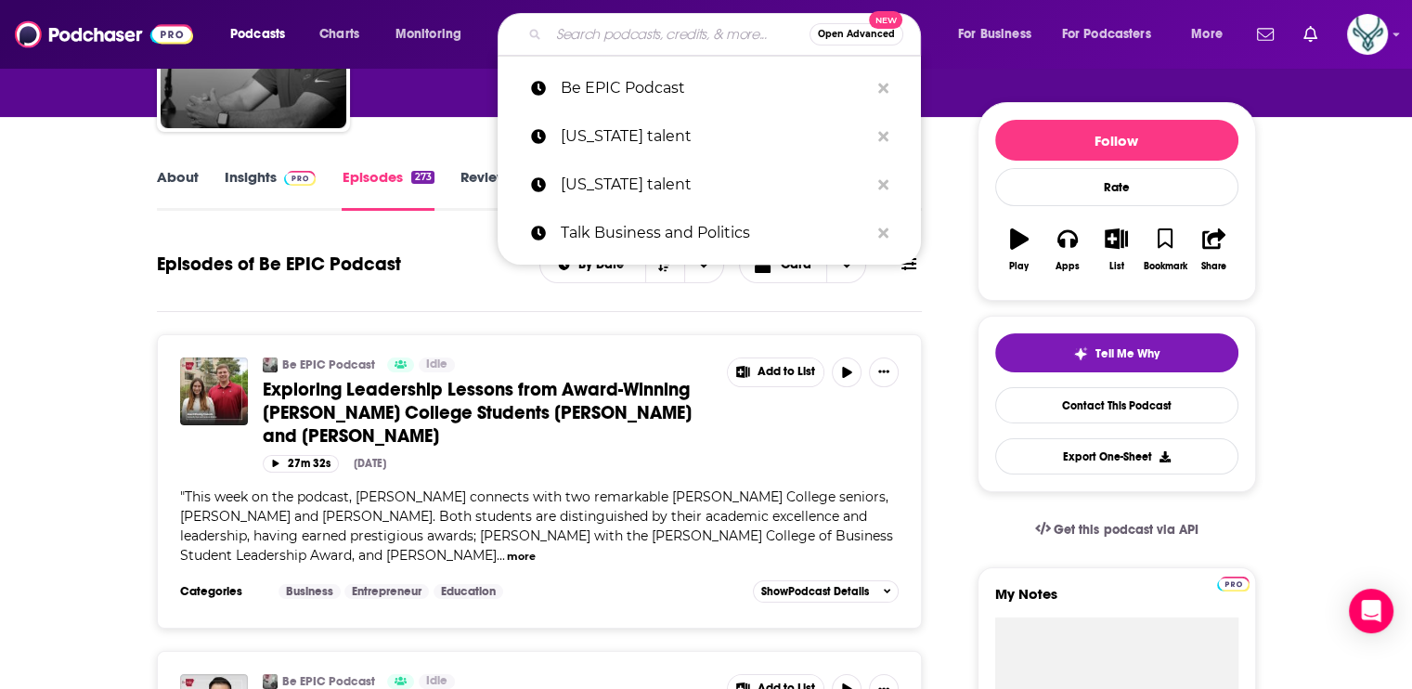
paste input "[PERSON_NAME] Biz Talk"
type input "[PERSON_NAME] Biz Talk"
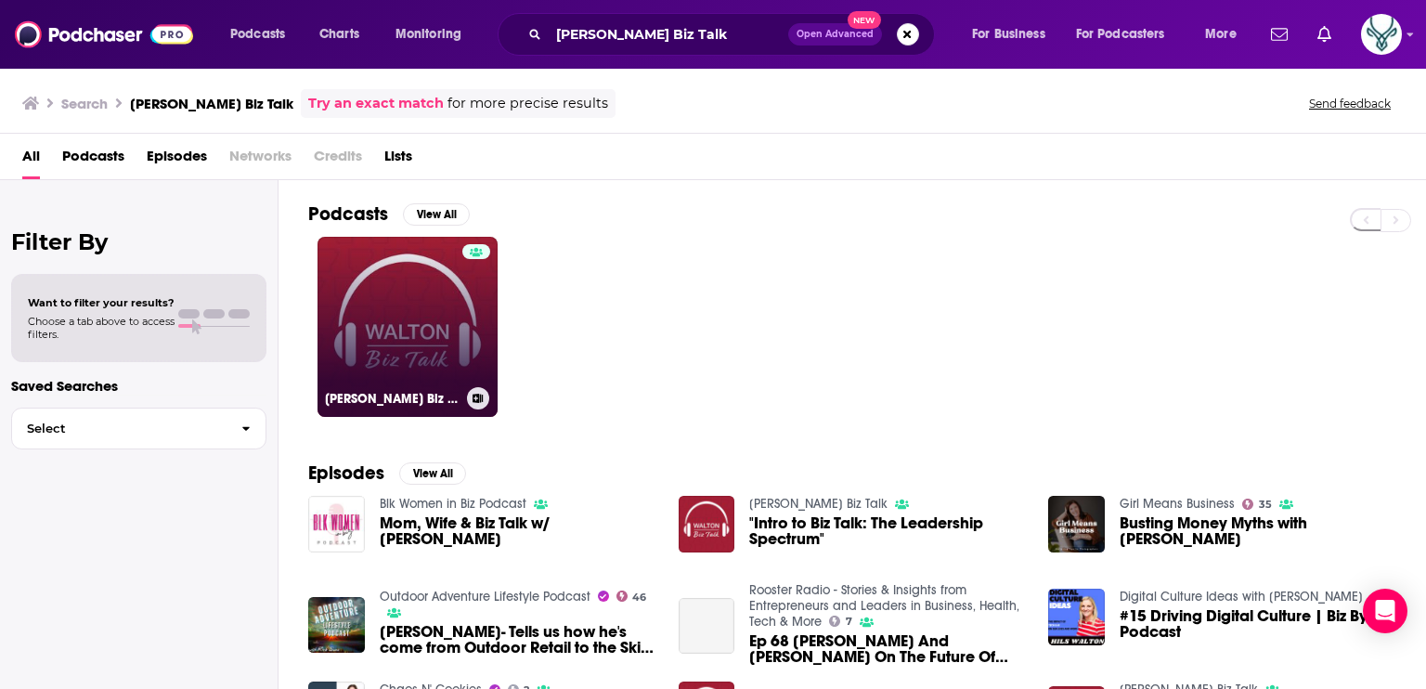
click at [412, 284] on link "[PERSON_NAME] Biz Talk" at bounding box center [408, 327] width 180 height 180
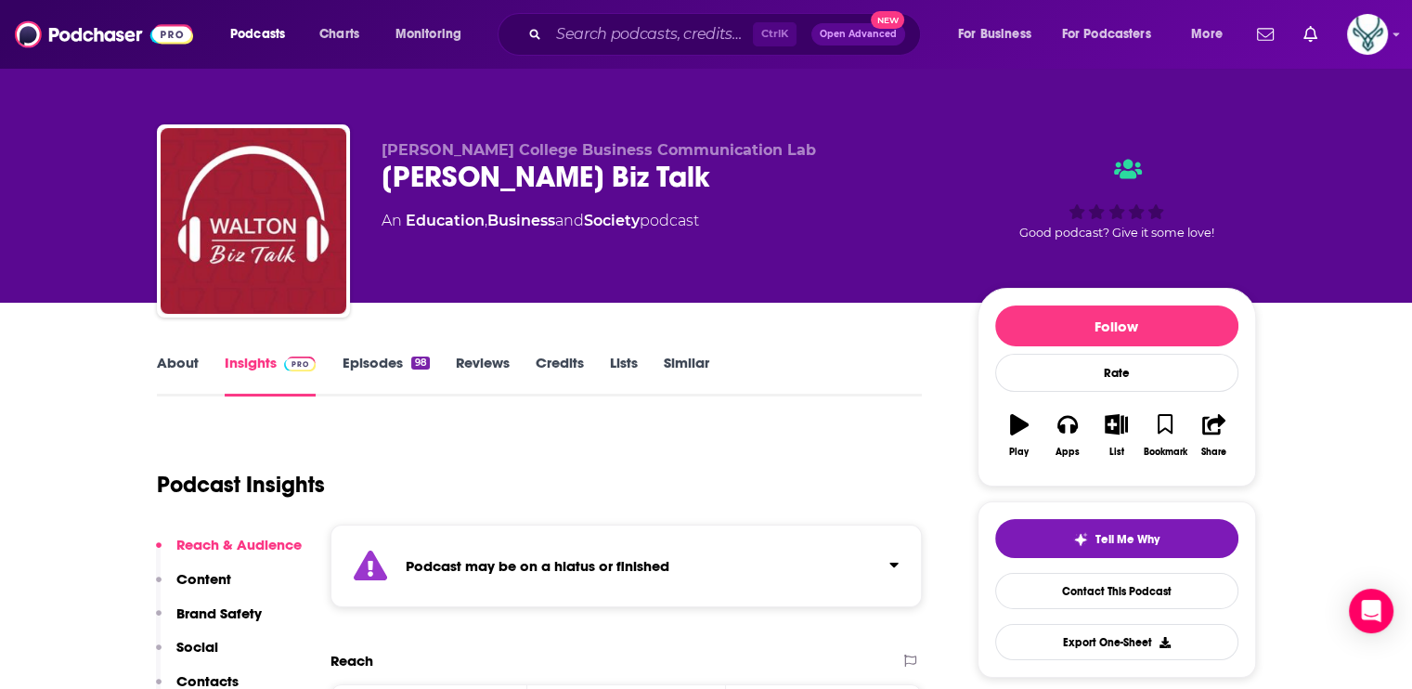
click at [357, 365] on link "Episodes 98" at bounding box center [385, 375] width 87 height 43
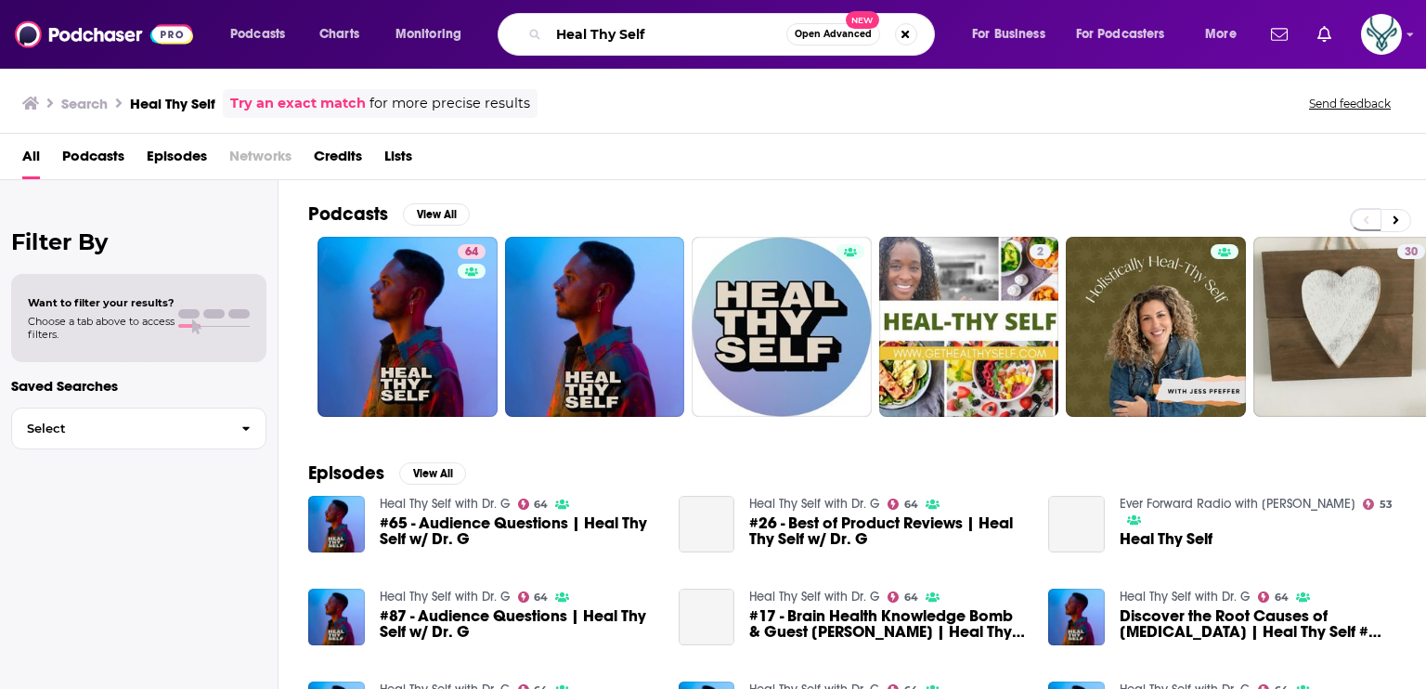
click at [612, 38] on input "Heal Thy Self" at bounding box center [668, 34] width 238 height 30
click at [627, 36] on input "Heal Thy Self" at bounding box center [668, 34] width 238 height 30
click at [629, 36] on input "Heal Thy Self" at bounding box center [668, 34] width 238 height 30
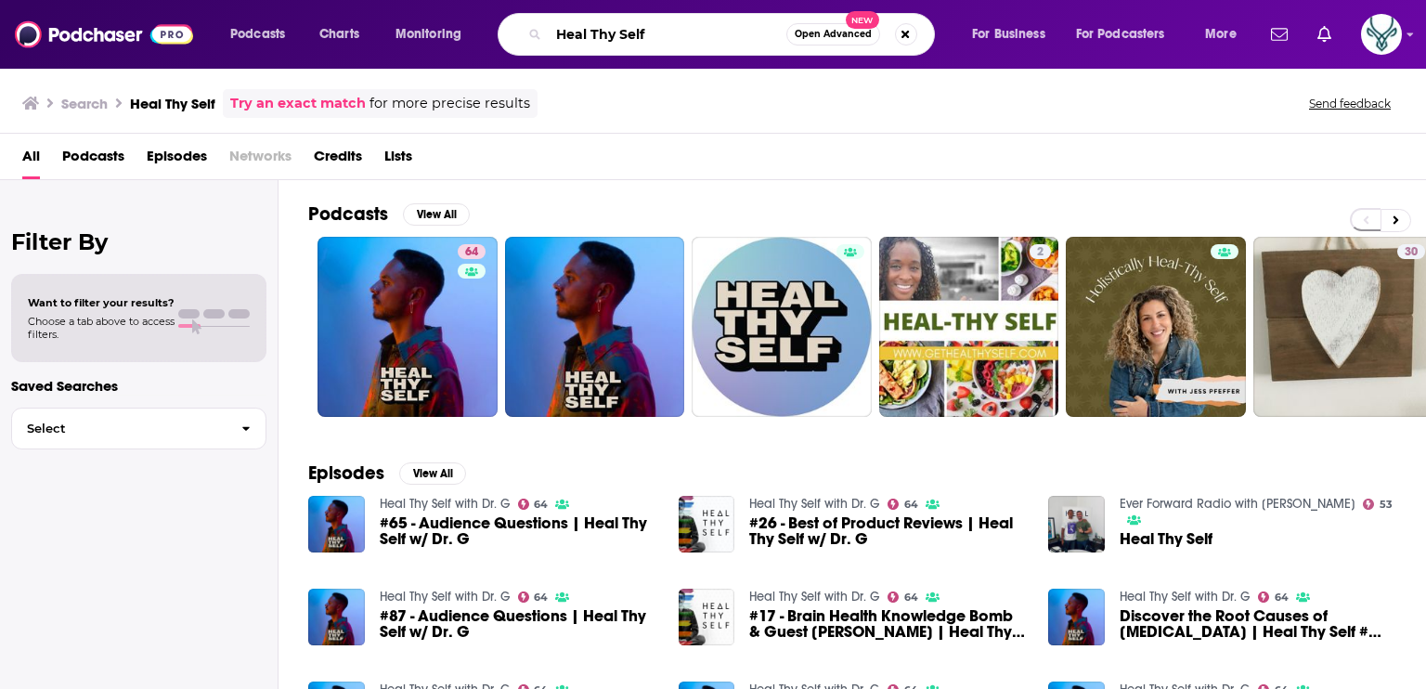
paste input "It's a Customer's World with [PERSON_NAME]"
type input "It's a Customer's World with [PERSON_NAME]"
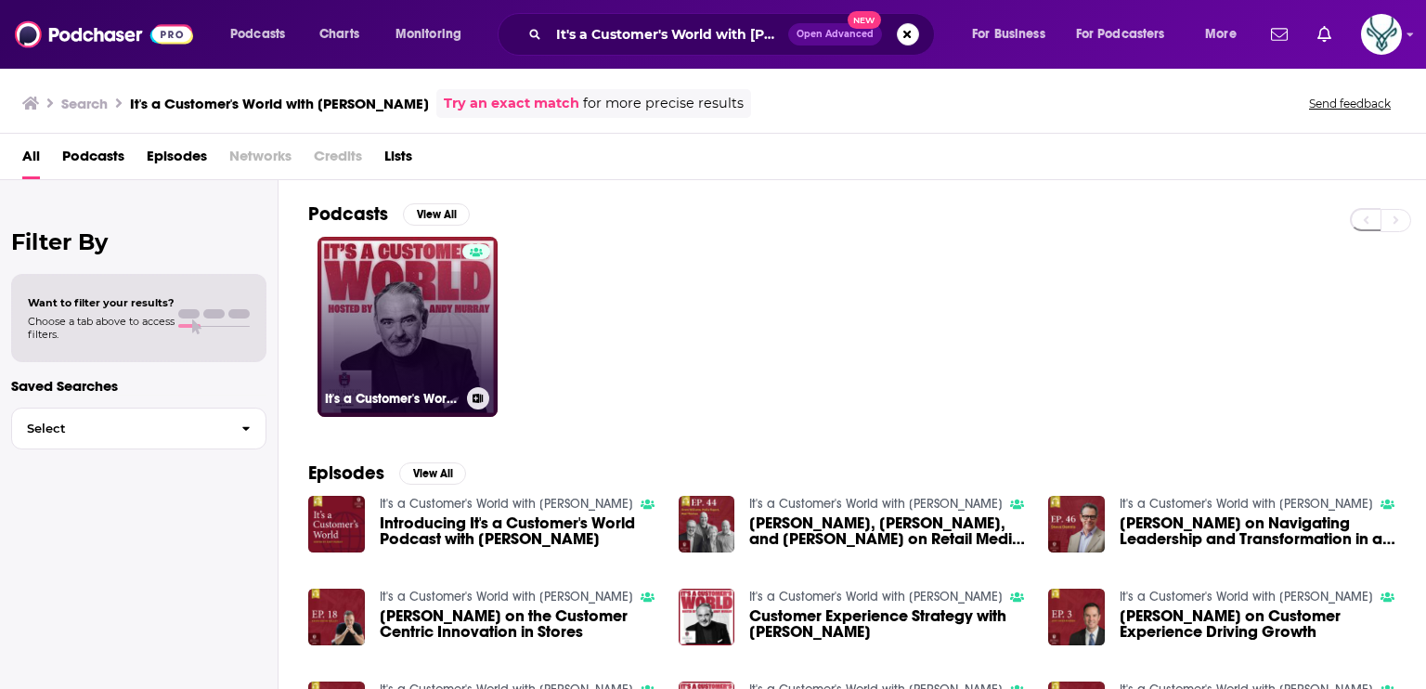
click at [354, 305] on link "It's a Customer's World with [PERSON_NAME]" at bounding box center [408, 327] width 180 height 180
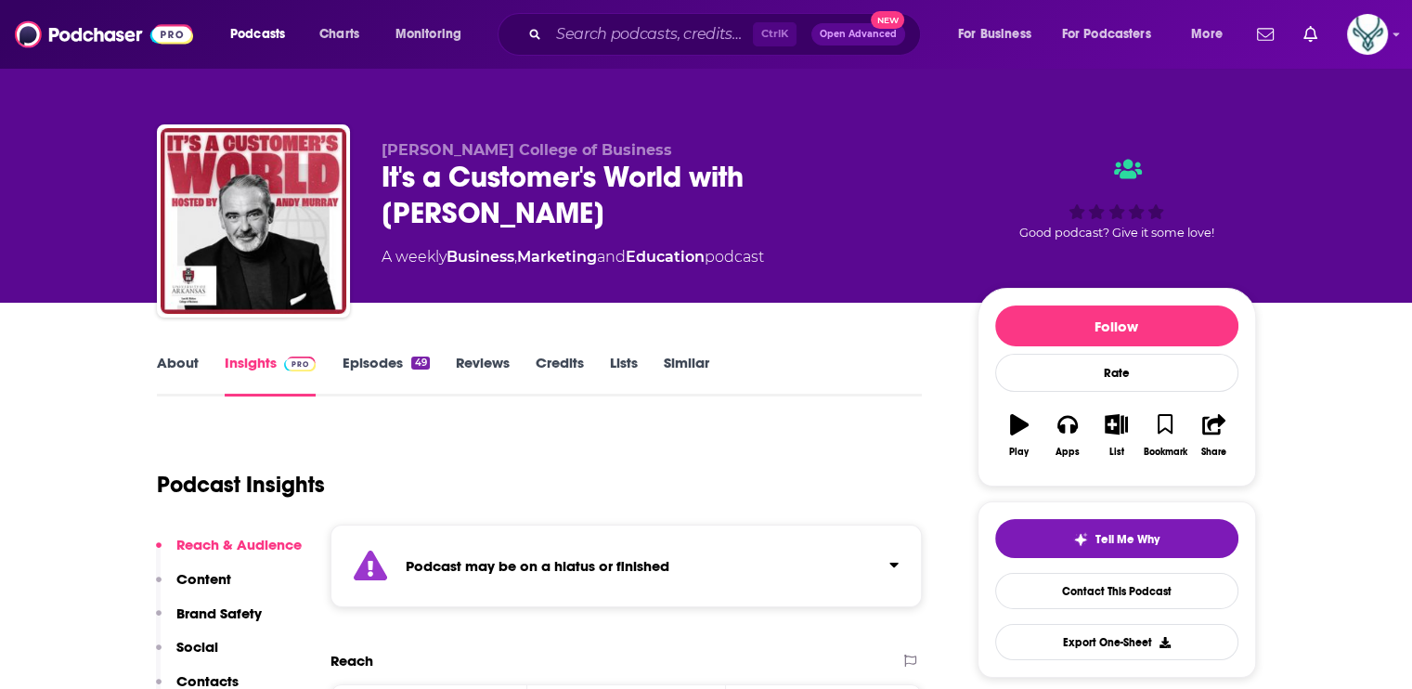
click at [385, 372] on link "Episodes 49" at bounding box center [385, 375] width 87 height 43
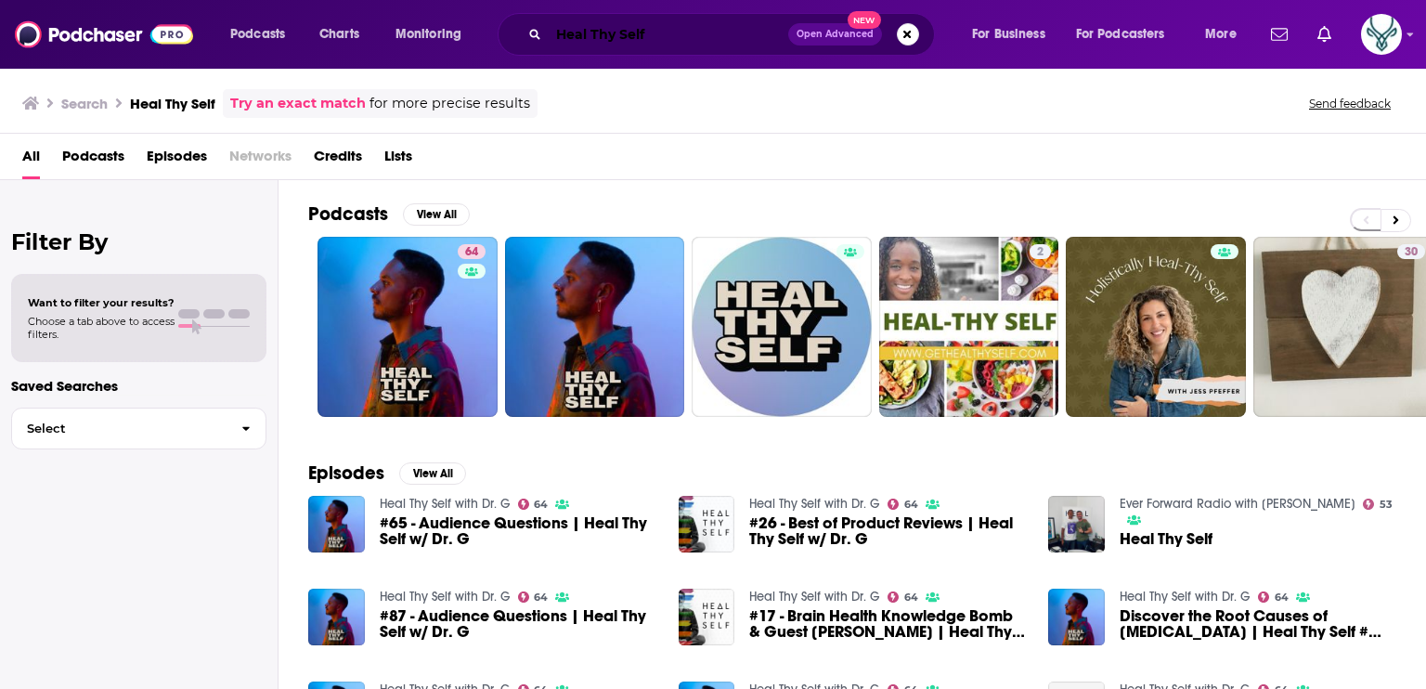
click at [630, 35] on input "Heal Thy Self" at bounding box center [669, 34] width 240 height 30
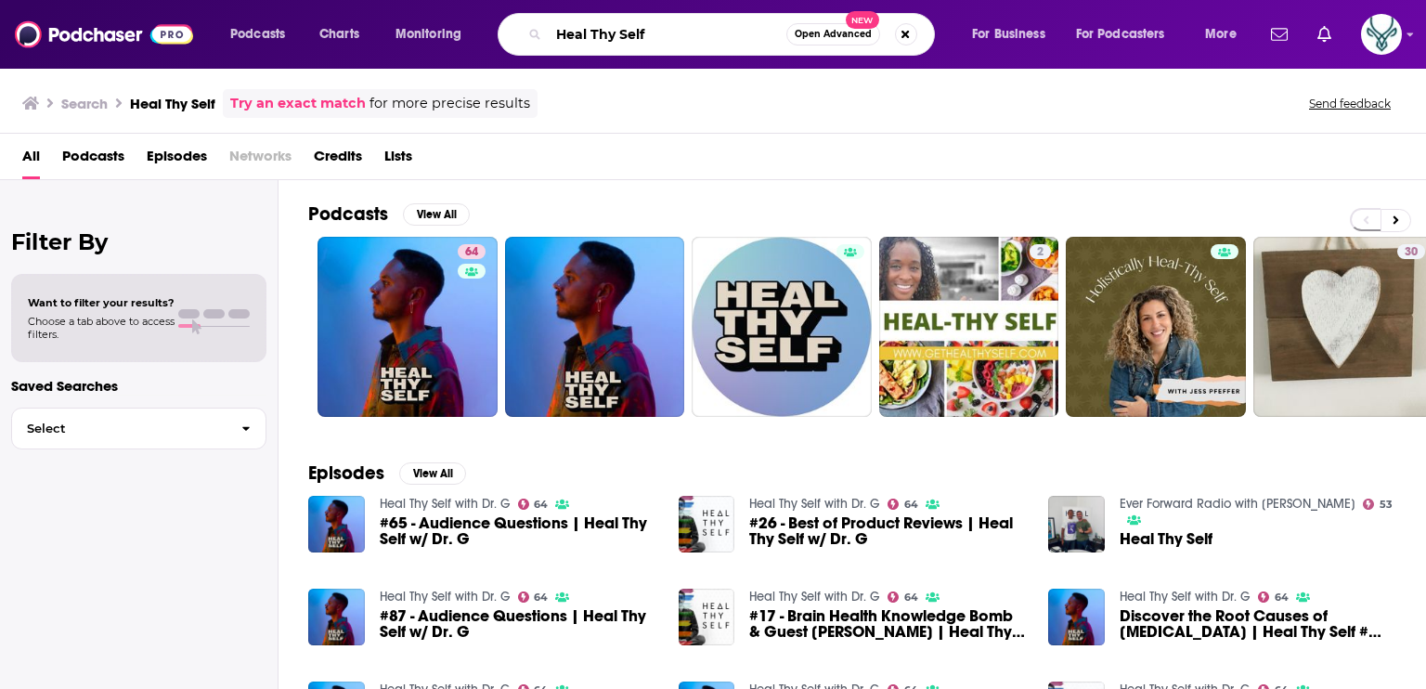
click at [630, 35] on input "Heal Thy Self" at bounding box center [668, 34] width 238 height 30
paste input "Arkansas Inc. Podcast"
type input "Arkansas Inc. Podcast"
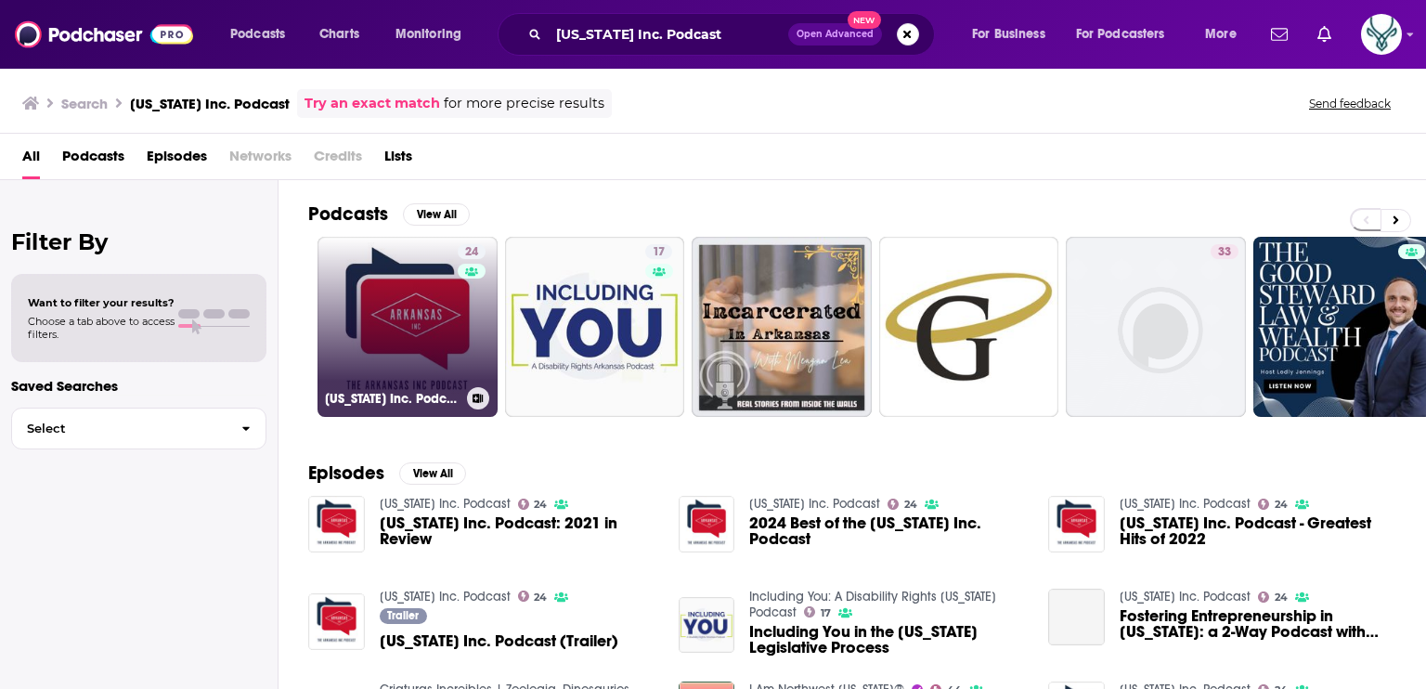
click at [418, 302] on link "24 Arkansas Inc. Podcast" at bounding box center [408, 327] width 180 height 180
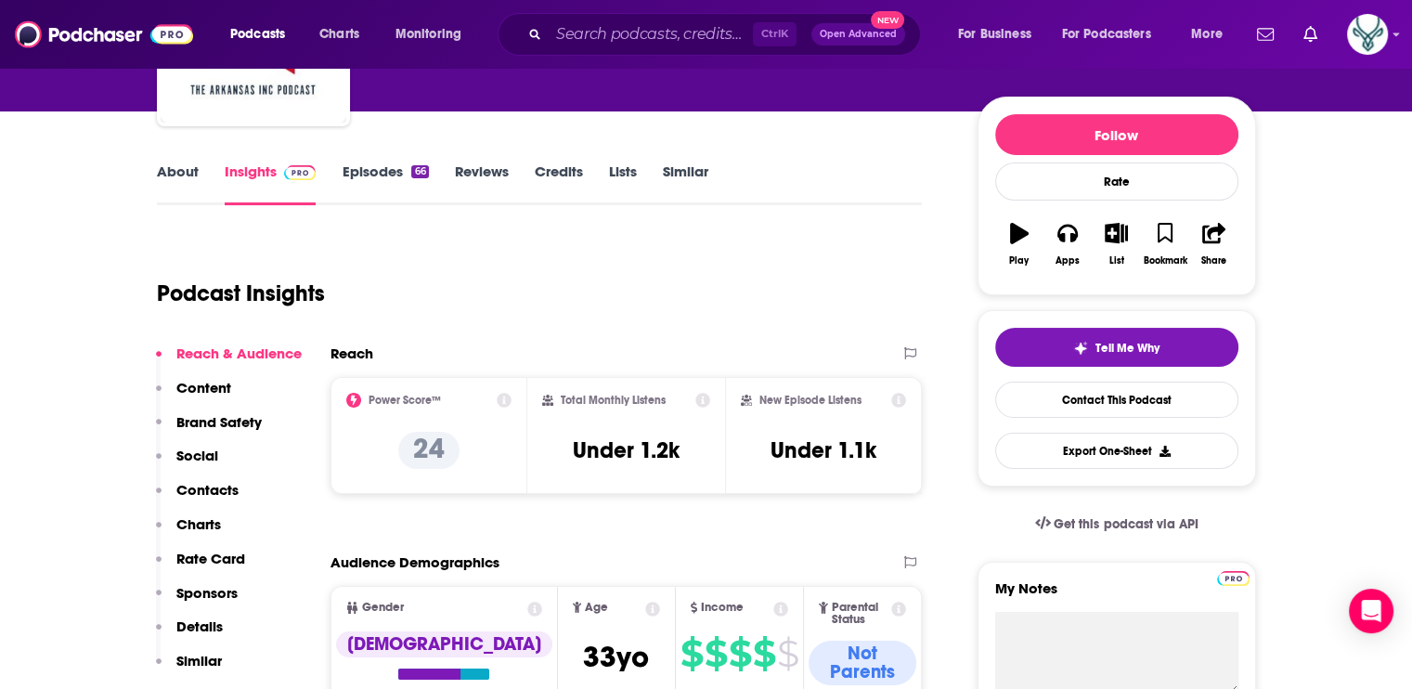
scroll to position [186, 0]
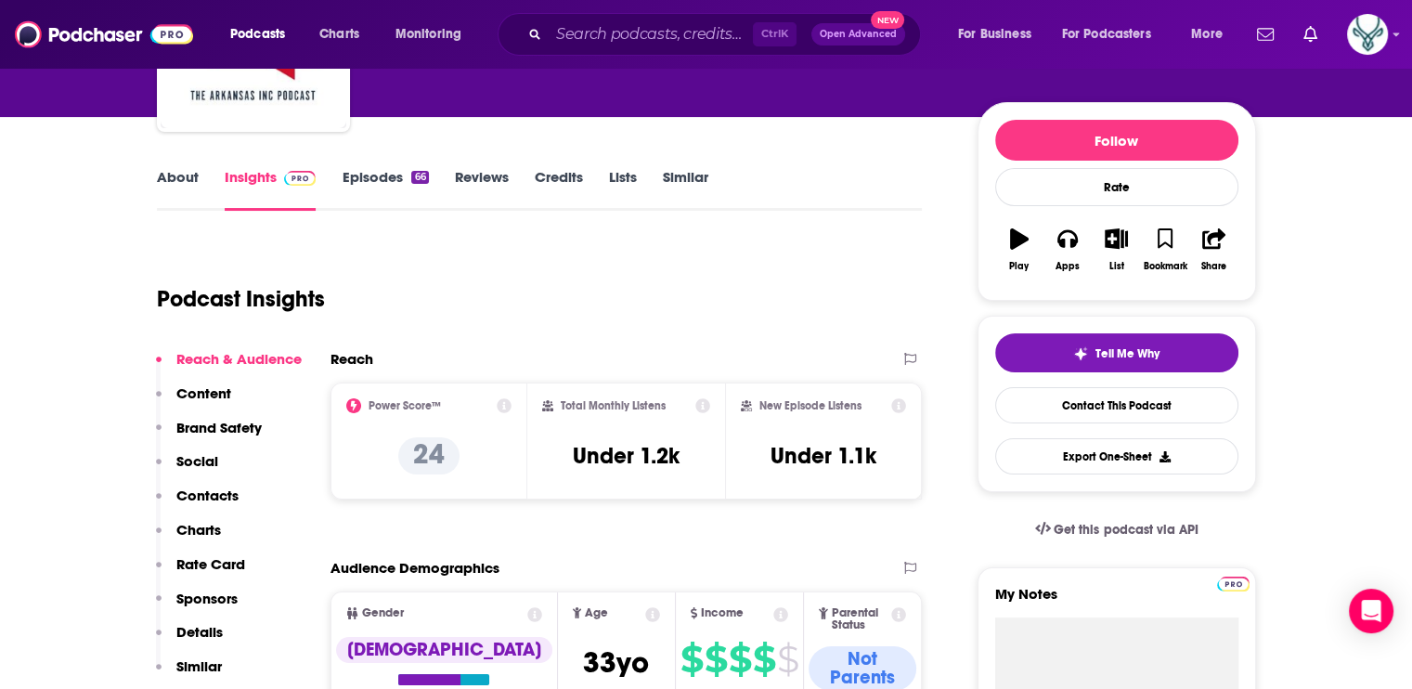
click at [171, 179] on link "About" at bounding box center [178, 189] width 42 height 43
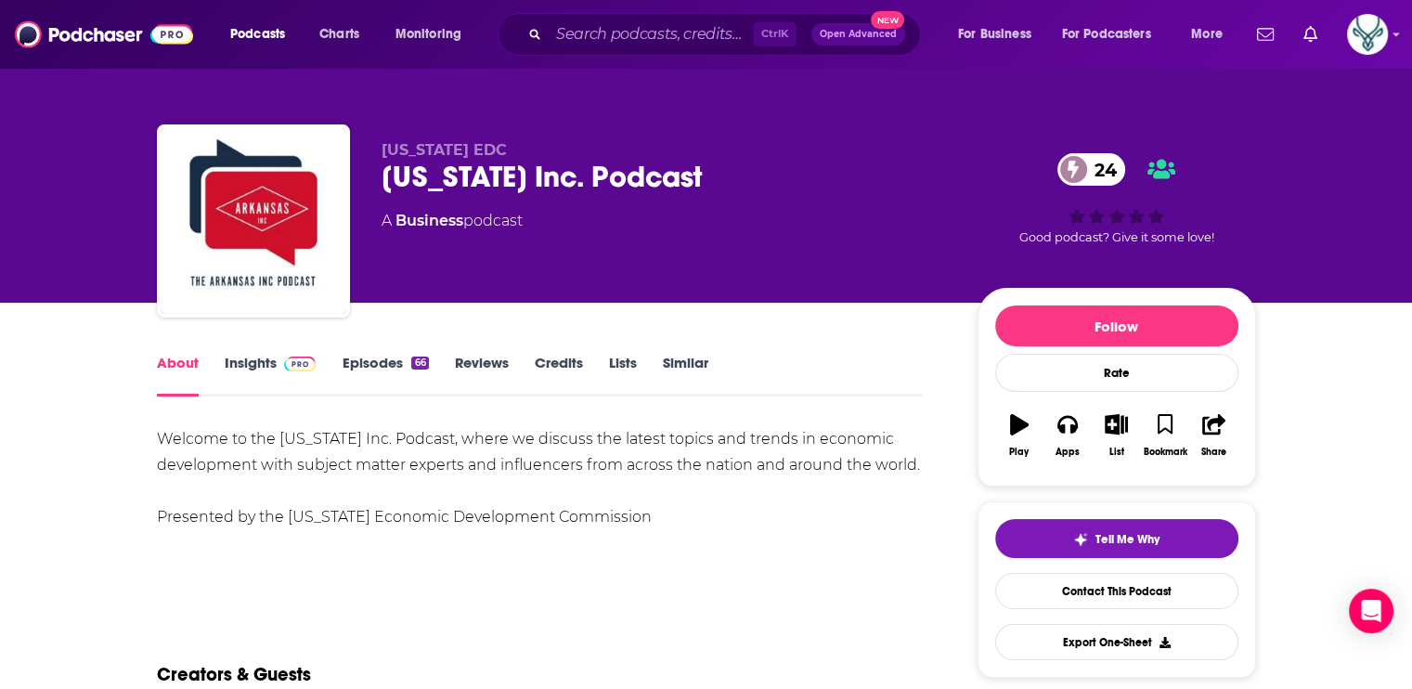
click at [375, 364] on link "Episodes 66" at bounding box center [385, 375] width 86 height 43
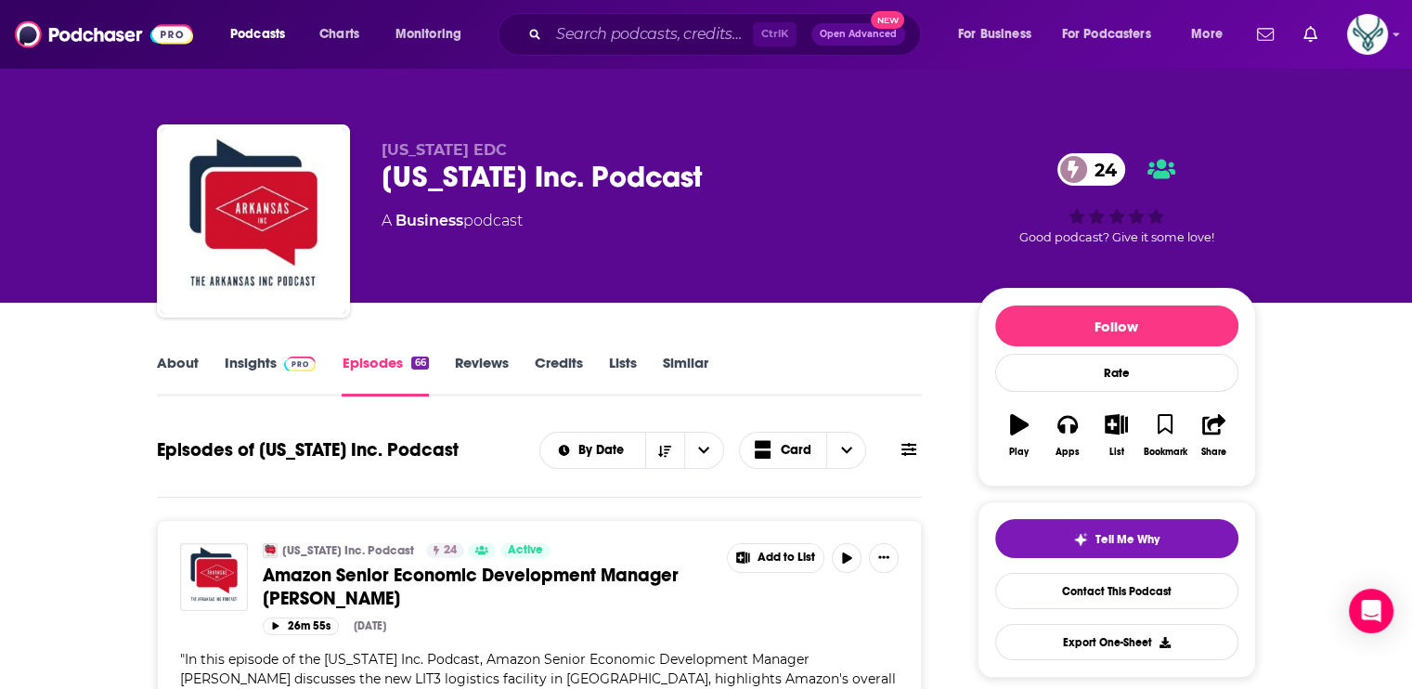
click at [296, 357] on img at bounding box center [300, 364] width 32 height 15
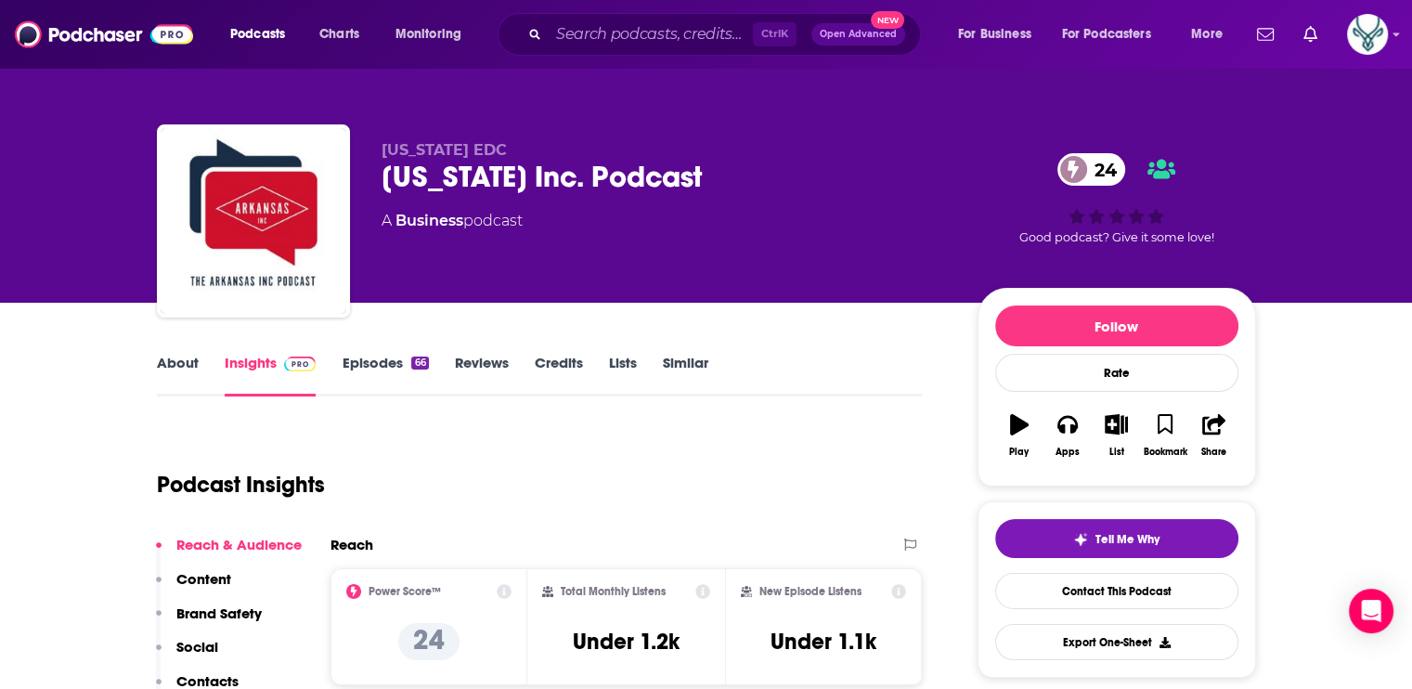
click at [173, 363] on link "About" at bounding box center [178, 375] width 42 height 43
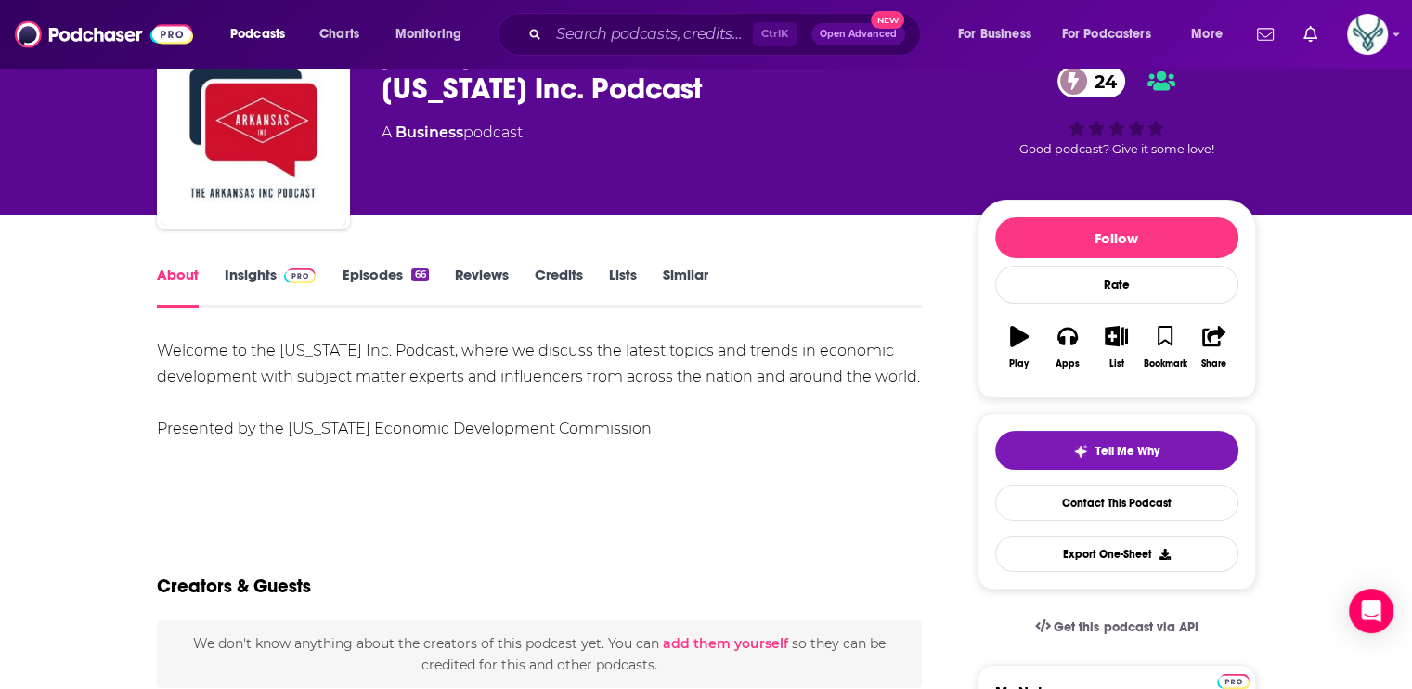
scroll to position [93, 0]
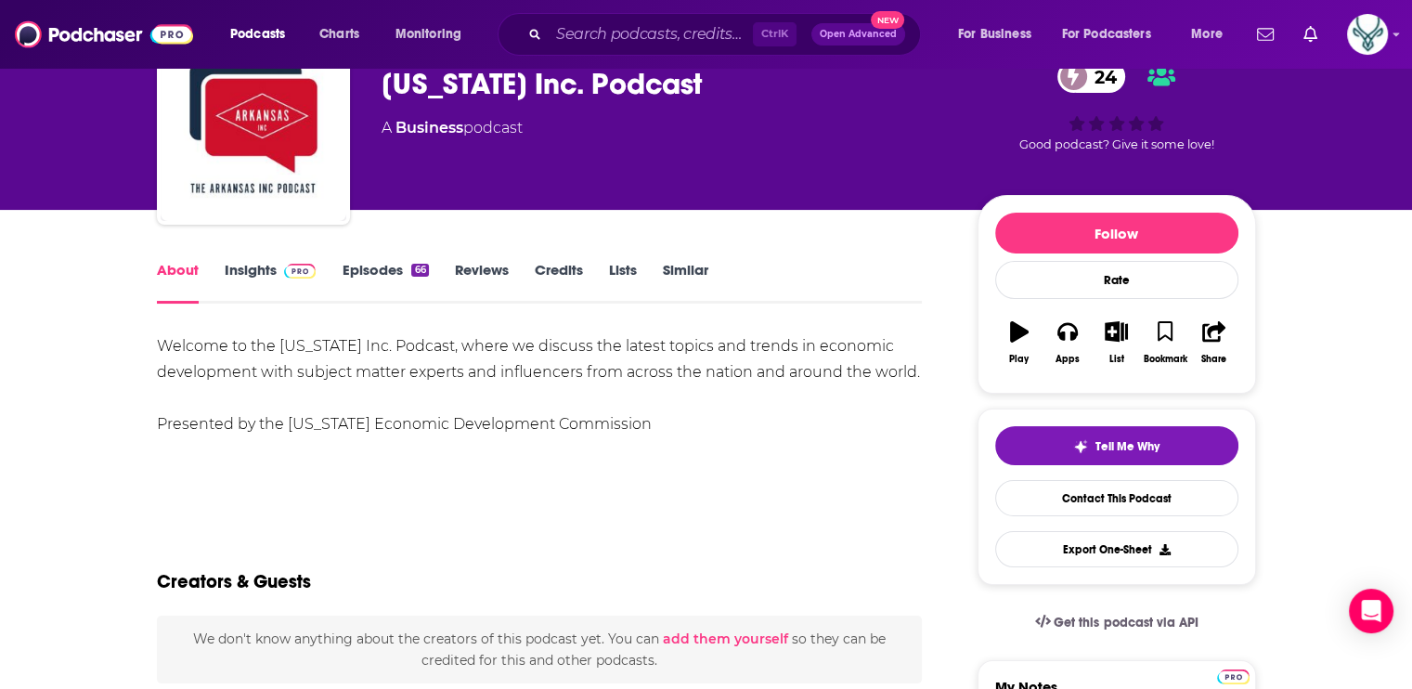
click at [516, 346] on div "Welcome to the Arkansas Inc. Podcast, where we discuss the latest topics and tr…" at bounding box center [540, 385] width 766 height 104
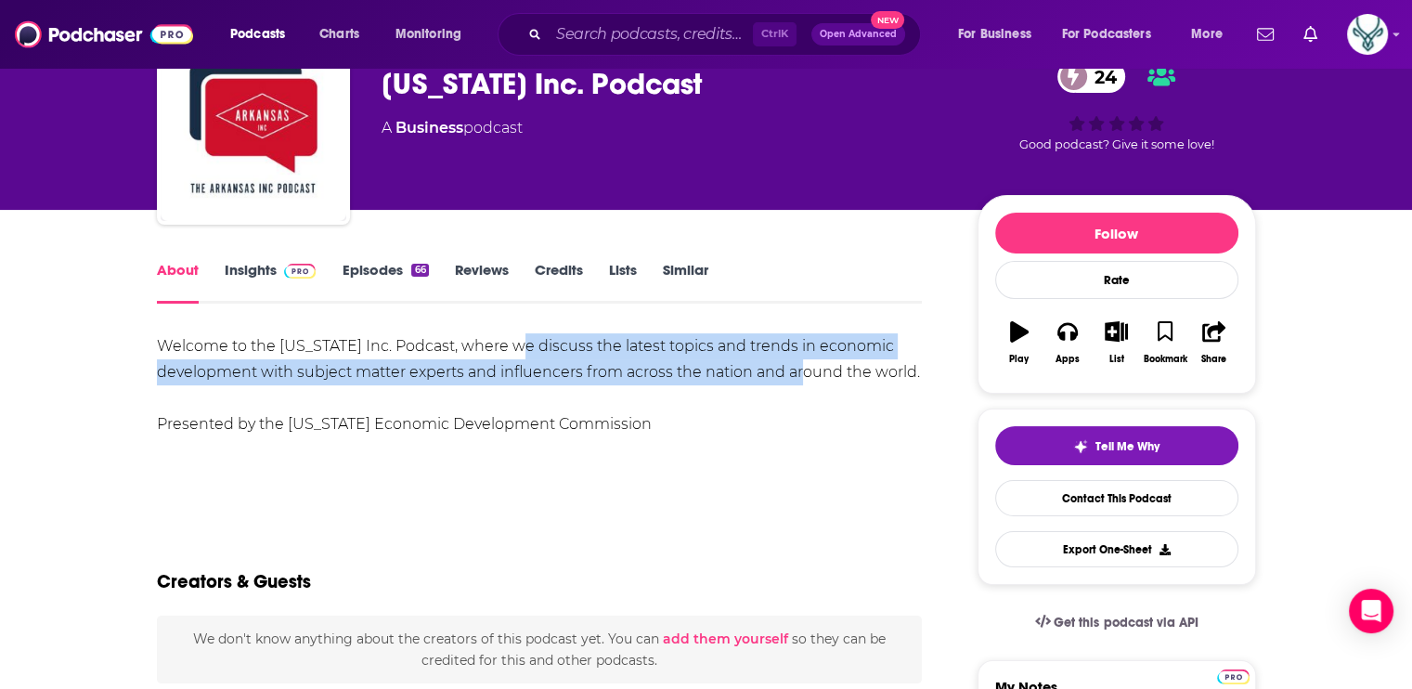
drag, startPoint x: 523, startPoint y: 346, endPoint x: 818, endPoint y: 383, distance: 297.5
click at [818, 383] on div "Welcome to the Arkansas Inc. Podcast, where we discuss the latest topics and tr…" at bounding box center [540, 385] width 766 height 104
drag, startPoint x: 818, startPoint y: 383, endPoint x: 709, endPoint y: 362, distance: 110.5
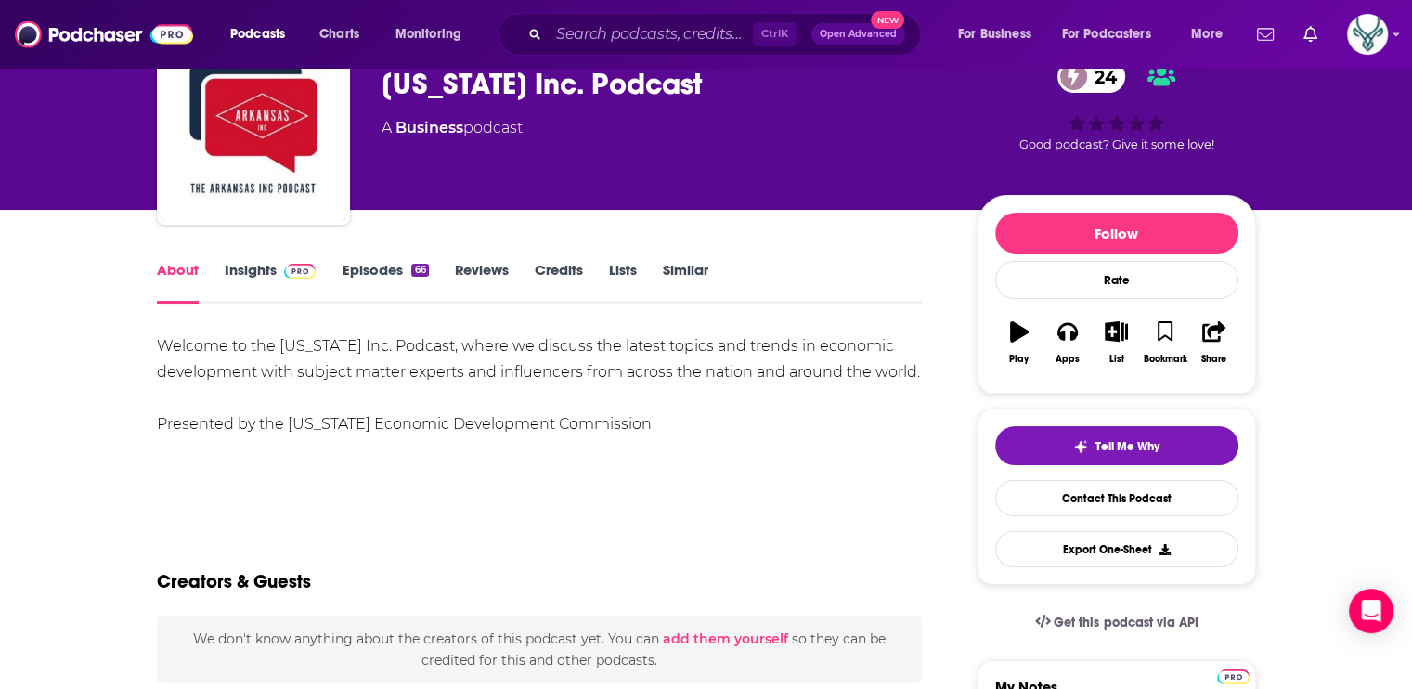
drag, startPoint x: 709, startPoint y: 362, endPoint x: 603, endPoint y: 395, distance: 111.6
click at [603, 395] on div "Welcome to the Arkansas Inc. Podcast, where we discuss the latest topics and tr…" at bounding box center [540, 385] width 766 height 104
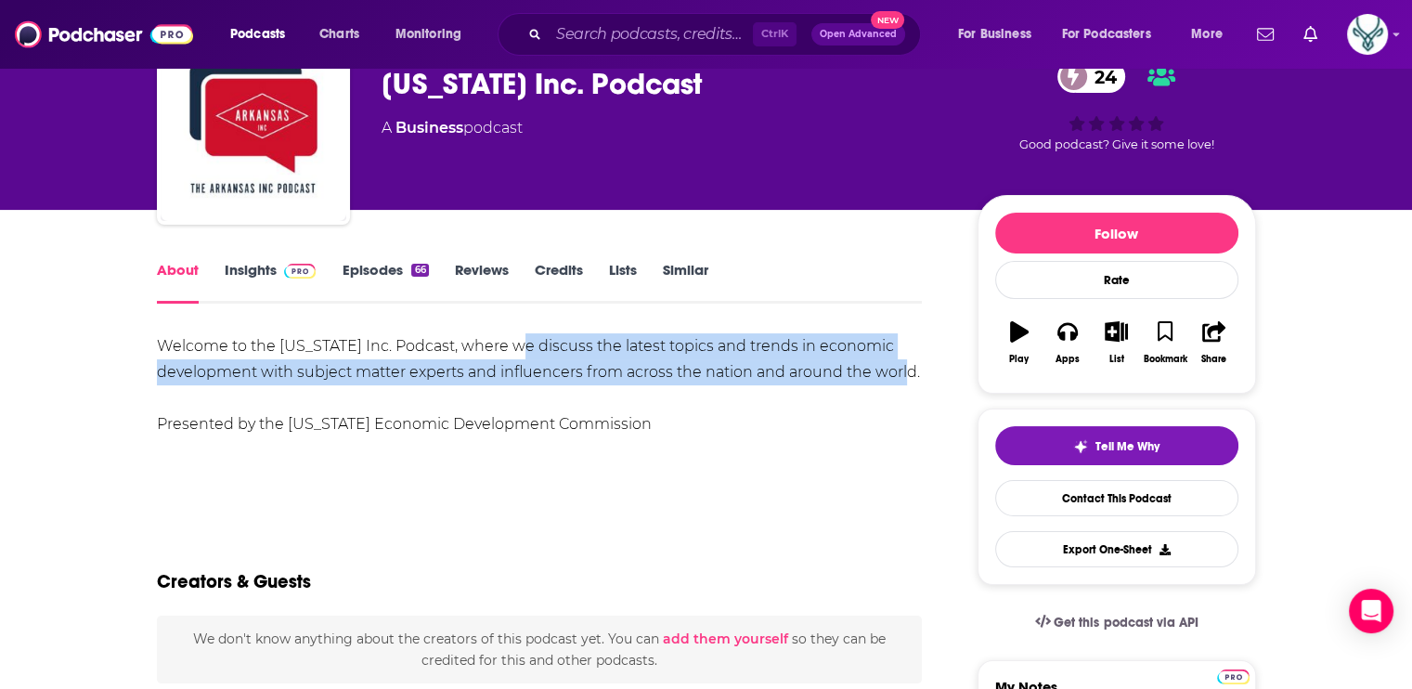
drag, startPoint x: 520, startPoint y: 344, endPoint x: 918, endPoint y: 380, distance: 400.0
click at [918, 380] on div "Welcome to the Arkansas Inc. Podcast, where we discuss the latest topics and tr…" at bounding box center [540, 385] width 766 height 104
drag, startPoint x: 918, startPoint y: 380, endPoint x: 811, endPoint y: 357, distance: 110.0
copy div "discuss the latest topics and trends in economic development with subject matte…"
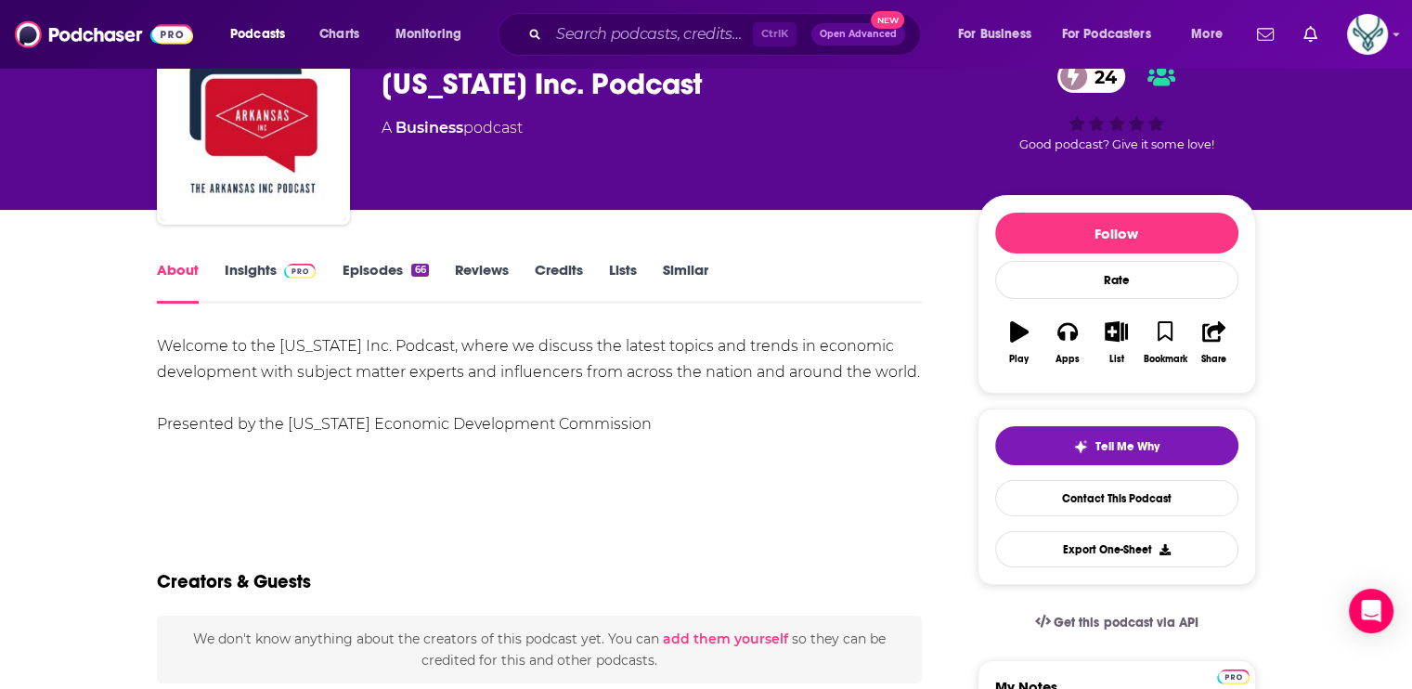
click at [669, 439] on div "Welcome to the Arkansas Inc. Podcast, where we discuss the latest topics and tr…" at bounding box center [540, 398] width 766 height 130
drag, startPoint x: 655, startPoint y: 425, endPoint x: 156, endPoint y: 422, distance: 498.6
click at [157, 422] on div "Welcome to the Arkansas Inc. Podcast, where we discuss the latest topics and tr…" at bounding box center [540, 385] width 766 height 104
drag, startPoint x: 156, startPoint y: 422, endPoint x: 196, endPoint y: 424, distance: 40.0
copy div "Presented by the Arkansas Economic Development Commission"
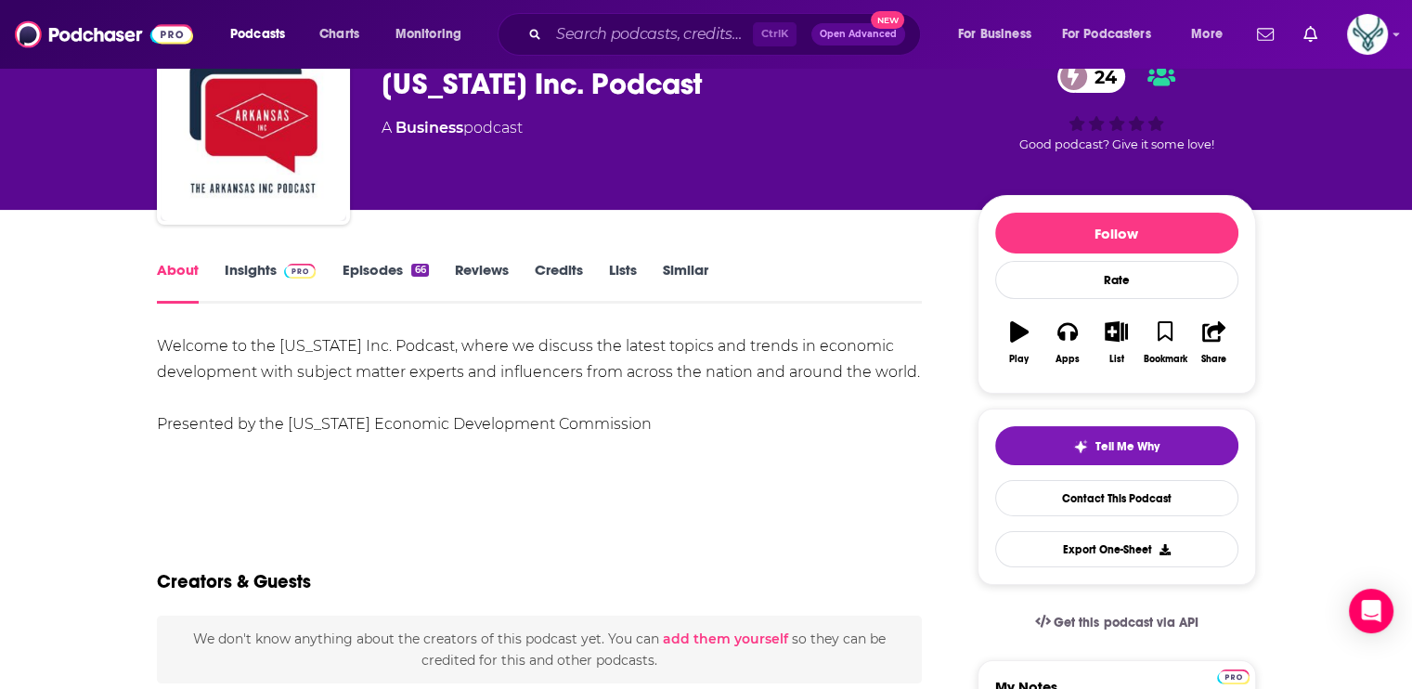
click at [827, 408] on div "Welcome to the Arkansas Inc. Podcast, where we discuss the latest topics and tr…" at bounding box center [540, 385] width 766 height 104
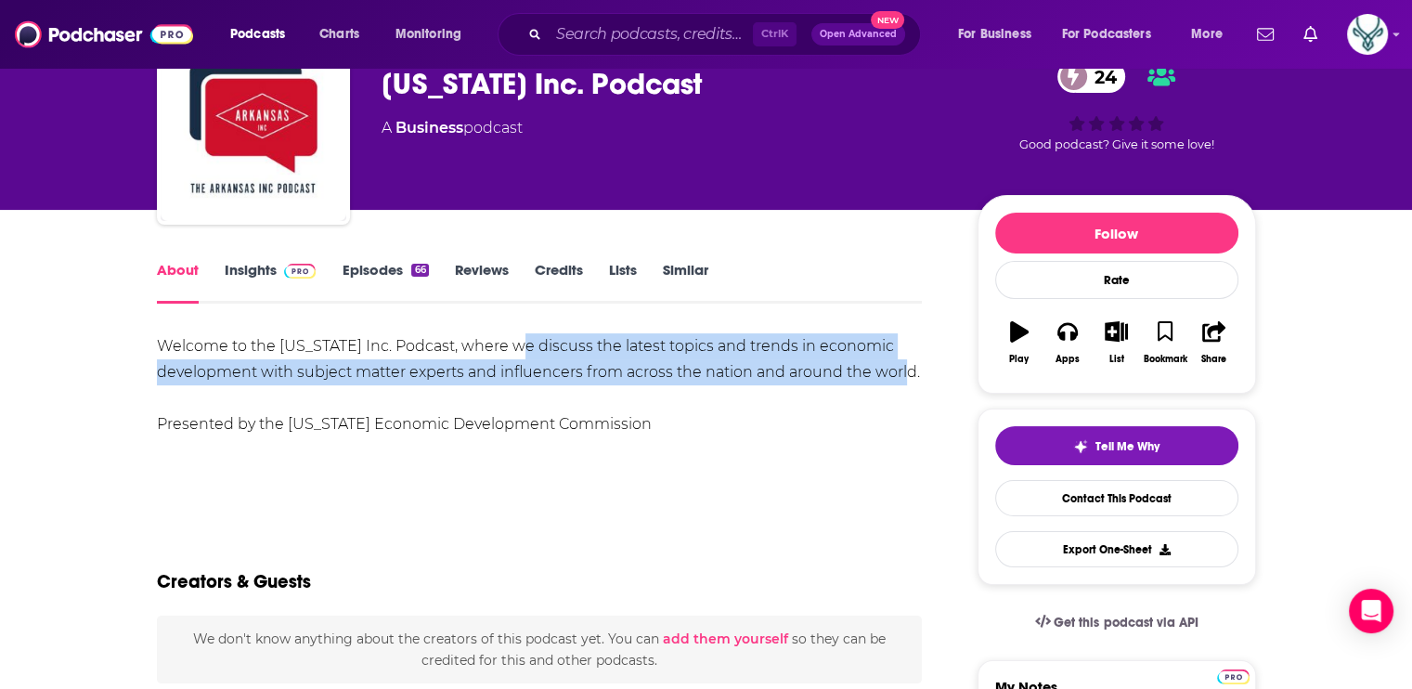
drag, startPoint x: 519, startPoint y: 344, endPoint x: 926, endPoint y: 379, distance: 408.2
drag, startPoint x: 926, startPoint y: 379, endPoint x: 776, endPoint y: 358, distance: 150.9
copy div "discuss the latest topics and trends in economic development with subject matte…"
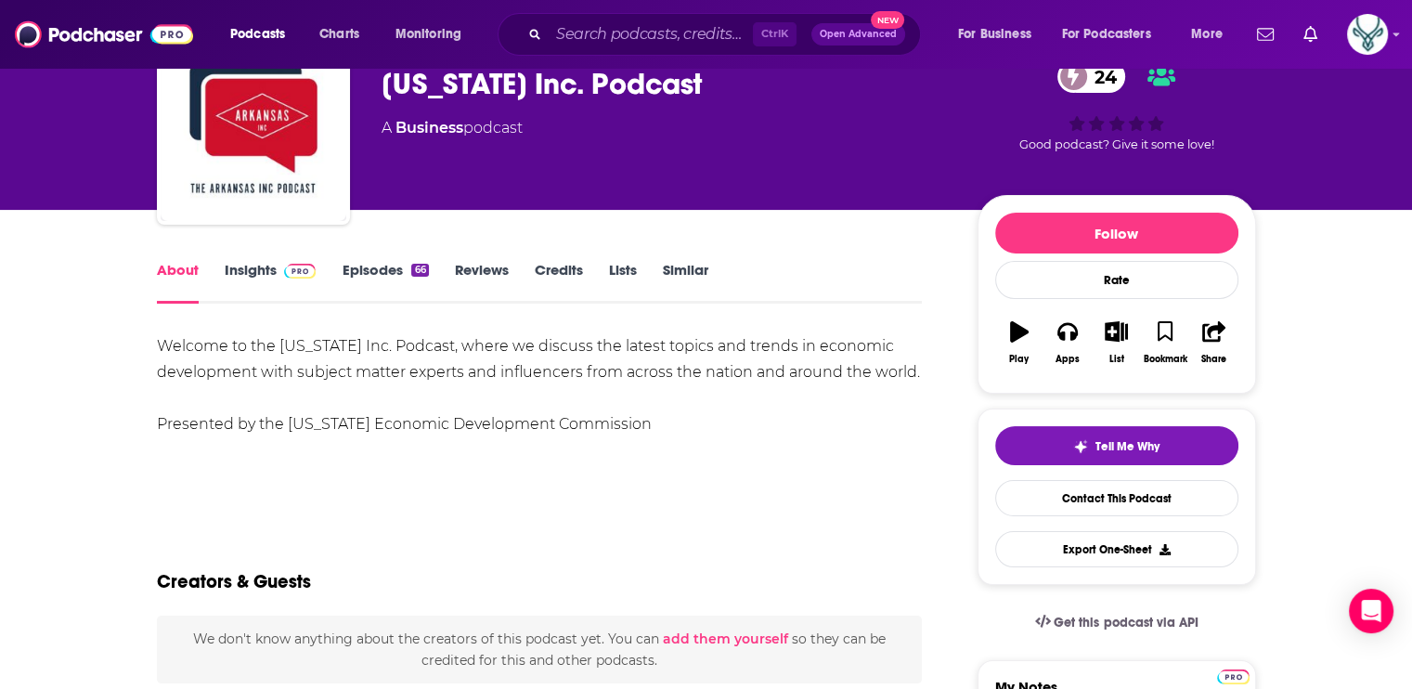
click at [886, 476] on div "Show More" at bounding box center [540, 489] width 766 height 32
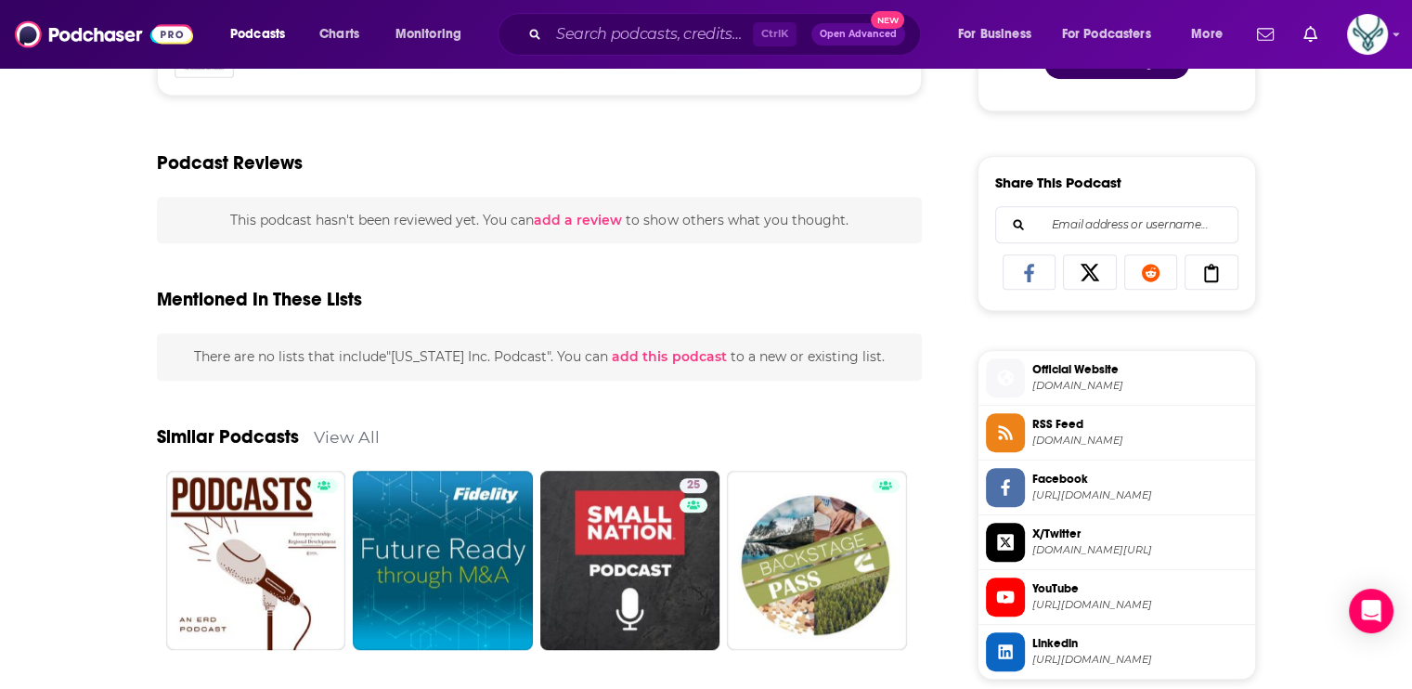
scroll to position [1114, 0]
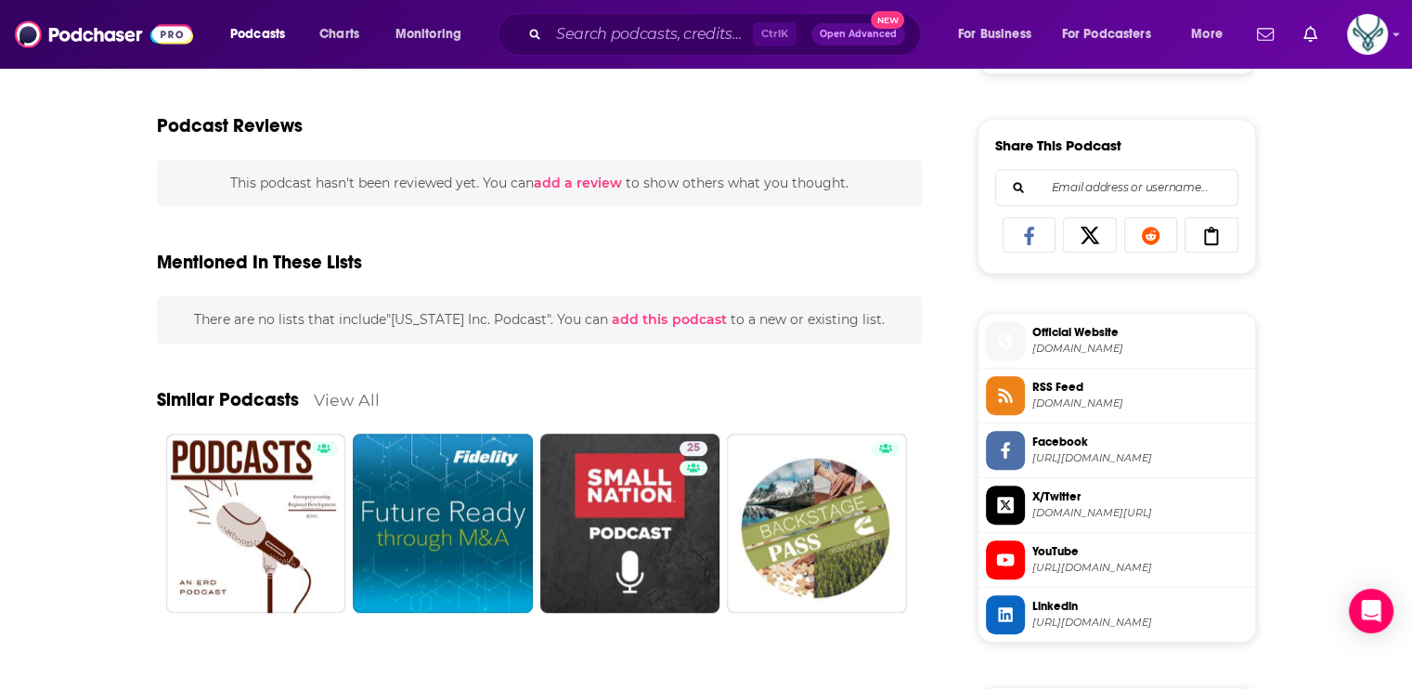
click at [1091, 336] on span "Official Website" at bounding box center [1139, 332] width 215 height 17
click at [1111, 551] on span "YouTube" at bounding box center [1139, 551] width 215 height 17
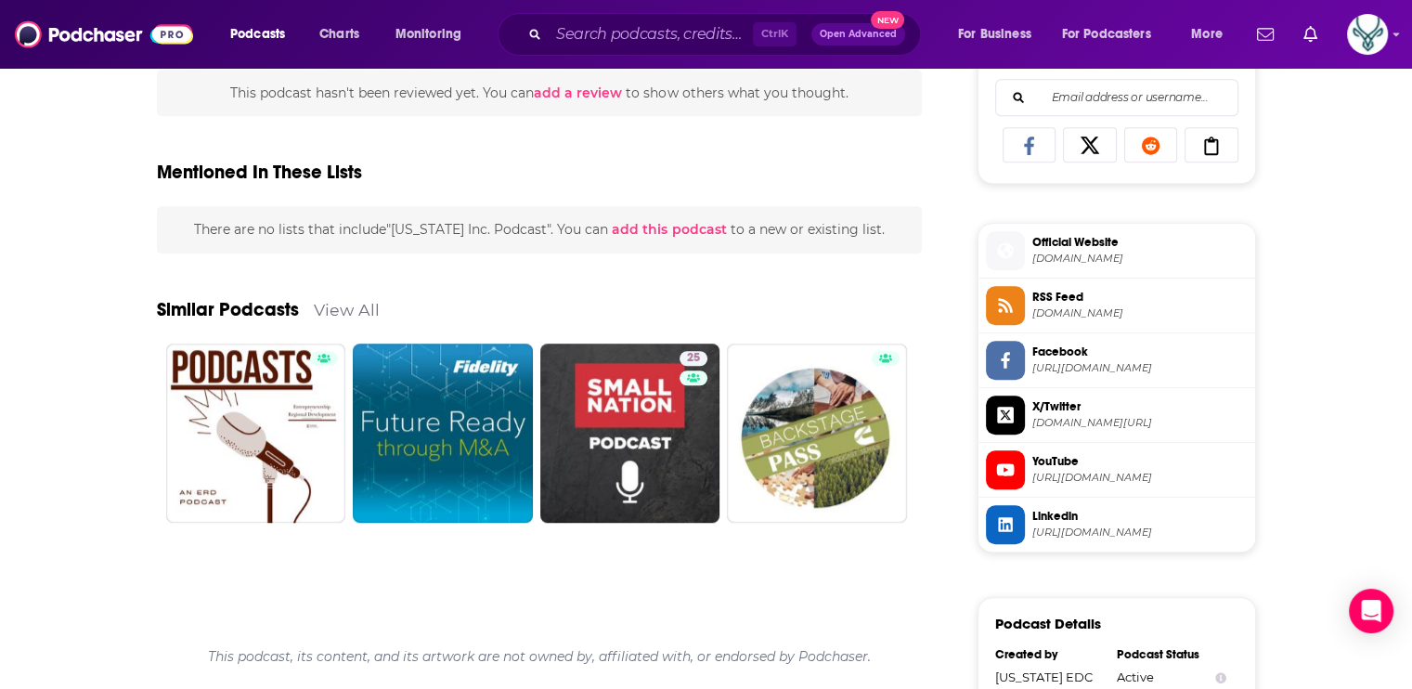
scroll to position [1300, 0]
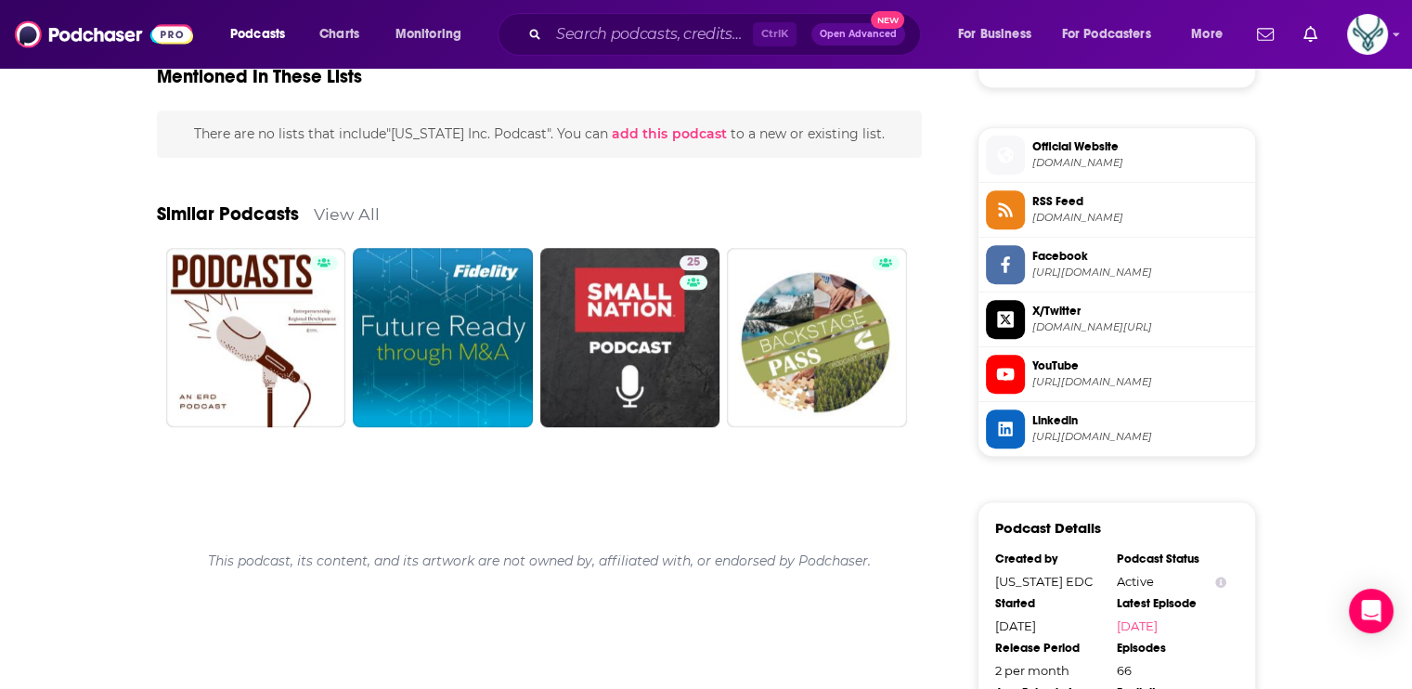
click at [1130, 430] on span "https://www.linkedin.com/company/arkansasinc/" at bounding box center [1139, 437] width 215 height 14
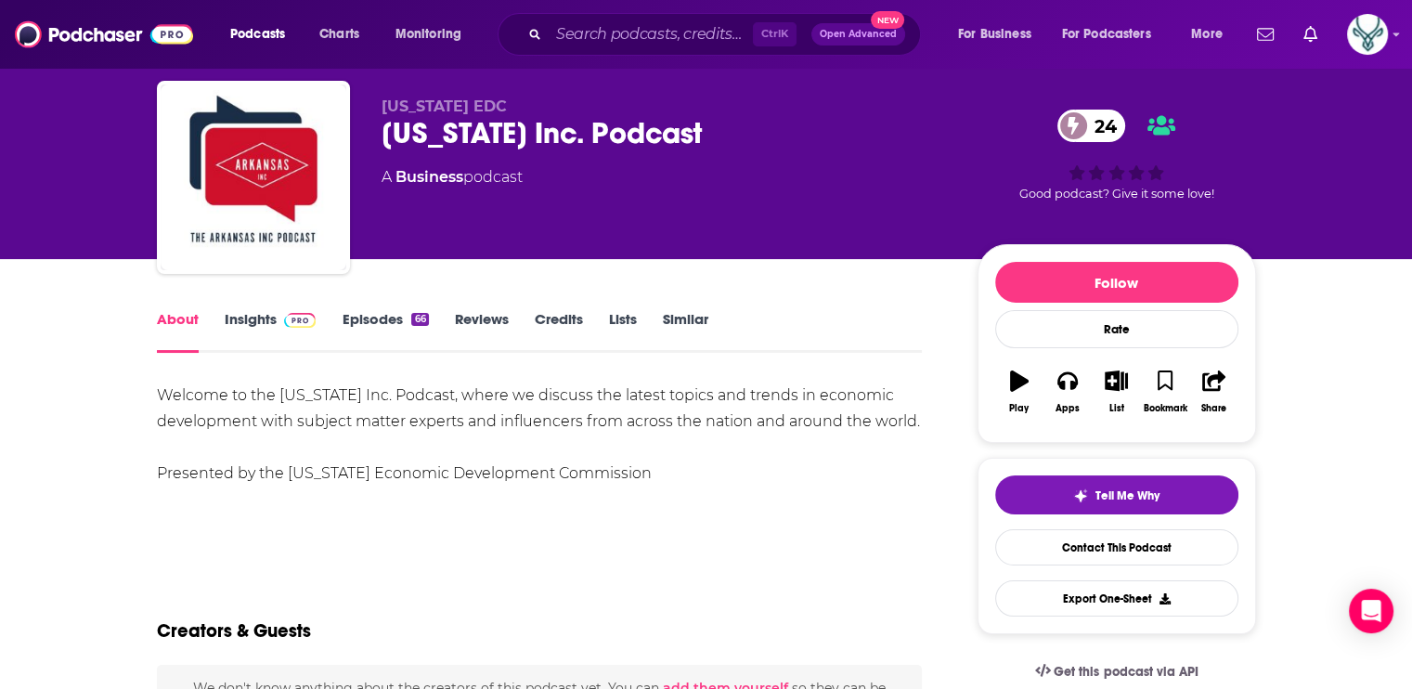
scroll to position [0, 0]
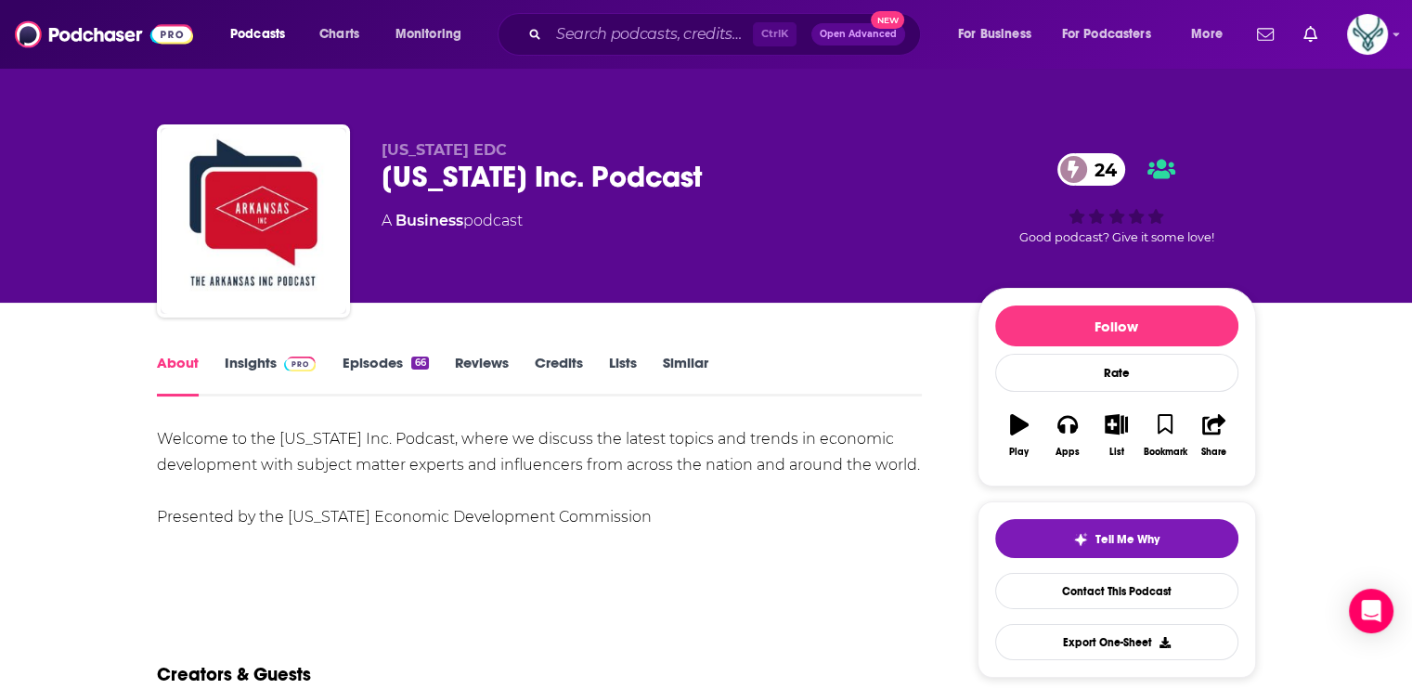
click at [557, 361] on link "Credits" at bounding box center [559, 375] width 48 height 43
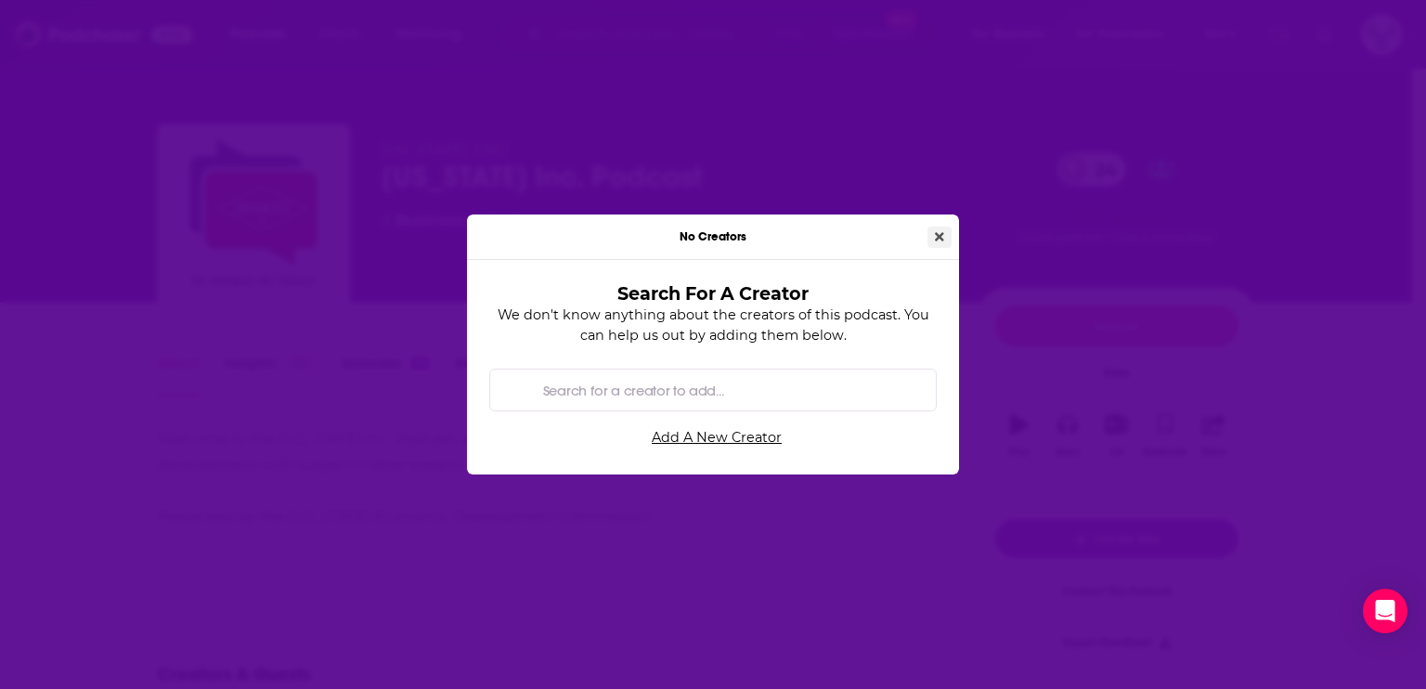
click at [946, 240] on button "Close" at bounding box center [940, 237] width 24 height 21
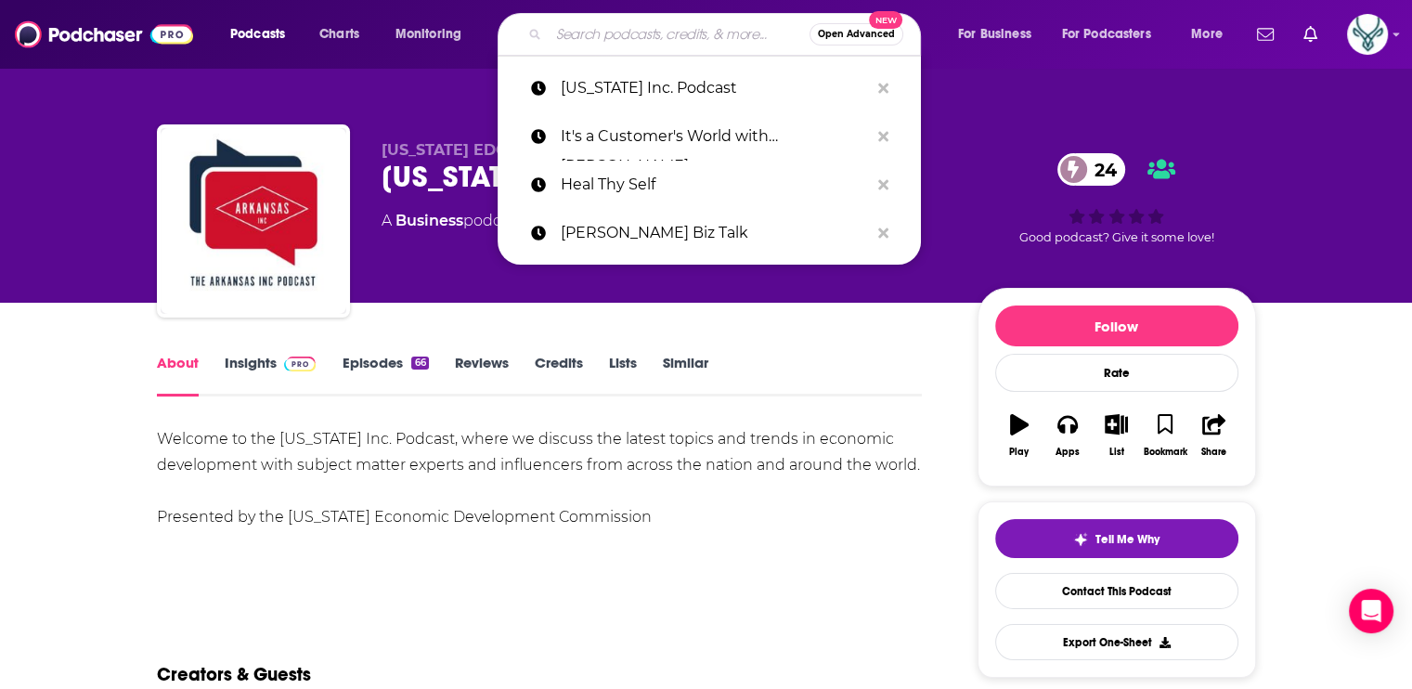
click at [621, 30] on input "Search podcasts, credits, & more..." at bounding box center [679, 34] width 261 height 30
paste input "Arkansas Business Navigator Podcast"
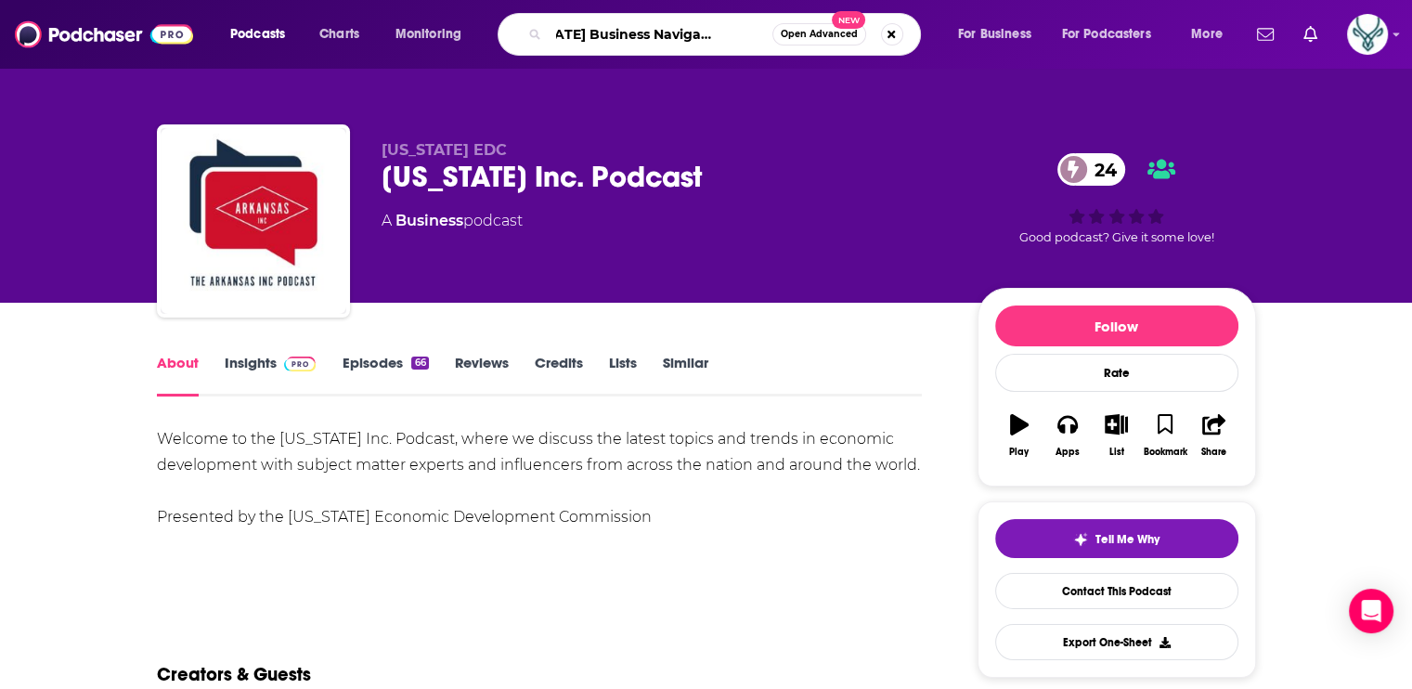
drag, startPoint x: 764, startPoint y: 32, endPoint x: 708, endPoint y: 38, distance: 56.1
click at [708, 38] on input "Arkansas Business Navigator Podcast" at bounding box center [661, 34] width 224 height 30
type input "Arkansas Business Navigator"
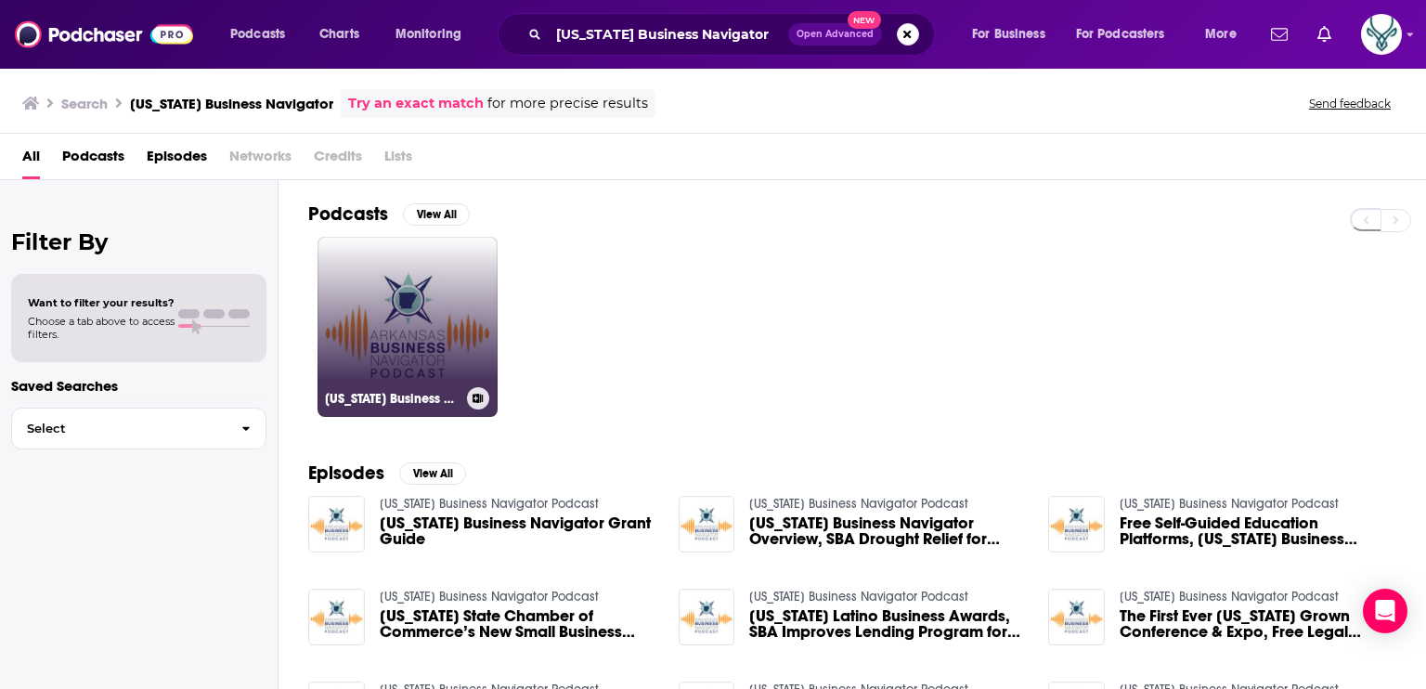
click at [418, 298] on link "Arkansas Business Navigator Podcast" at bounding box center [408, 327] width 180 height 180
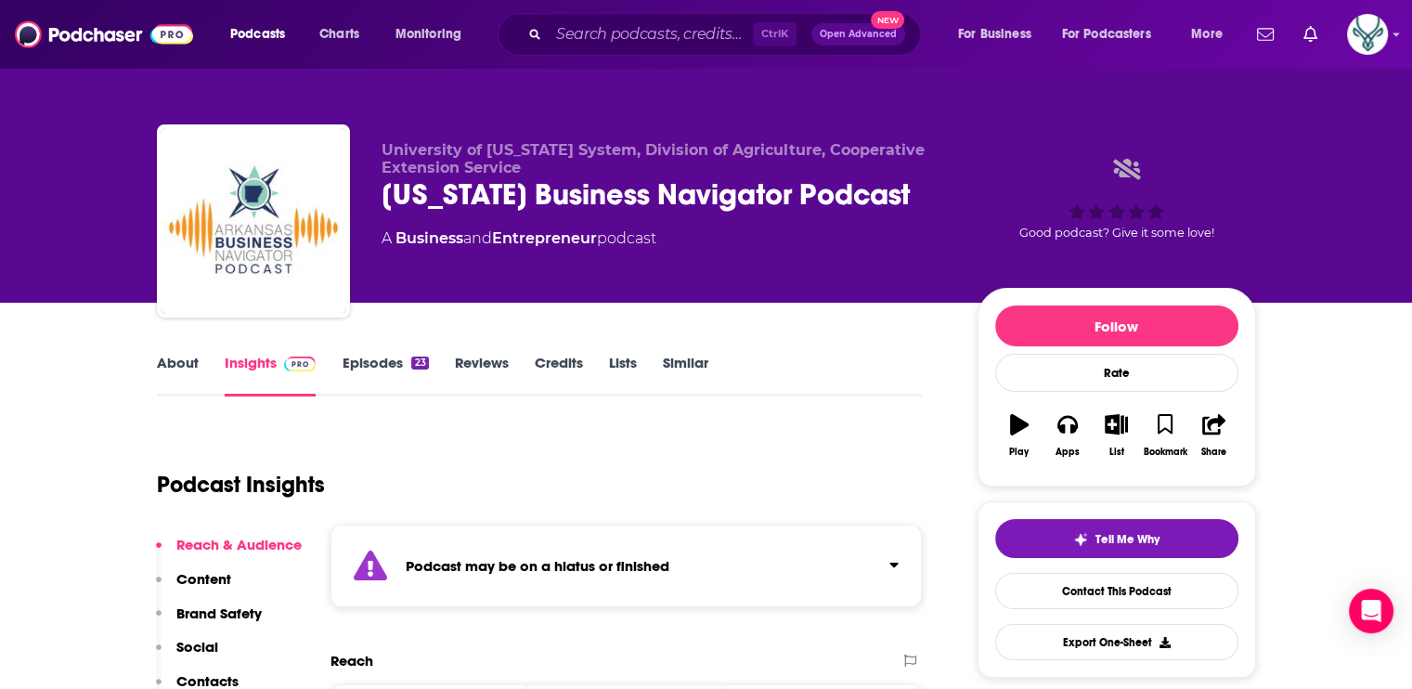
click at [391, 372] on link "Episodes 23" at bounding box center [385, 375] width 86 height 43
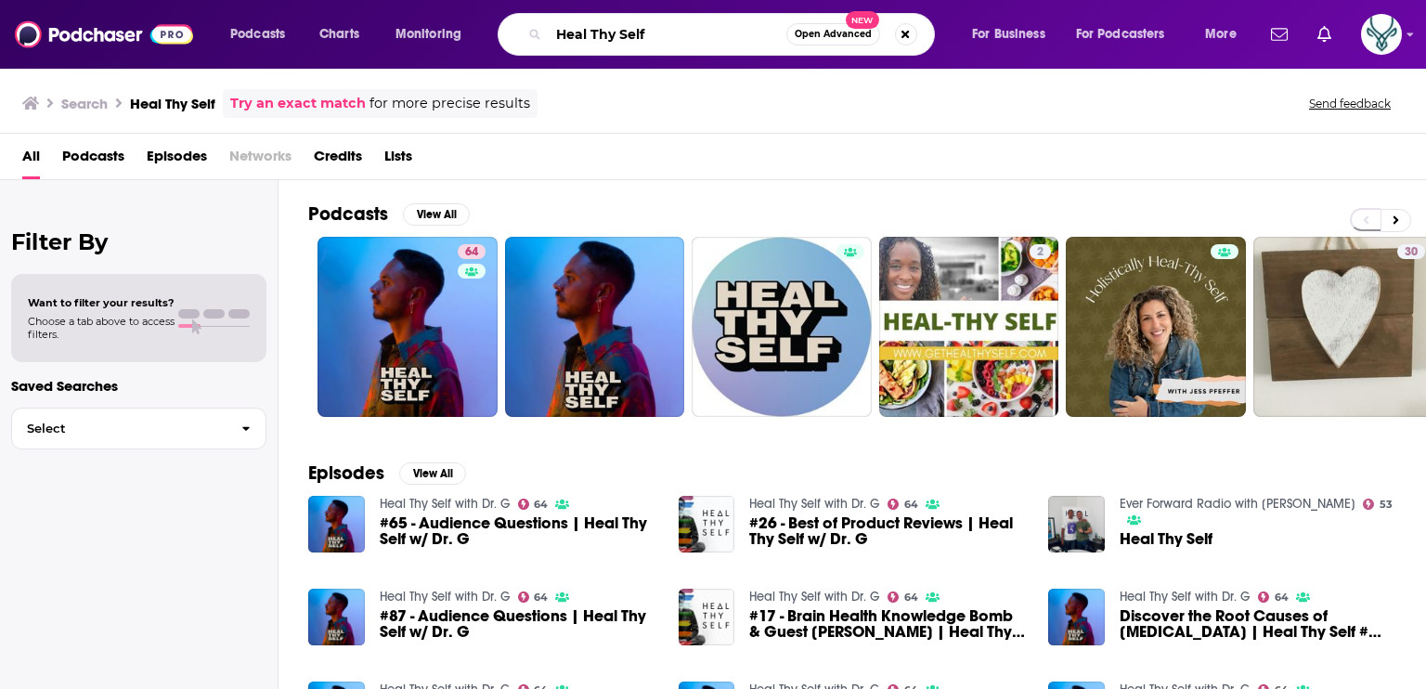
drag, startPoint x: 659, startPoint y: 34, endPoint x: 546, endPoint y: 34, distance: 113.3
click at [546, 34] on div "Heal Thy Self Open Advanced New" at bounding box center [716, 34] width 437 height 43
type input "arkansas inc"
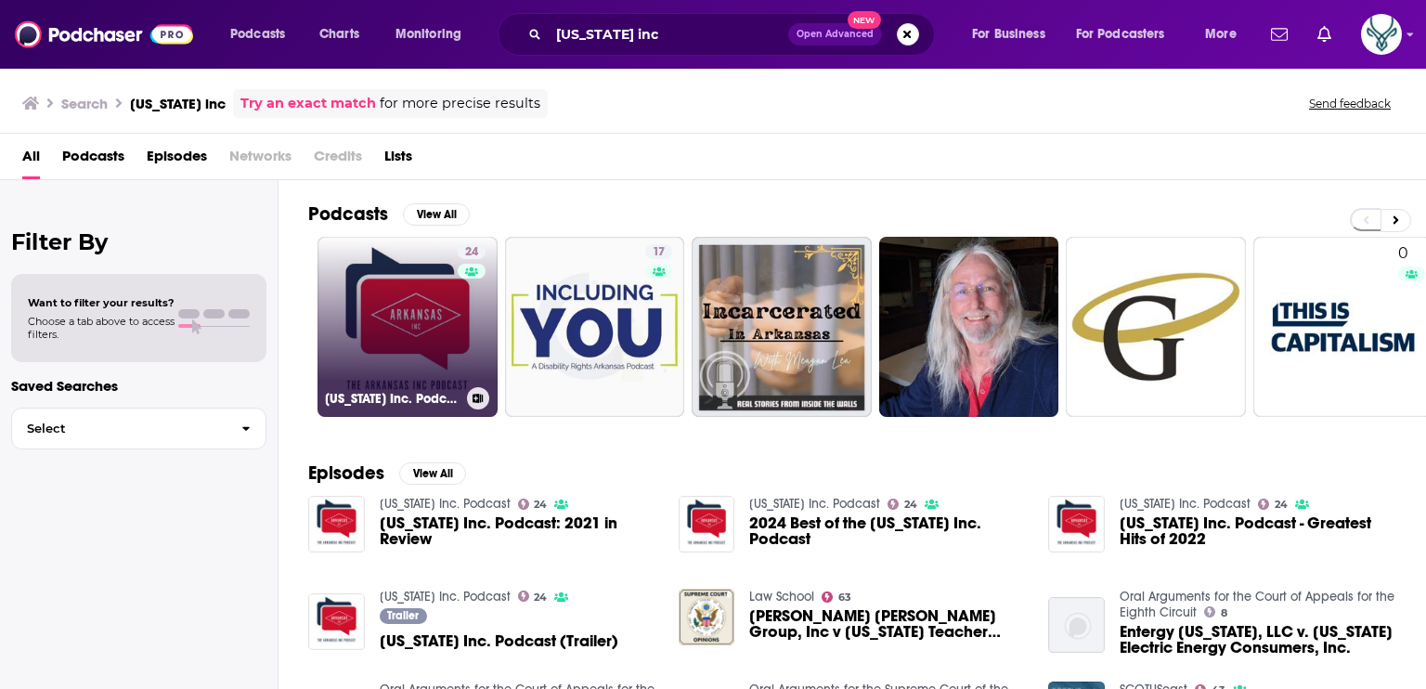
click at [387, 284] on link "24 Arkansas Inc. Podcast" at bounding box center [408, 327] width 180 height 180
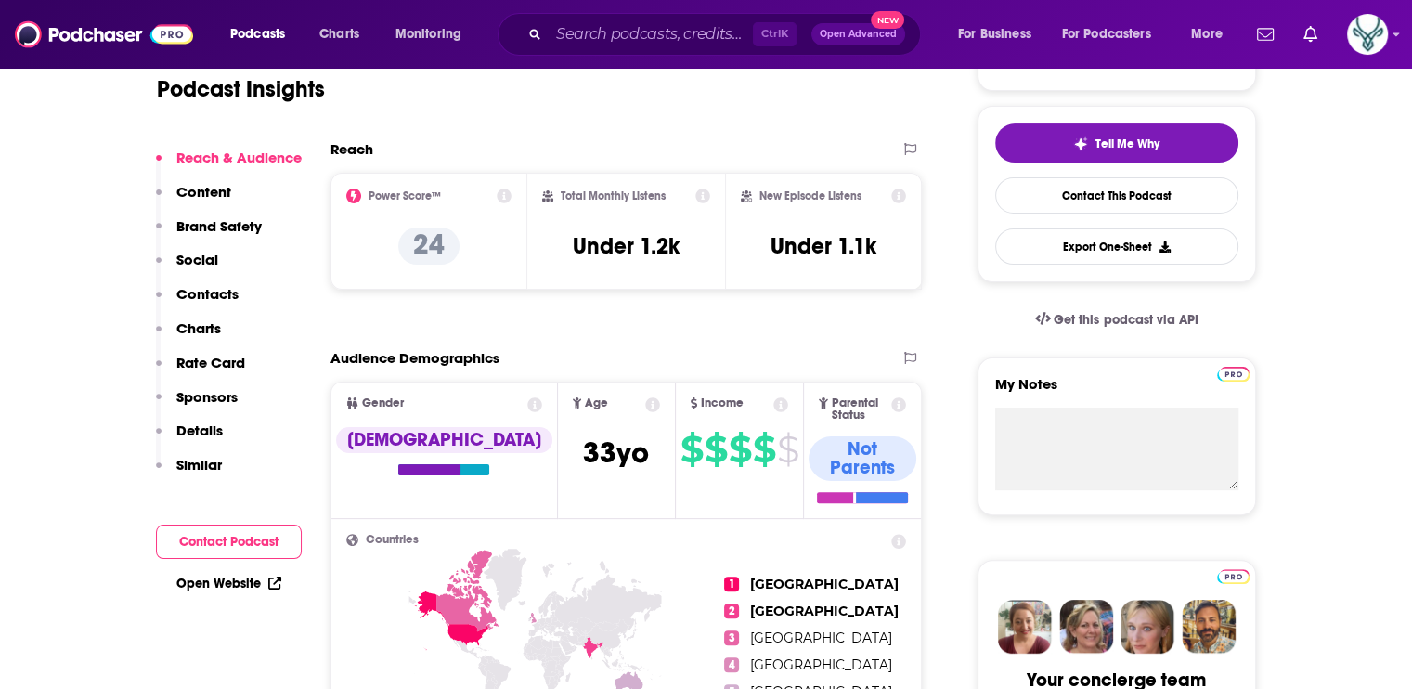
scroll to position [371, 0]
